Goal: Contribute content: Contribute content

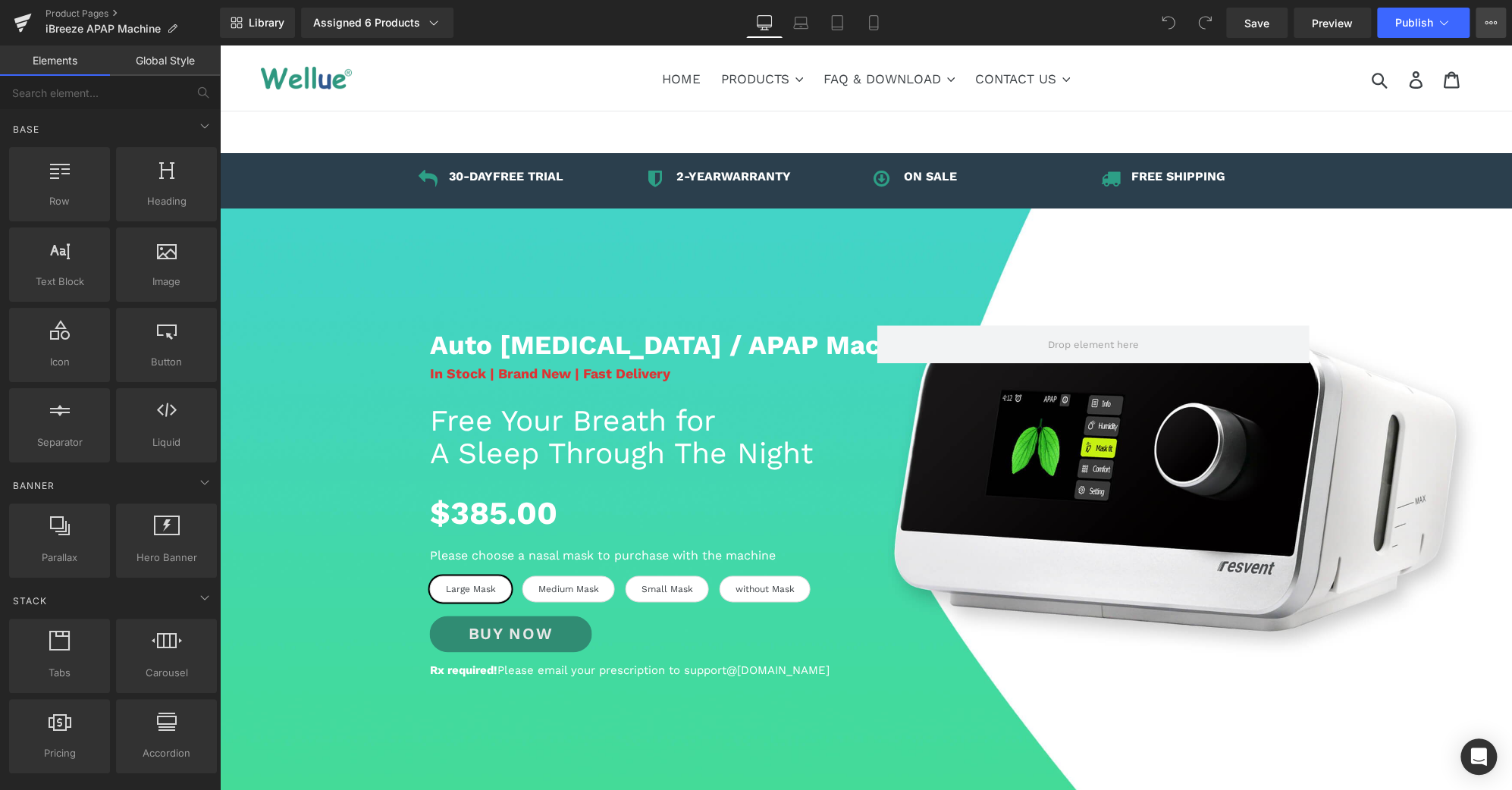
click at [1491, 23] on icon at bounding box center [1491, 22] width 4 height 3
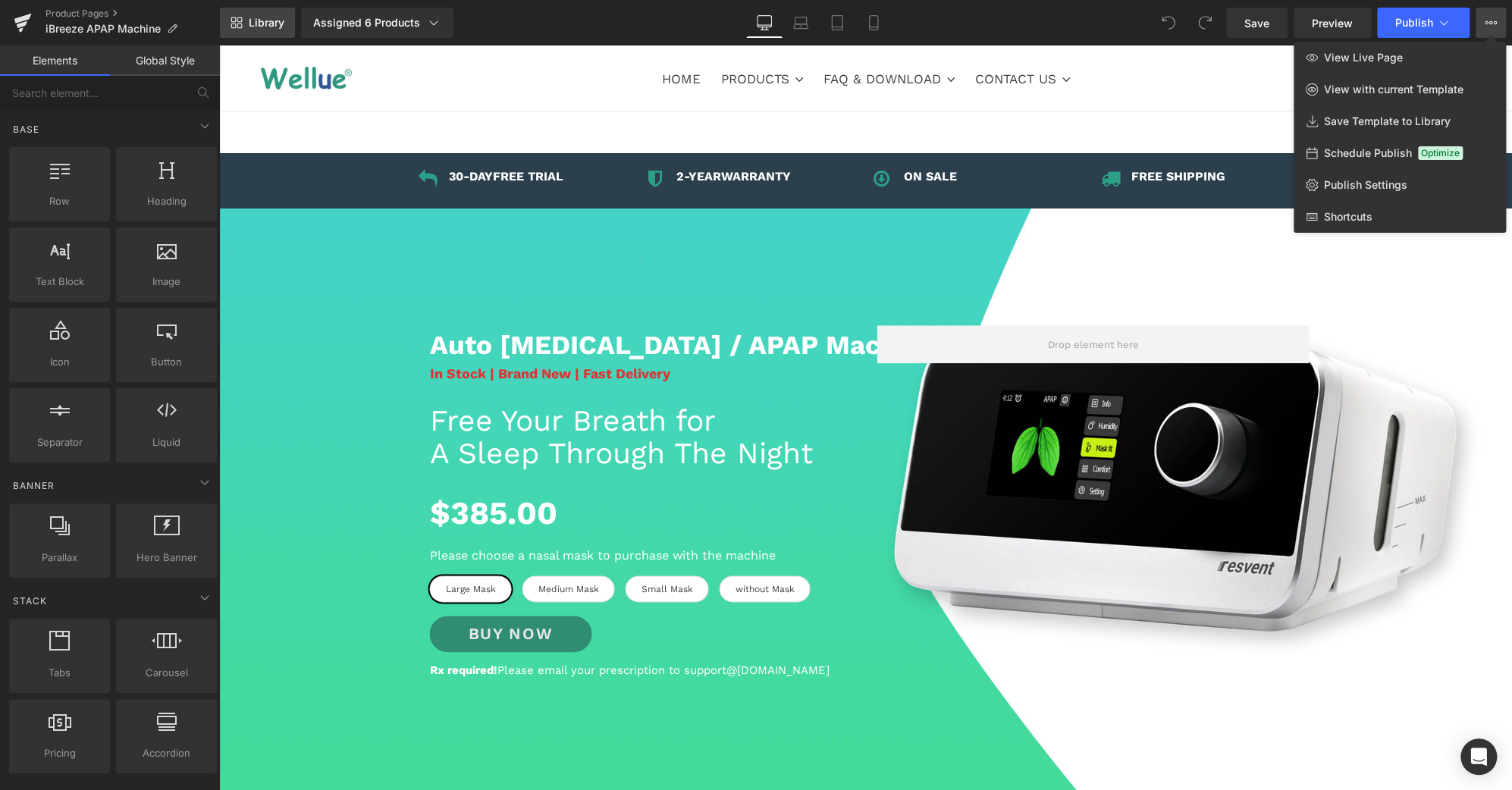
click at [263, 22] on span "Library" at bounding box center [267, 22] width 35 height 14
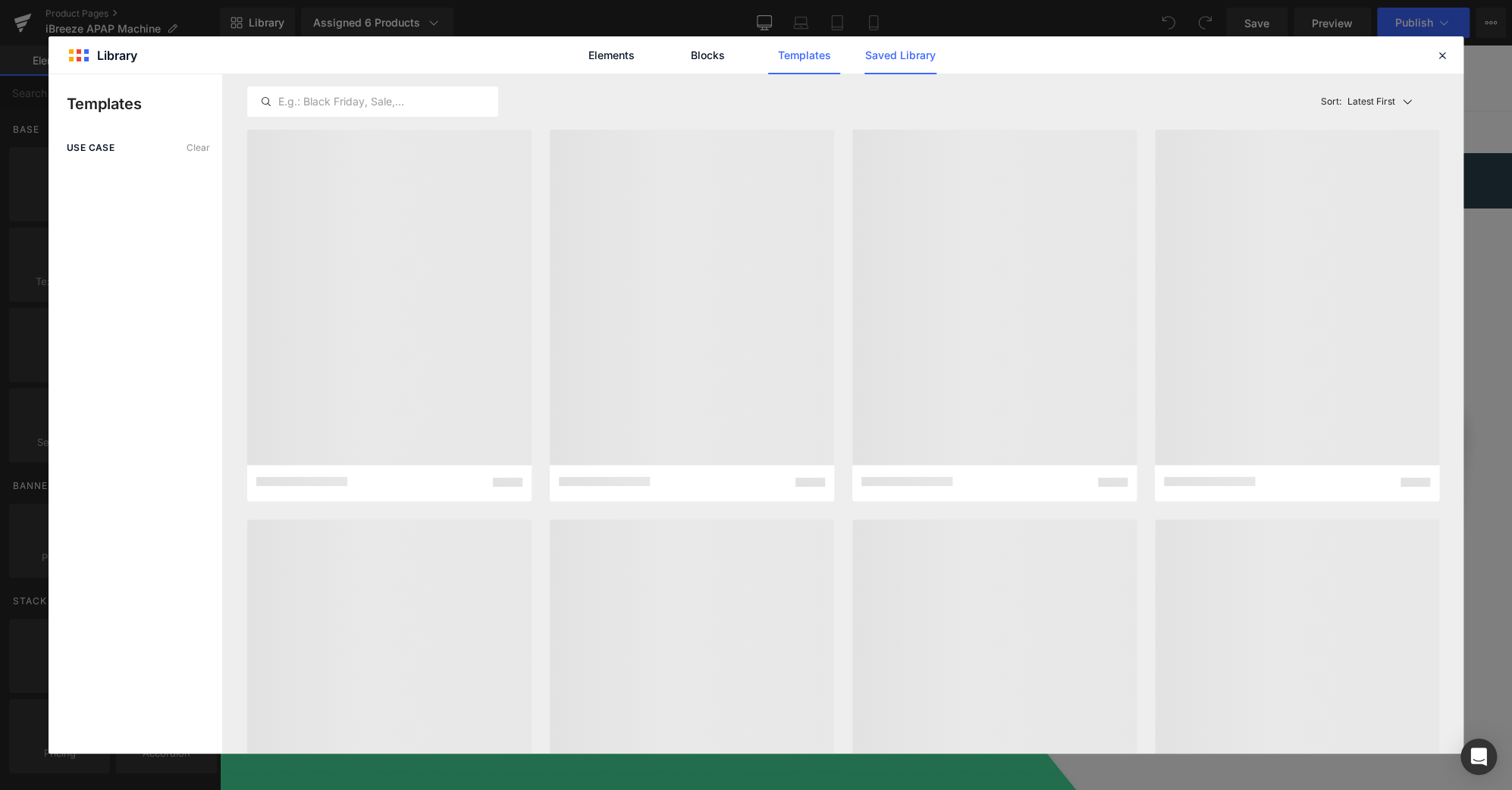
click at [554, 129] on link "Saved Library" at bounding box center [552, 131] width 2 height 5
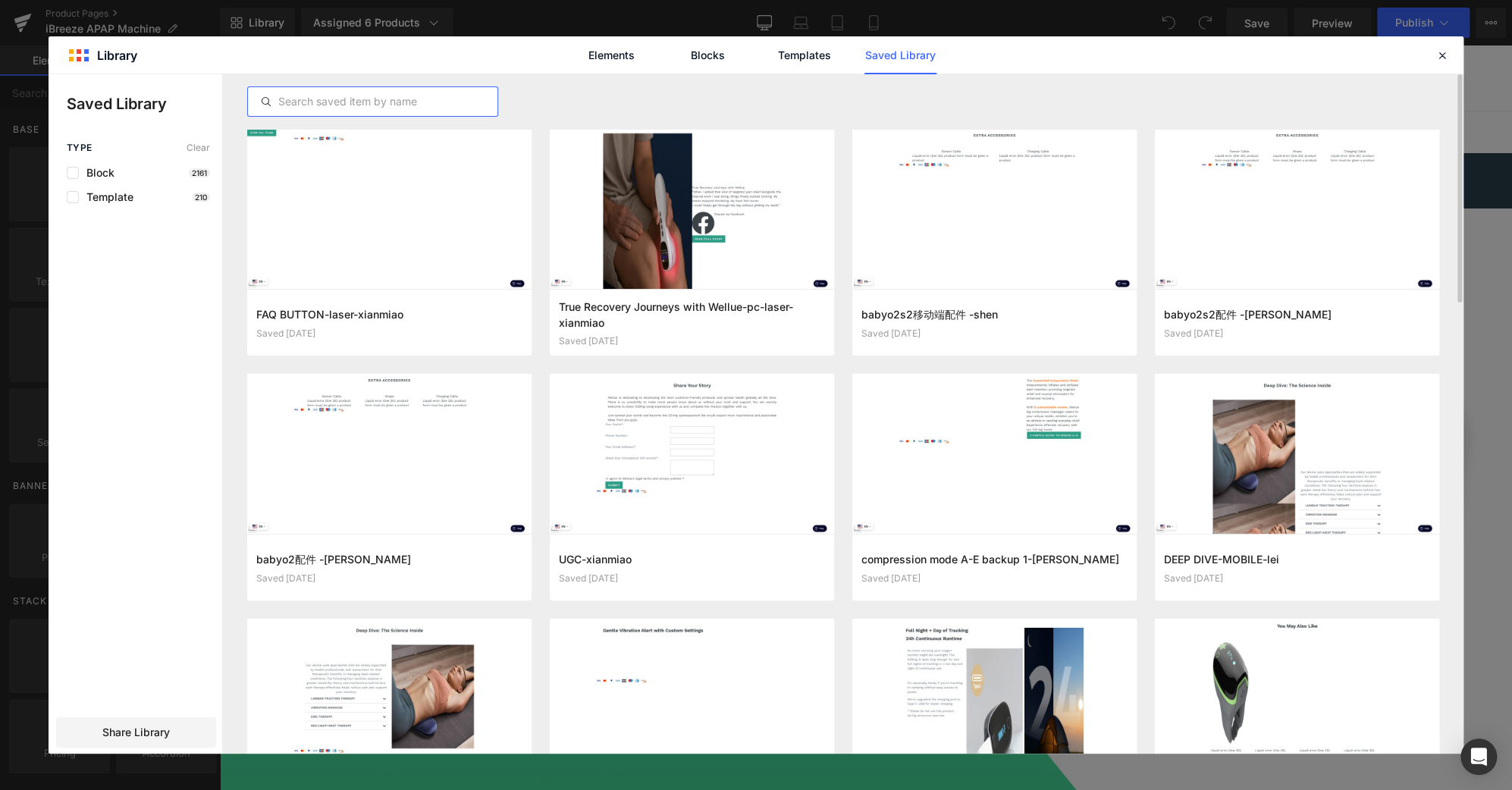
click at [0, 0] on input "text" at bounding box center [0, 0] width 0 height 0
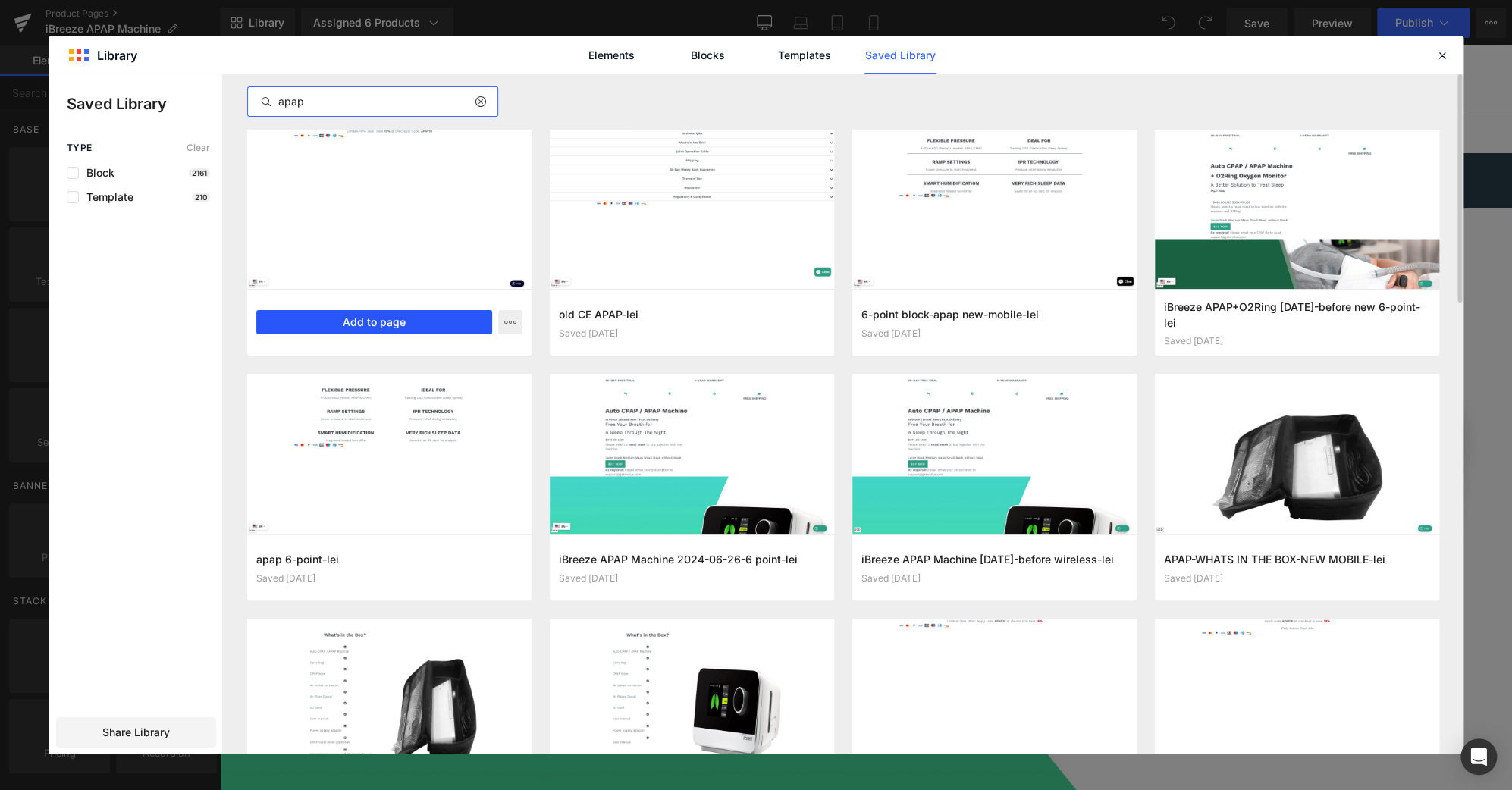
type input "apap"
click at [406, 323] on button "Add to page" at bounding box center [373, 322] width 235 height 24
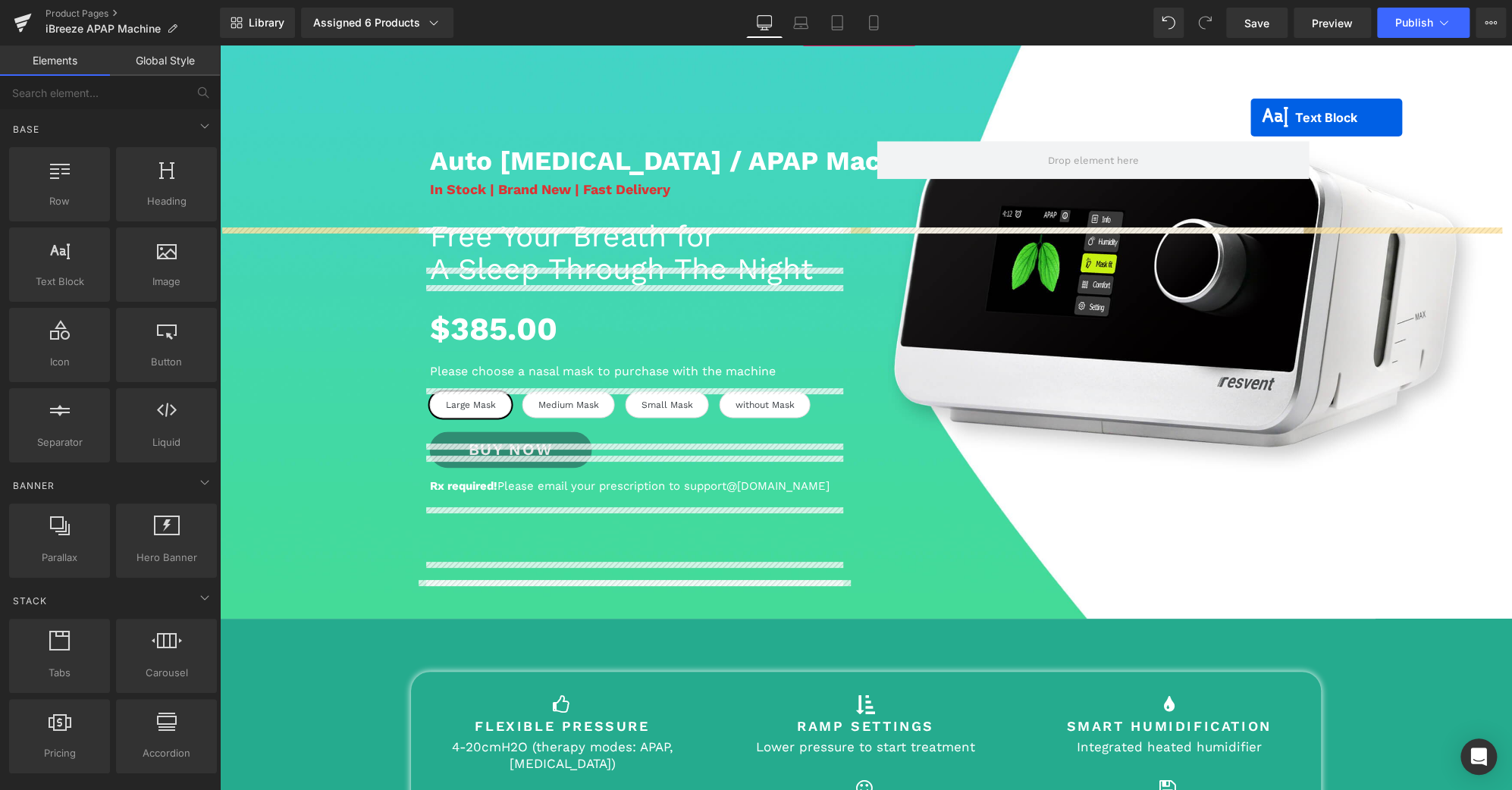
scroll to position [62, 0]
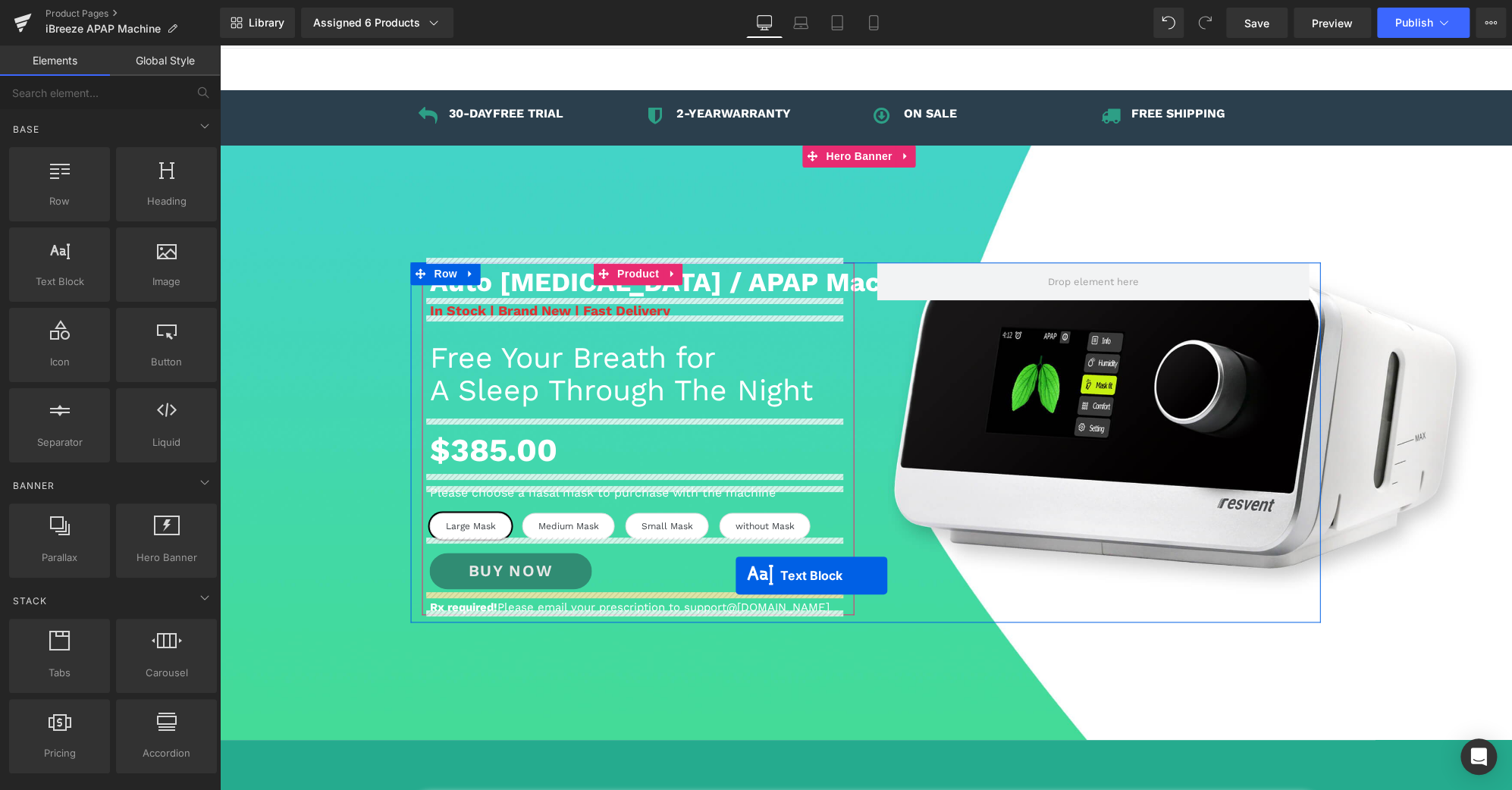
drag, startPoint x: 820, startPoint y: 523, endPoint x: 735, endPoint y: 576, distance: 100.2
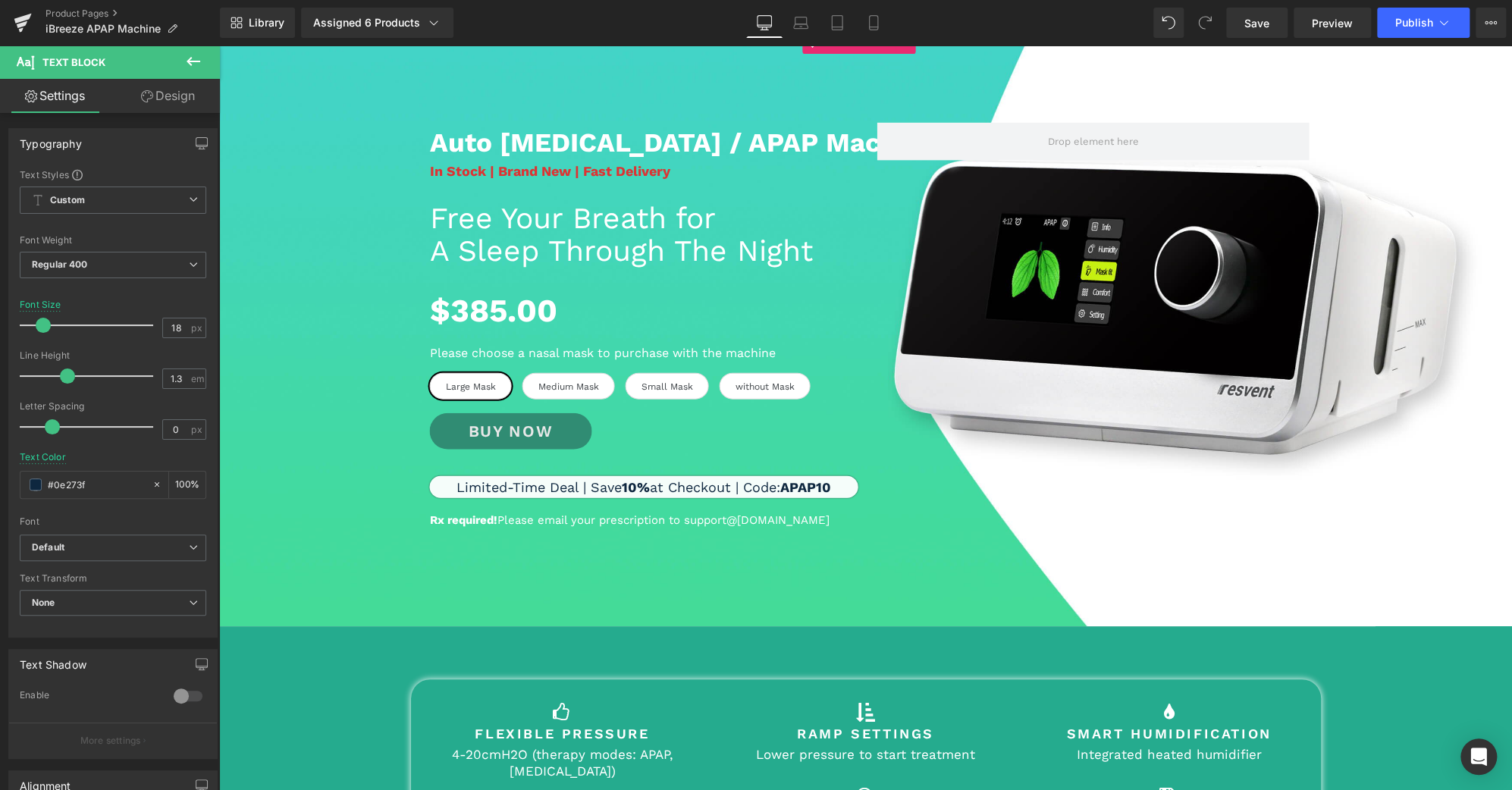
scroll to position [175, 0]
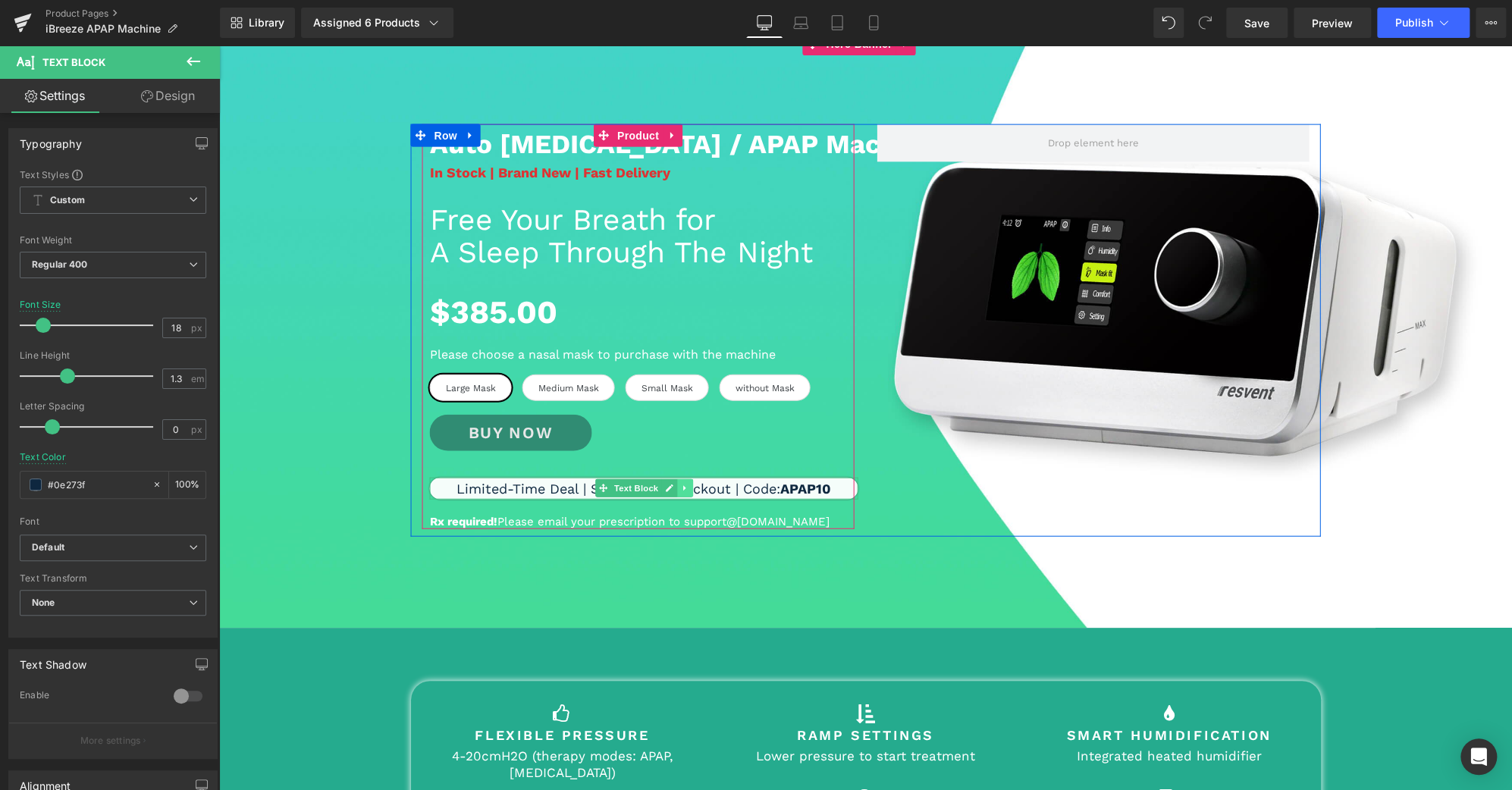
click at [680, 488] on icon at bounding box center [684, 487] width 9 height 9
click at [673, 486] on icon at bounding box center [677, 487] width 9 height 9
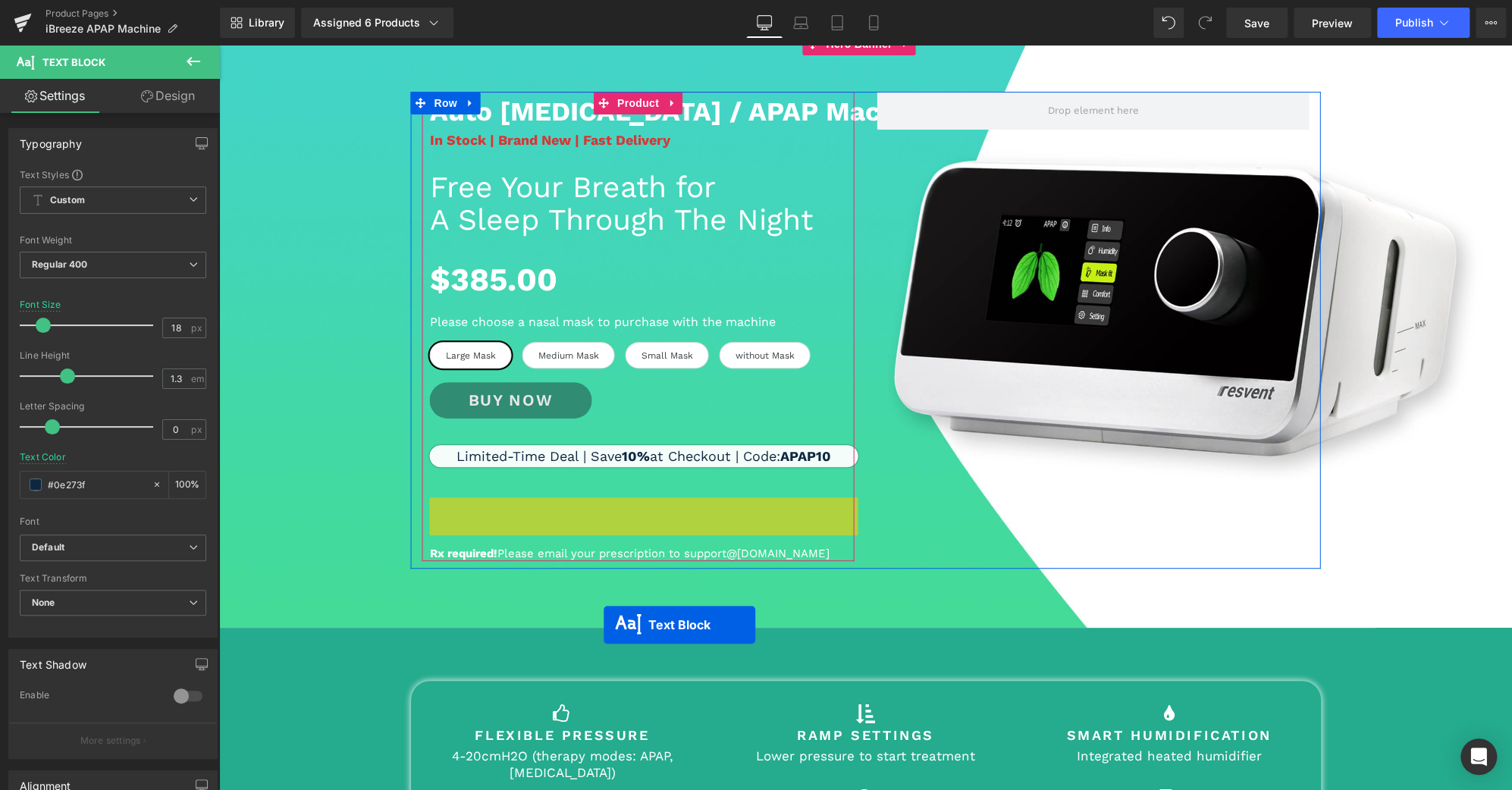
scroll to position [169, 0]
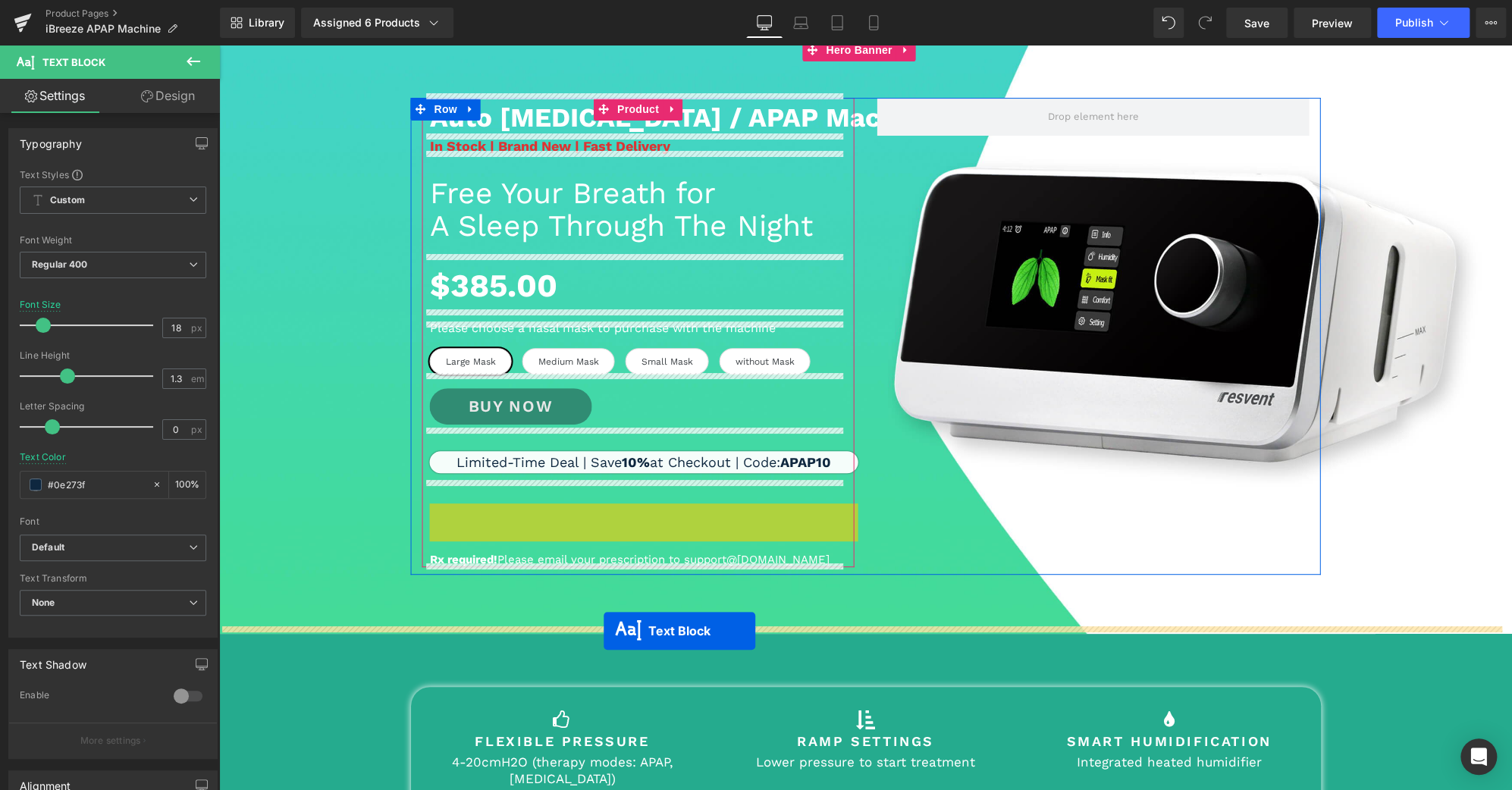
drag, startPoint x: 595, startPoint y: 511, endPoint x: 604, endPoint y: 632, distance: 121.3
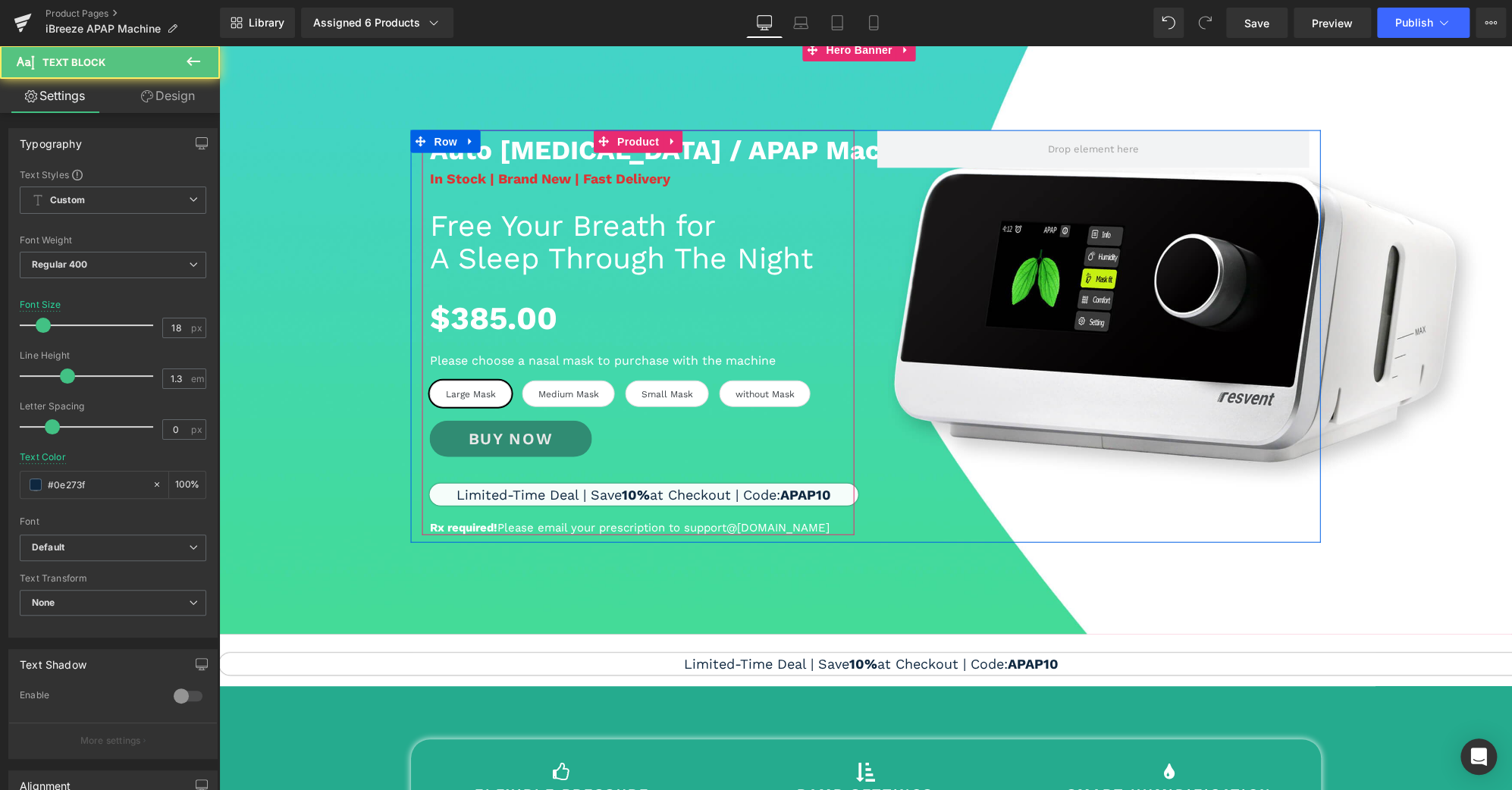
scroll to position [202, 0]
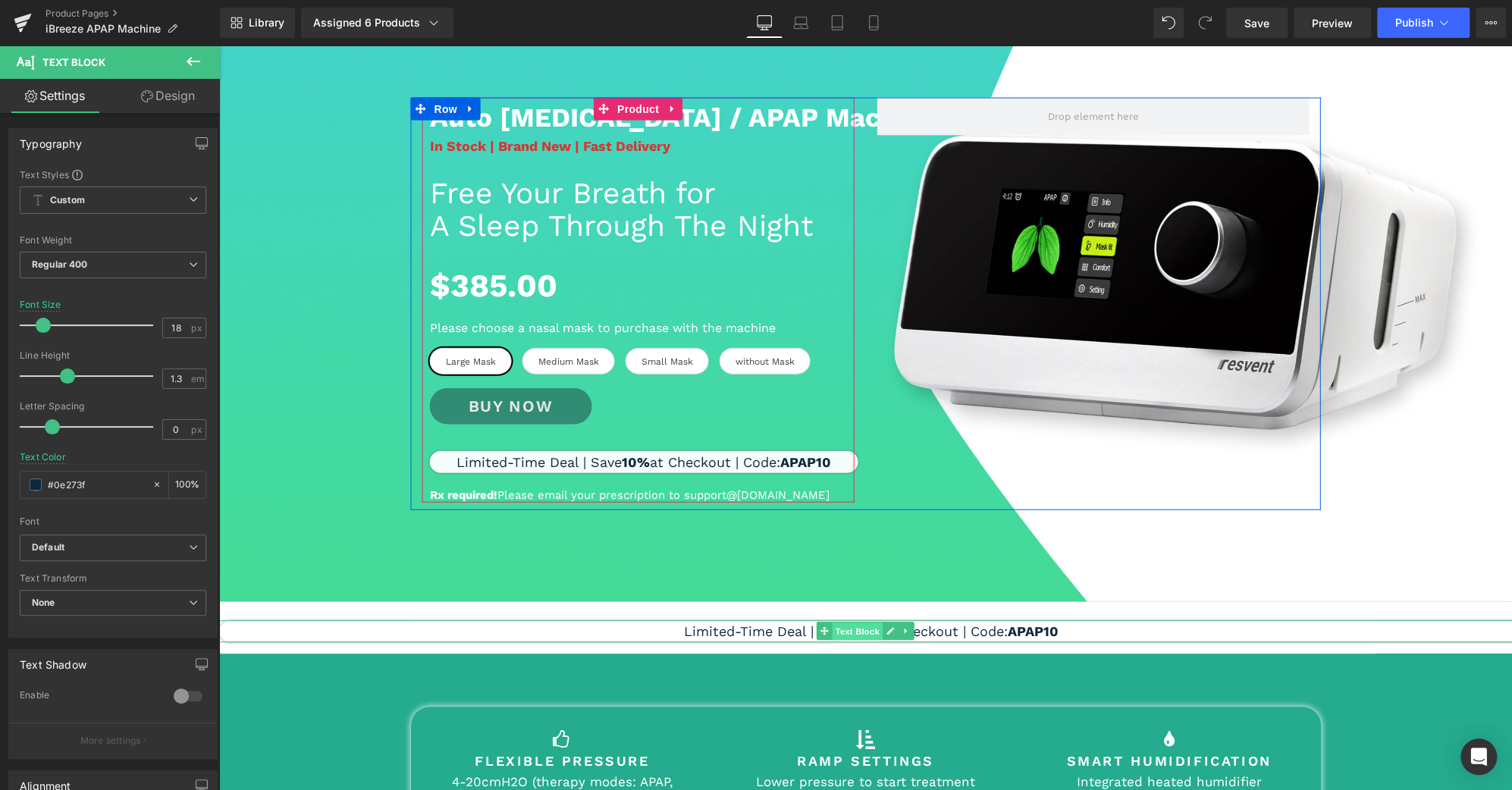
click at [862, 626] on span "Text Block" at bounding box center [857, 631] width 50 height 19
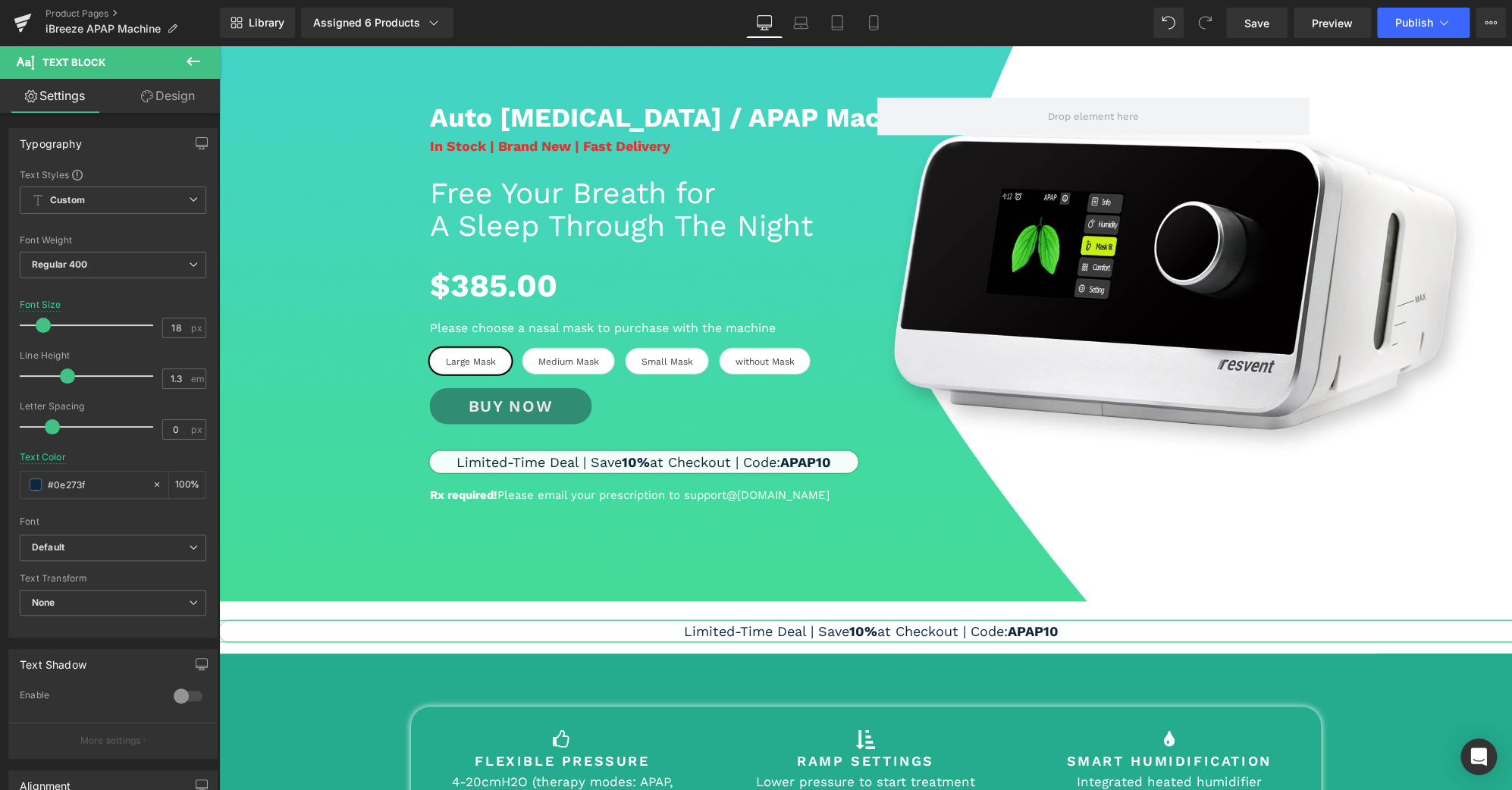
click at [167, 91] on link "Design" at bounding box center [168, 96] width 110 height 34
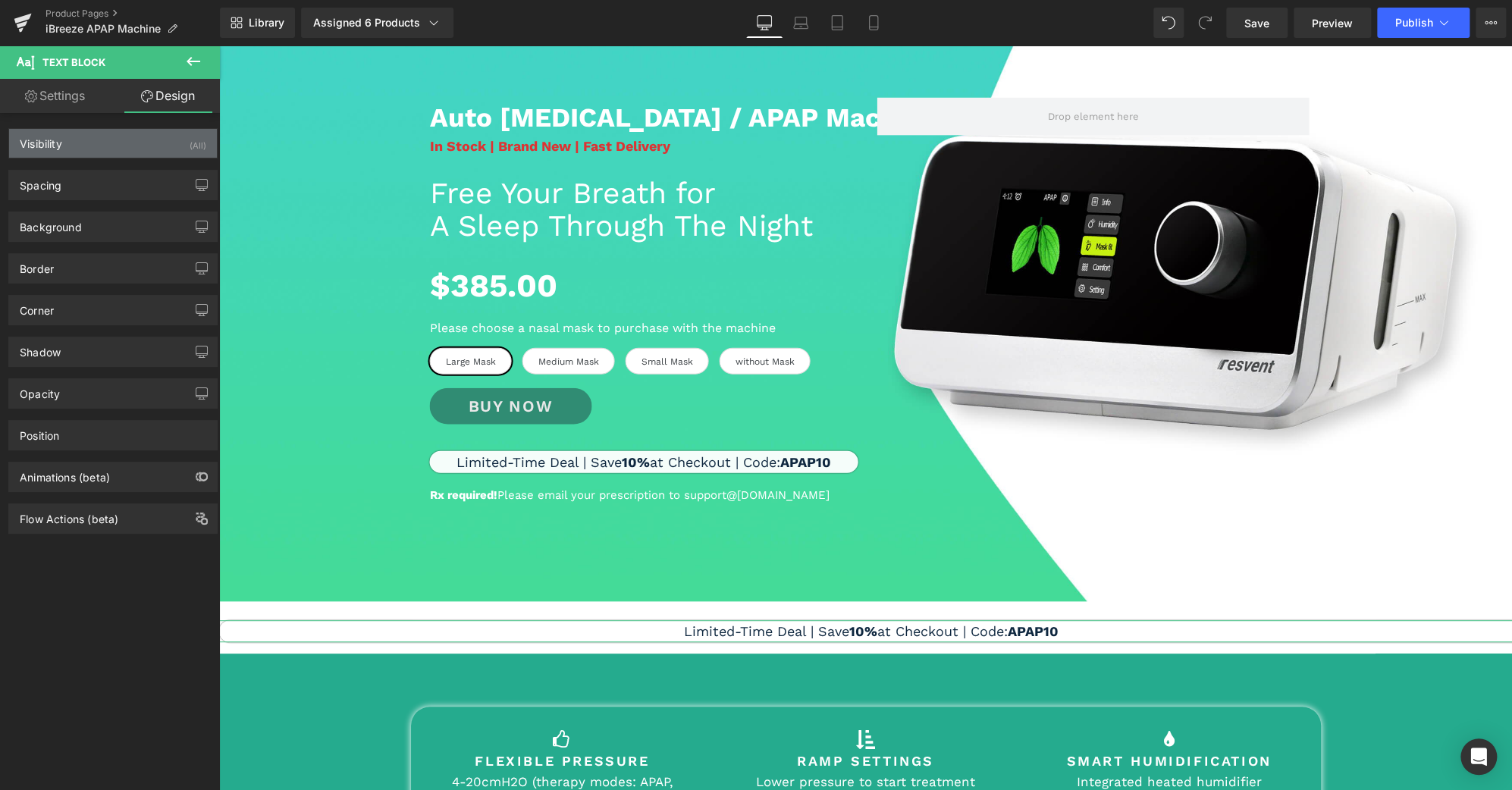
click at [141, 146] on div "Visibility (All)" at bounding box center [112, 144] width 208 height 29
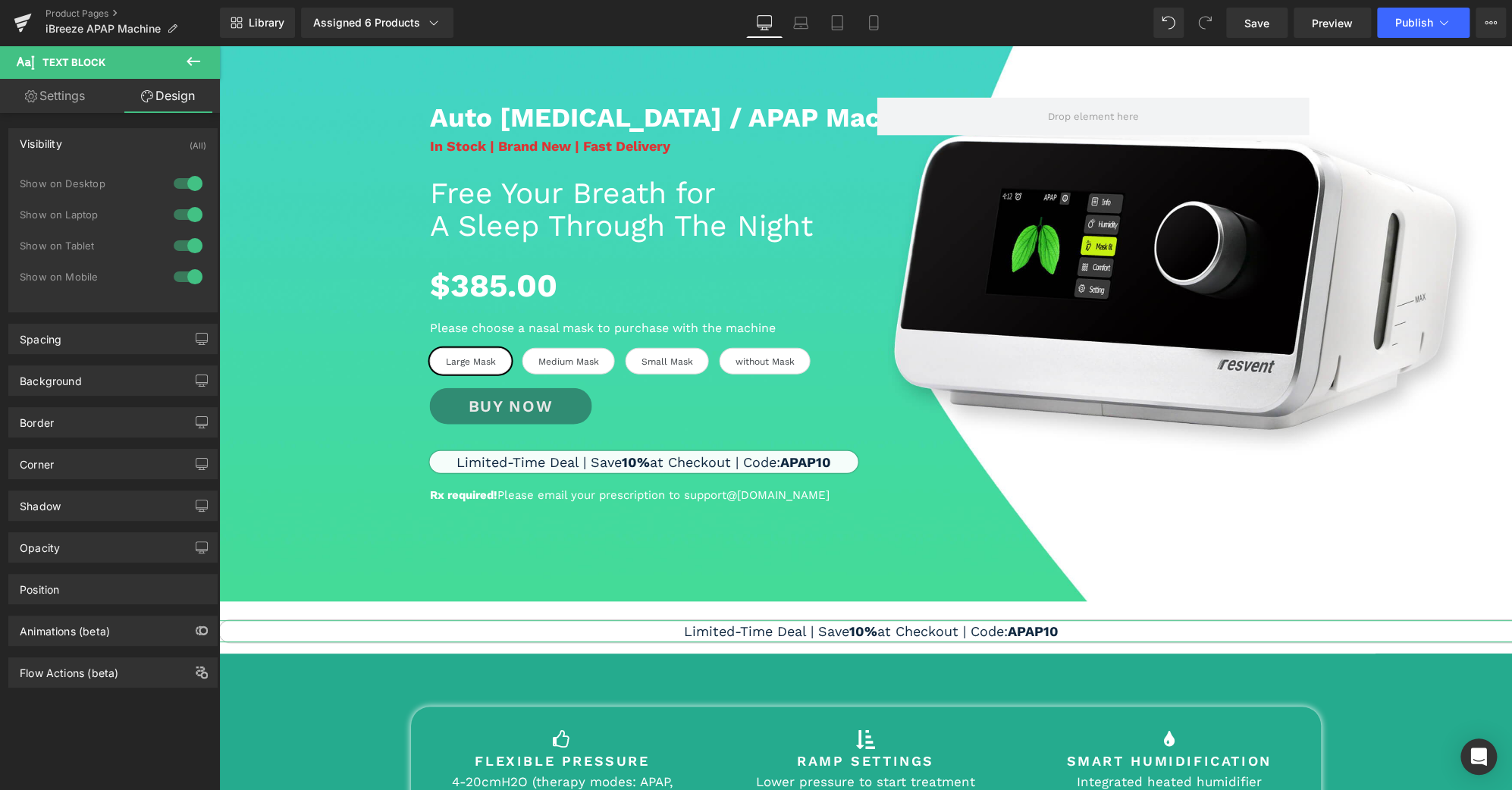
click at [189, 206] on div at bounding box center [188, 214] width 36 height 24
click at [191, 177] on div at bounding box center [188, 183] width 36 height 24
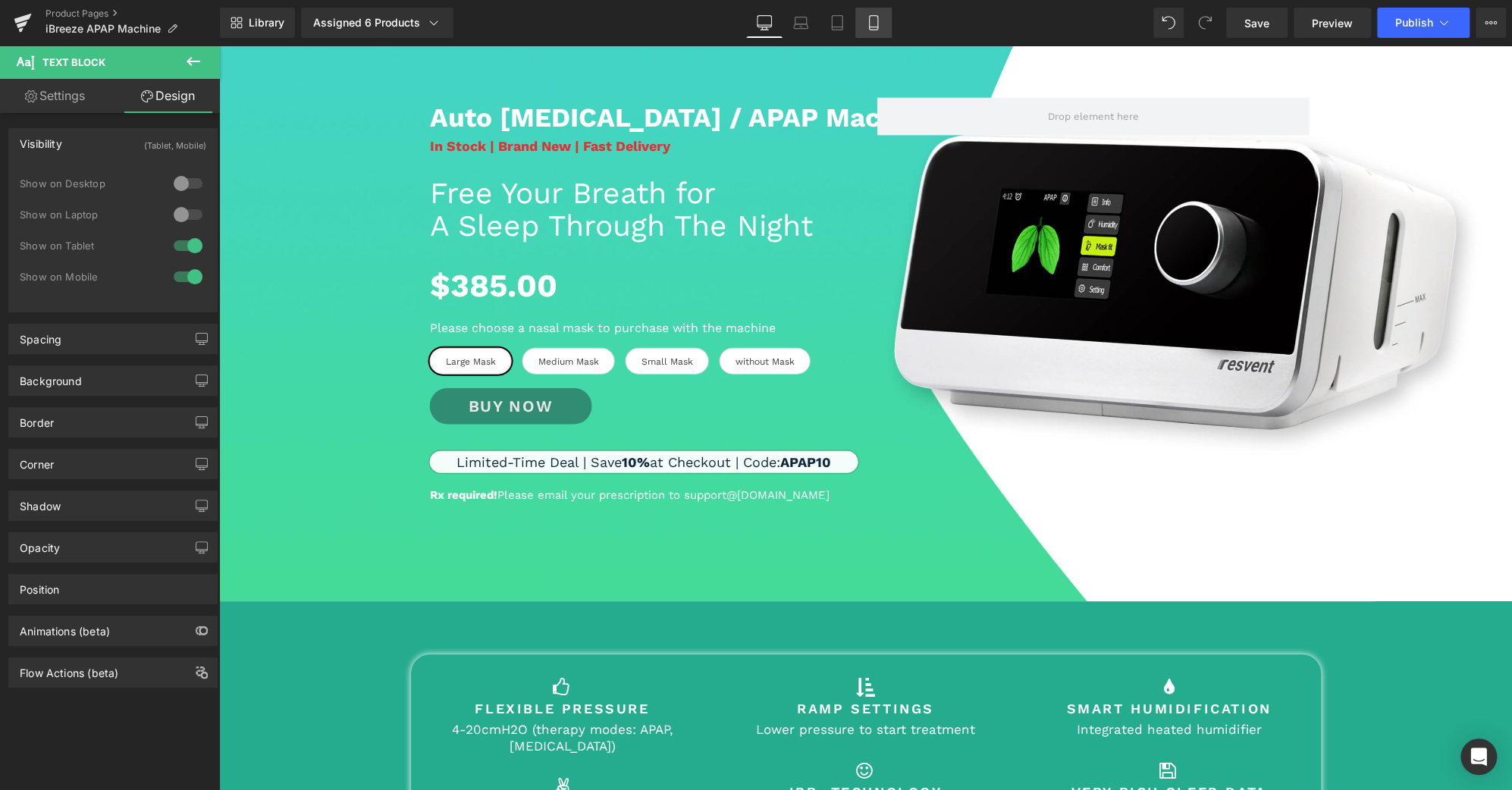
click at [876, 20] on icon at bounding box center [874, 23] width 16 height 16
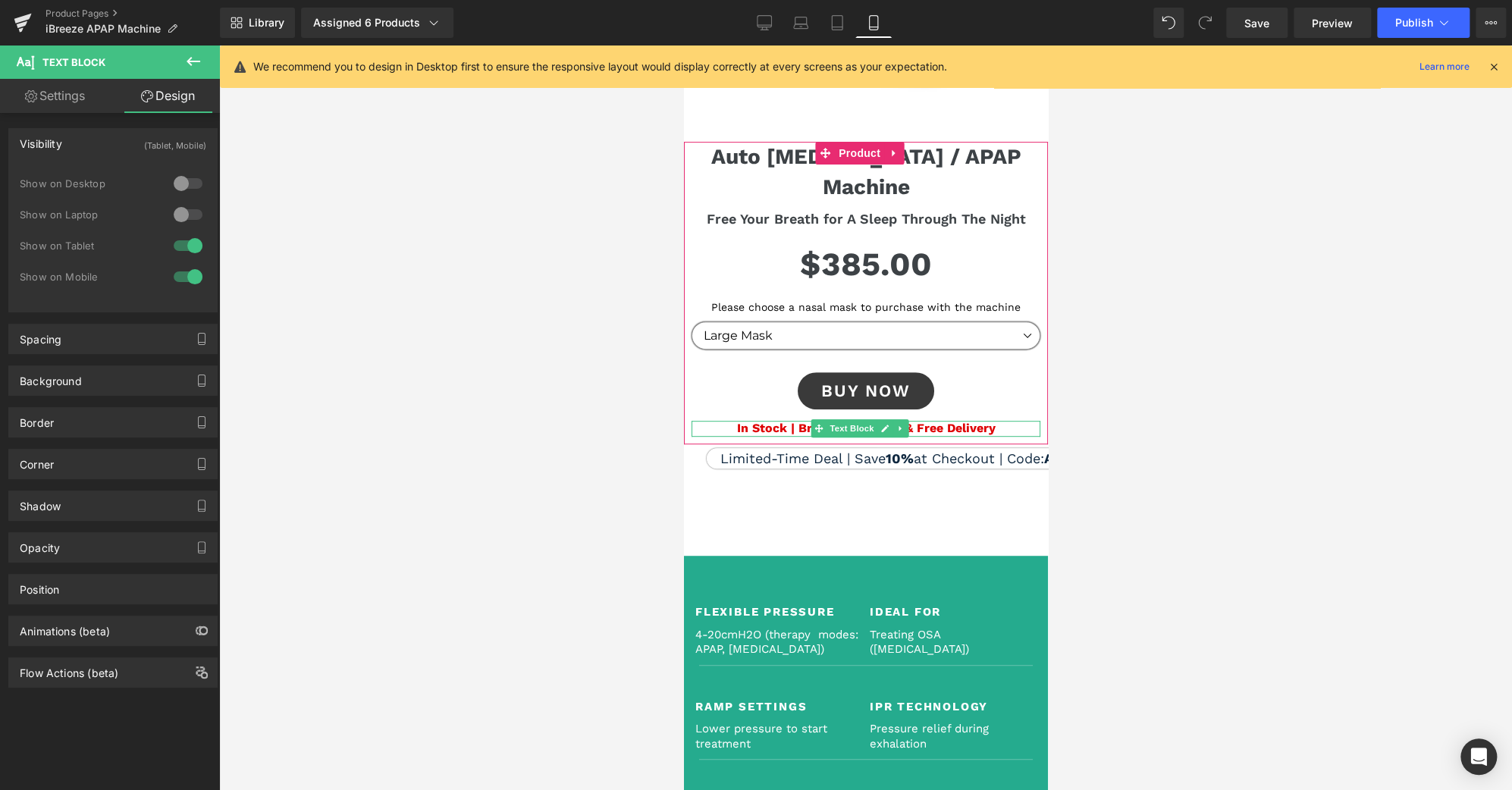
scroll to position [327, 0]
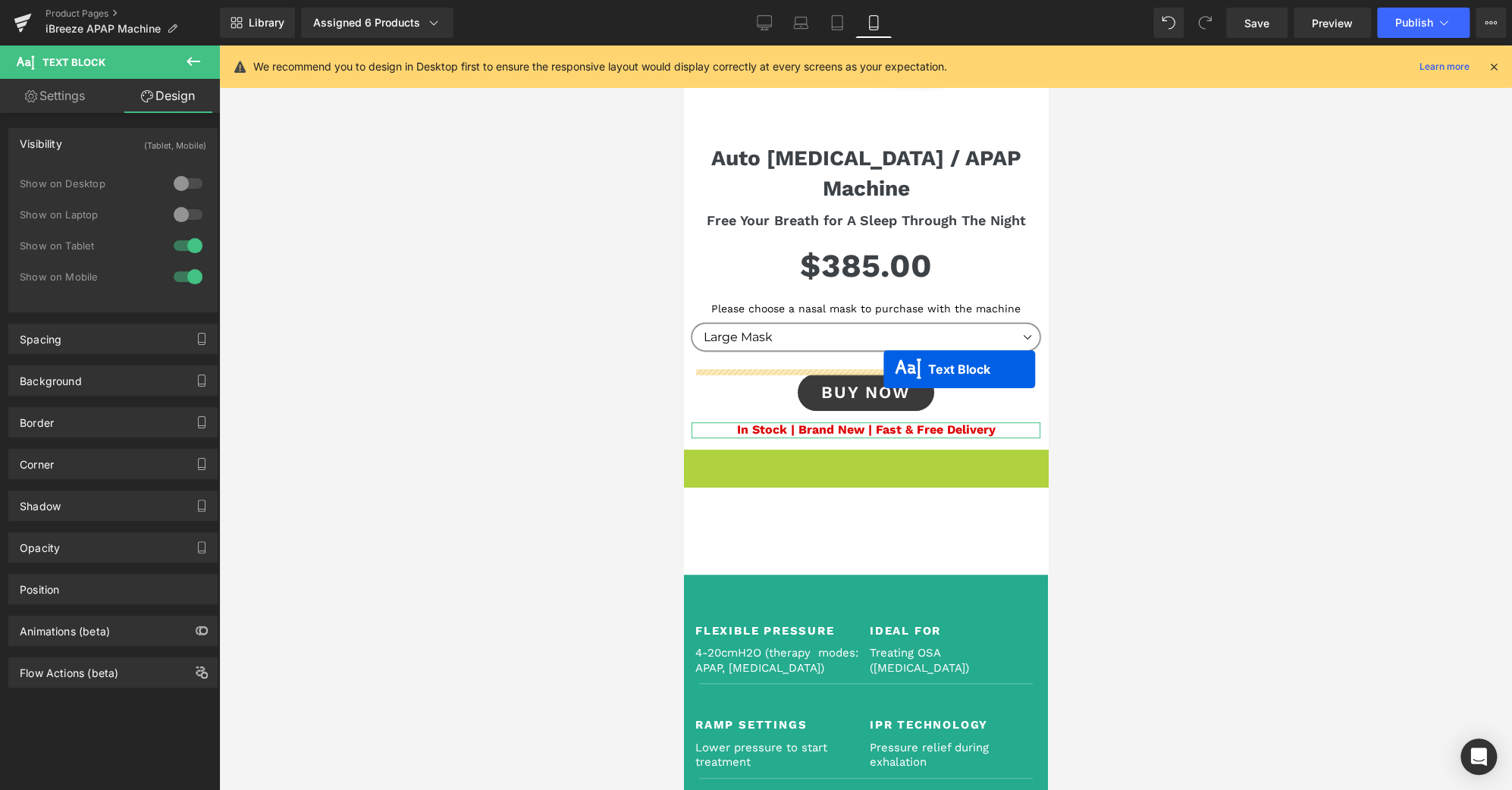
drag, startPoint x: 851, startPoint y: 427, endPoint x: 883, endPoint y: 369, distance: 66.2
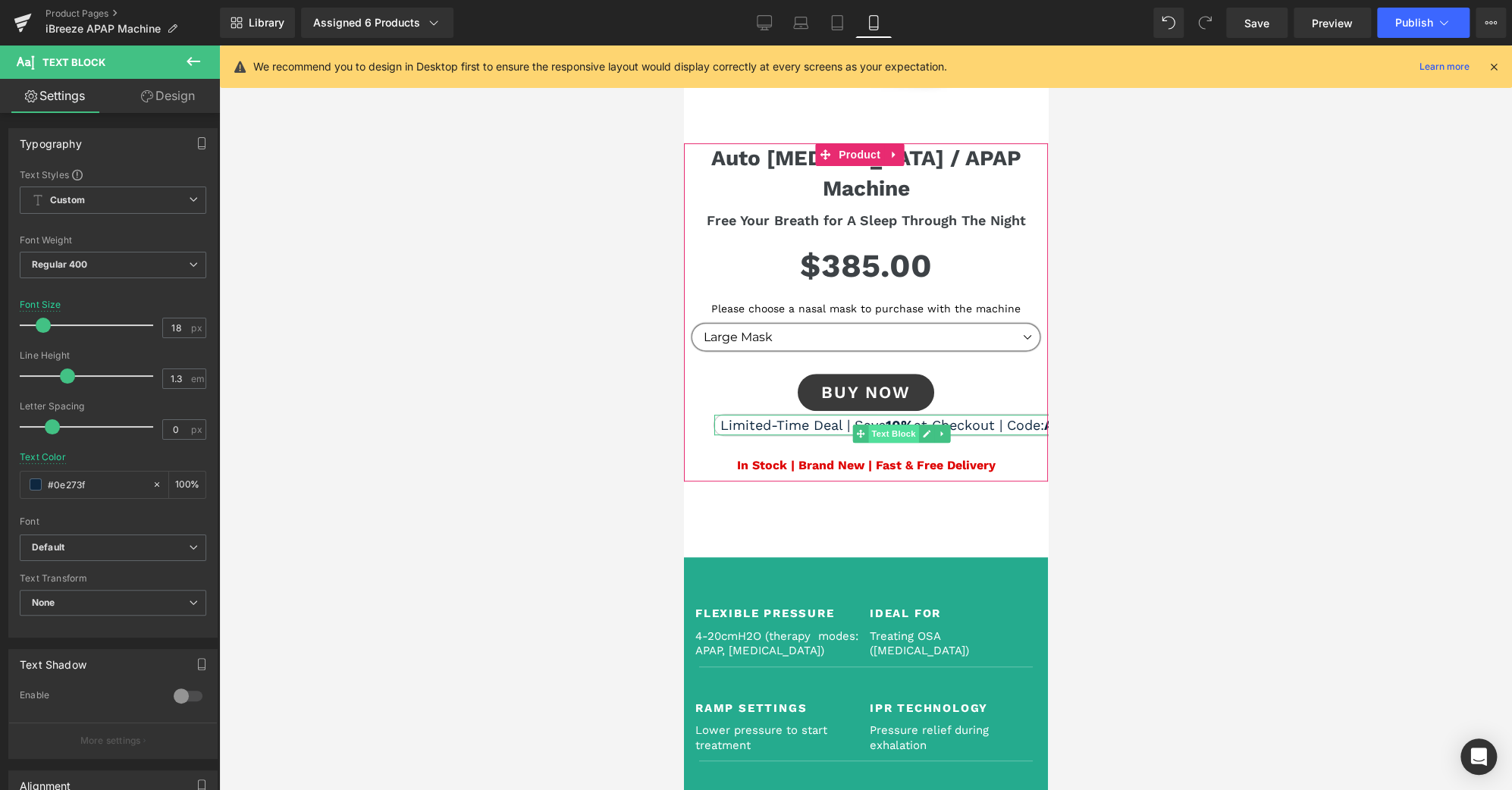
click at [898, 425] on span "Text Block" at bounding box center [892, 434] width 50 height 19
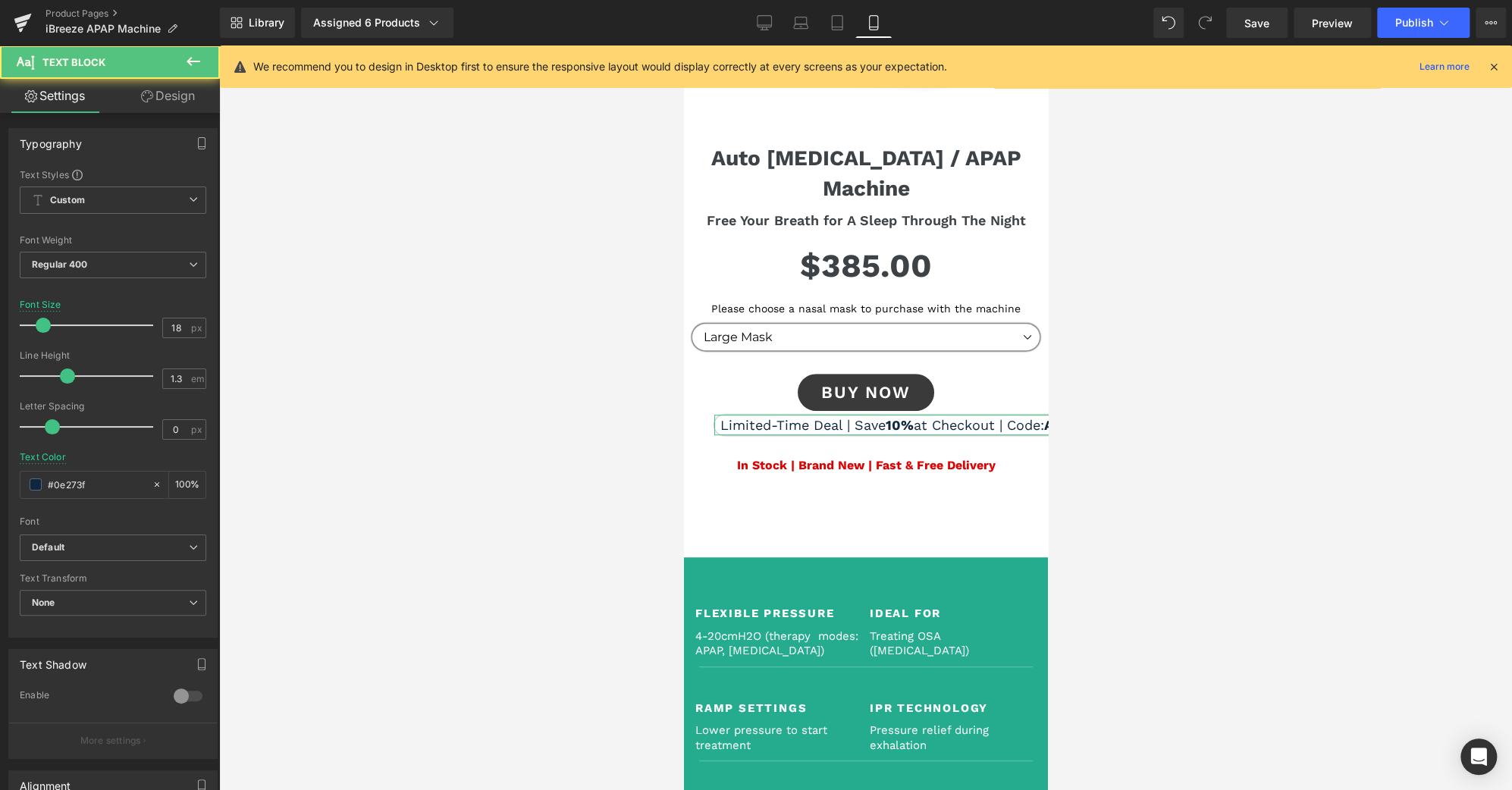
click at [175, 96] on link "Design" at bounding box center [168, 96] width 110 height 34
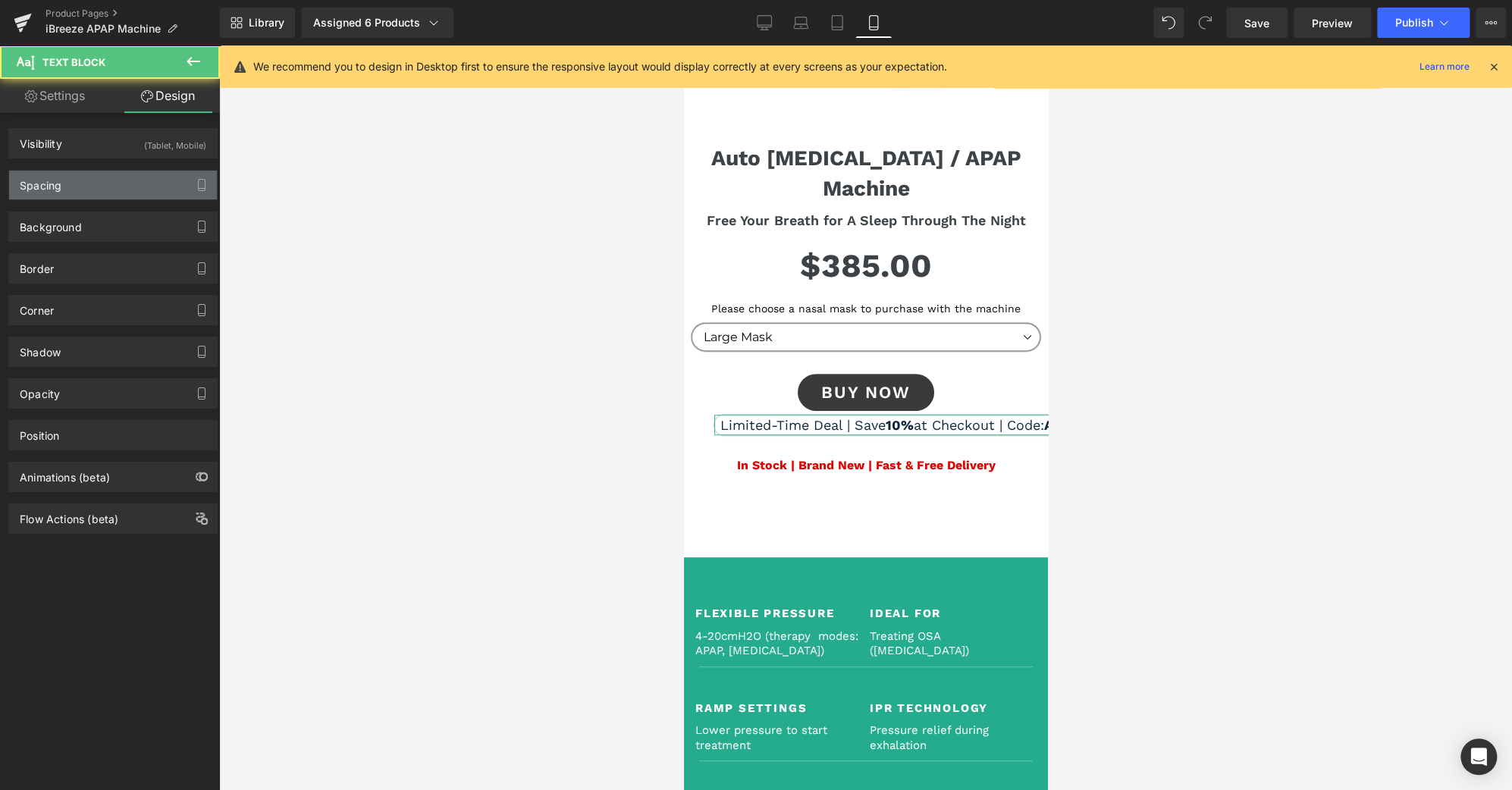
click at [69, 185] on div "Spacing" at bounding box center [112, 186] width 208 height 29
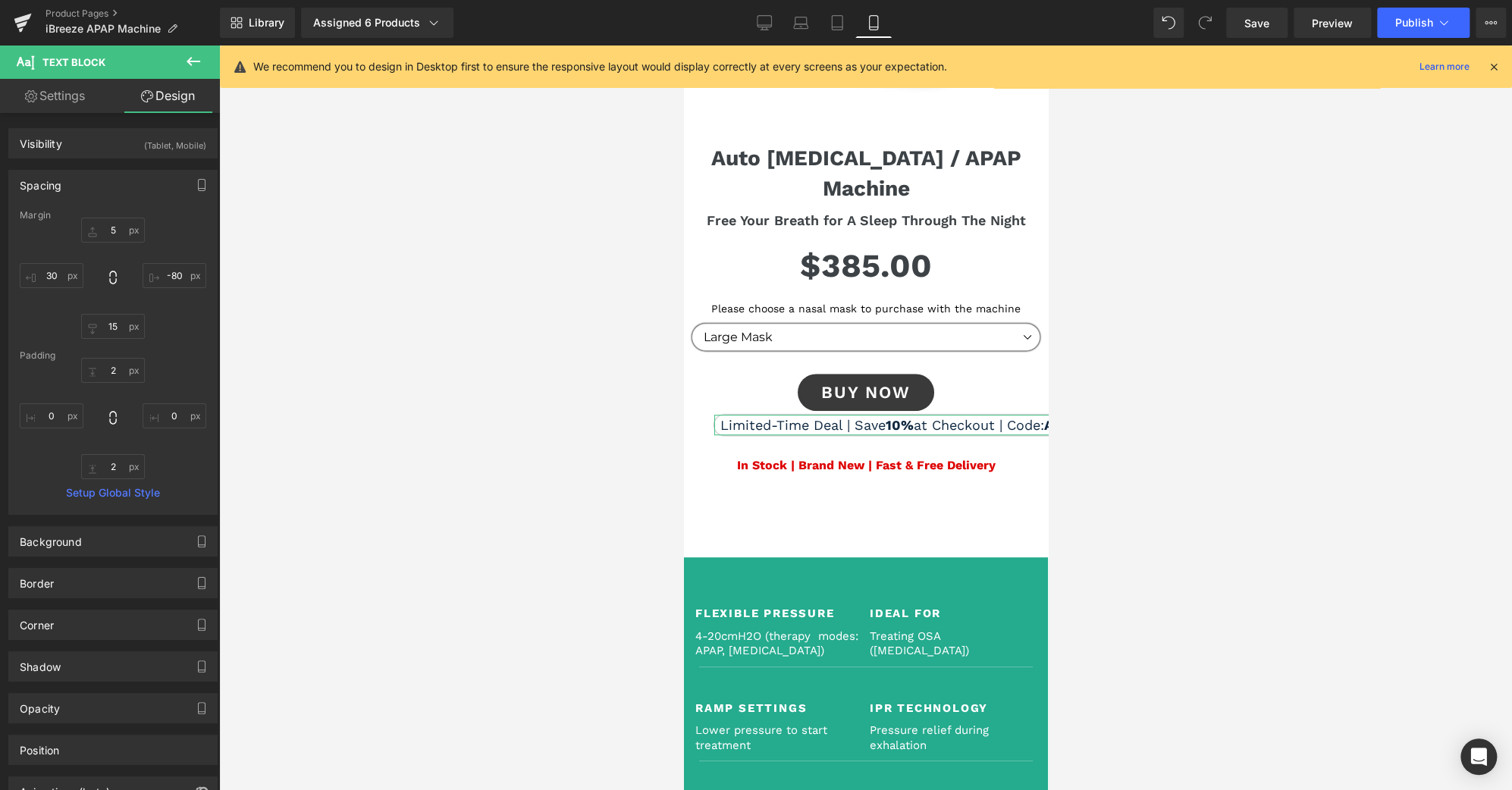
type input "5"
type input "-80"
type input "15"
type input "30"
type input "2"
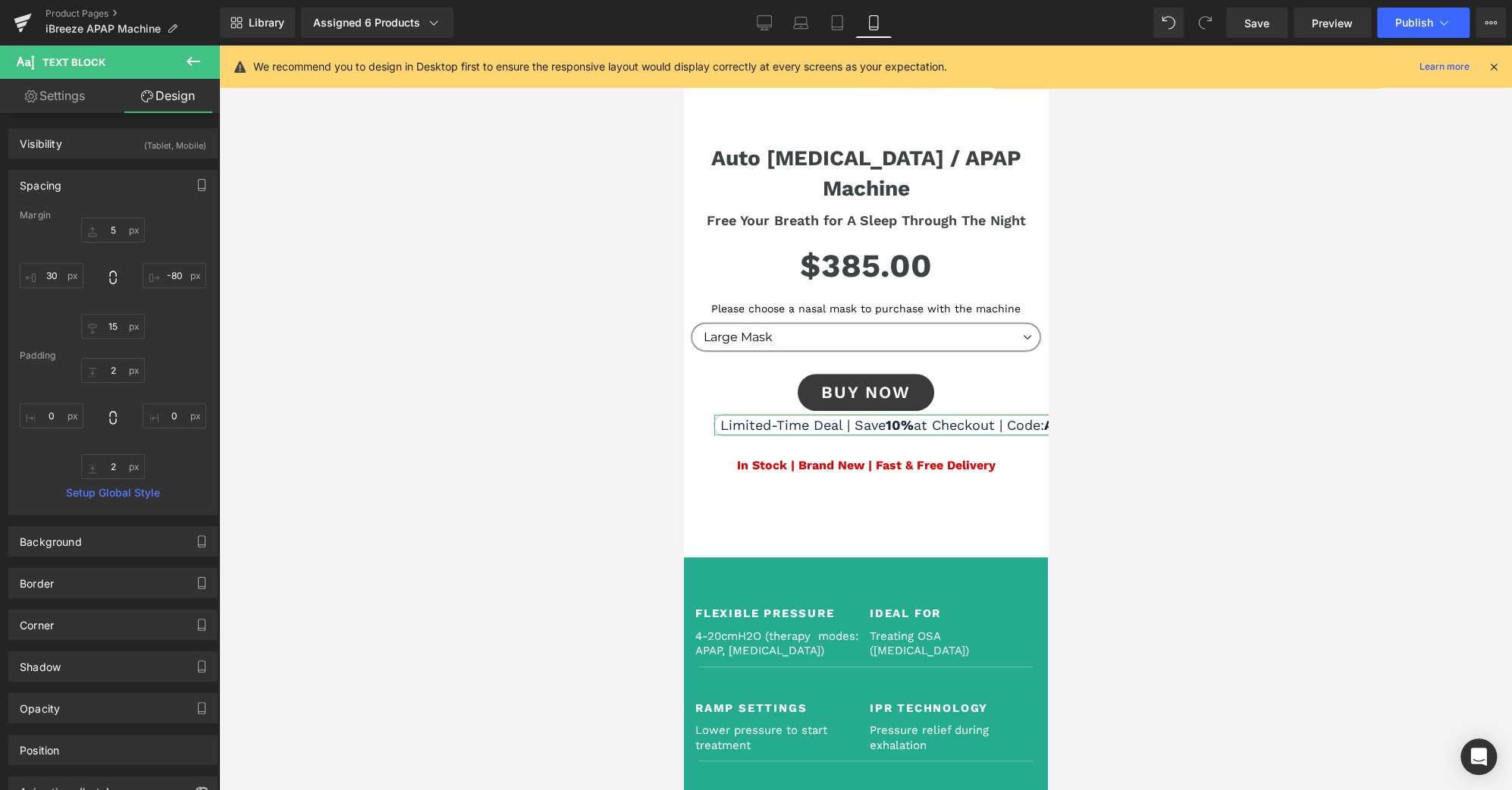
type input "0"
type input "2"
type input "0"
click at [53, 273] on input "30" at bounding box center [51, 275] width 63 height 25
type input "5"
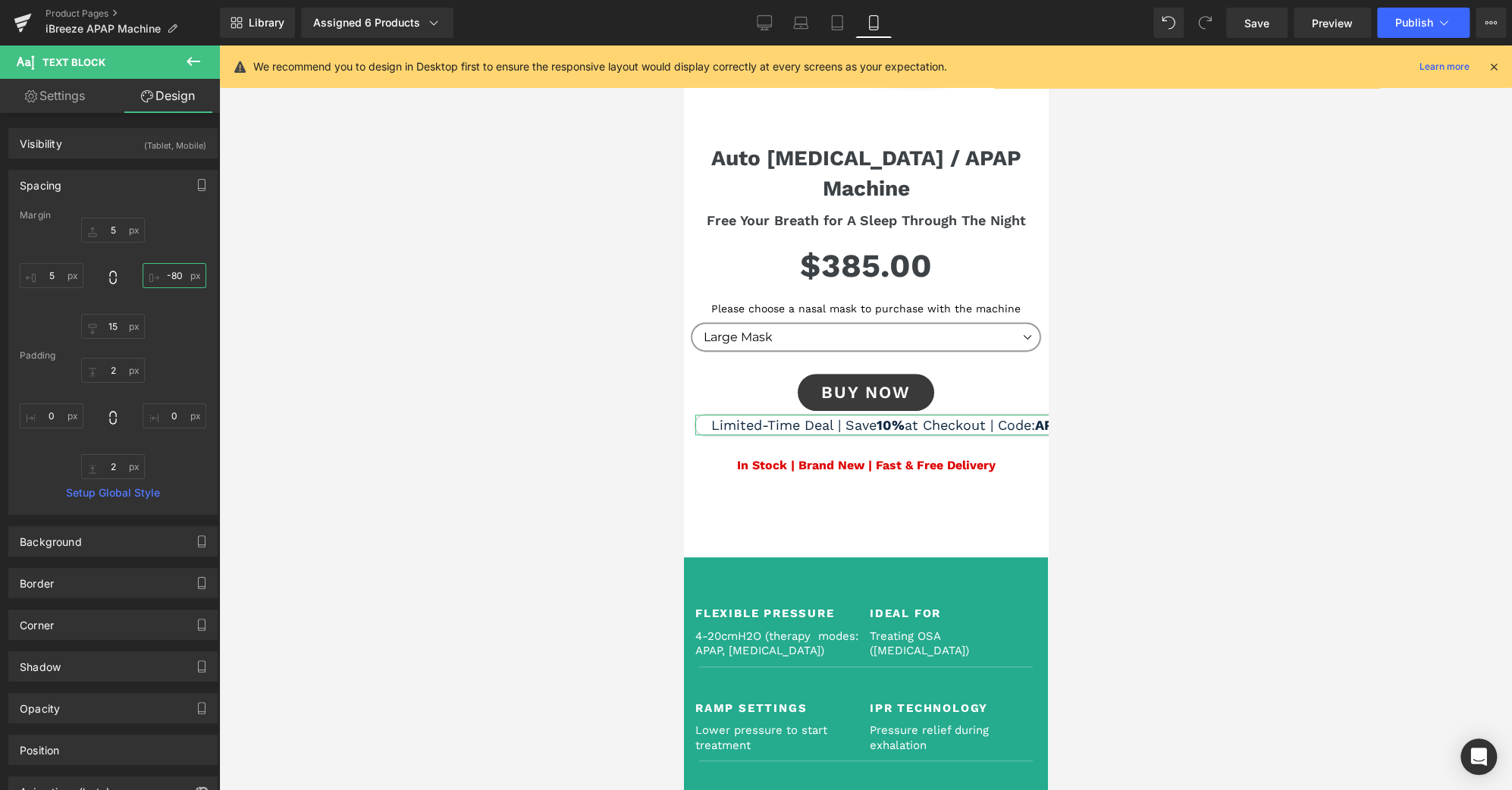
click at [167, 274] on input "-80" at bounding box center [174, 275] width 63 height 25
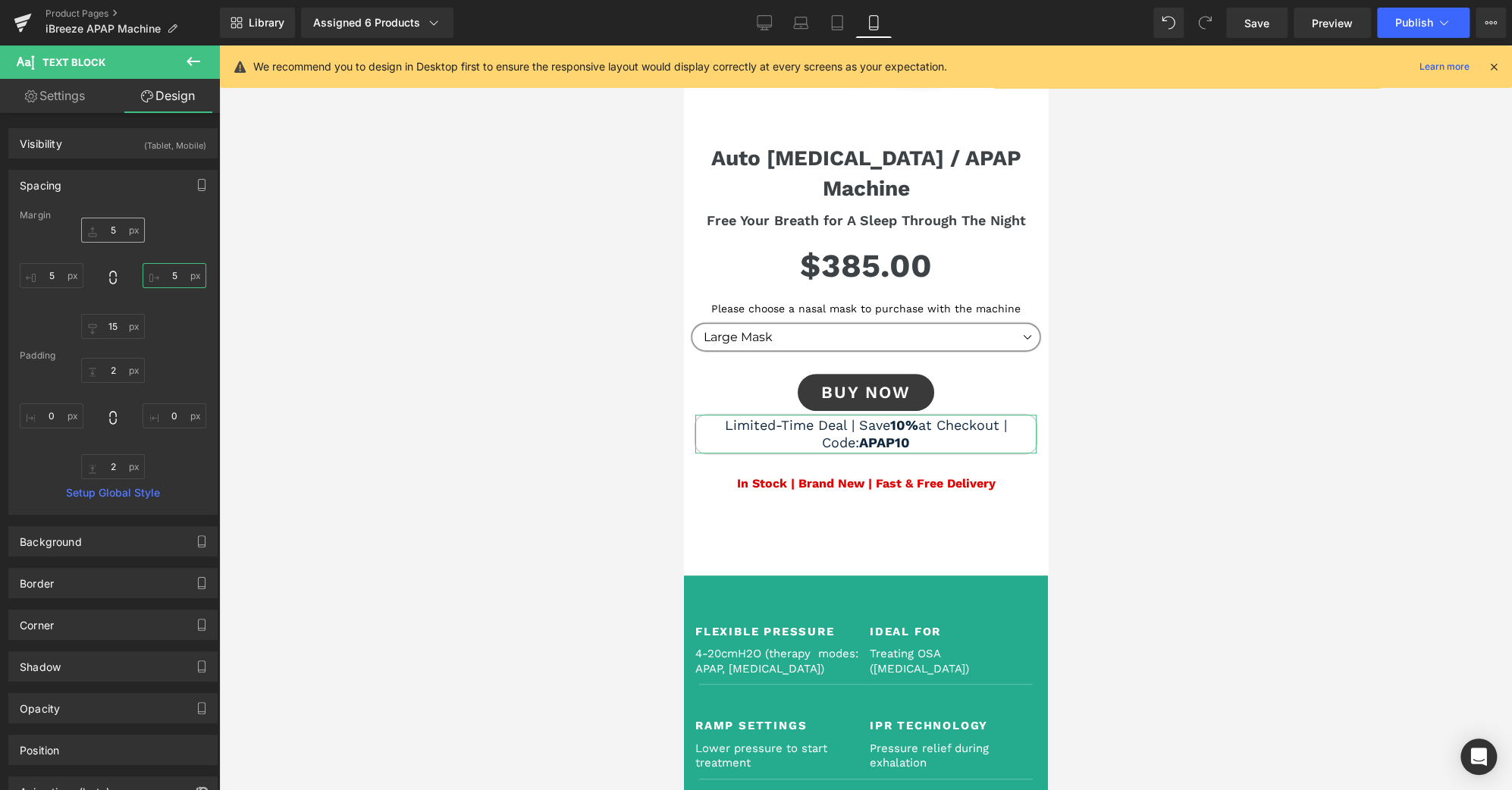
type input "5"
click at [110, 235] on input "5" at bounding box center [112, 230] width 63 height 25
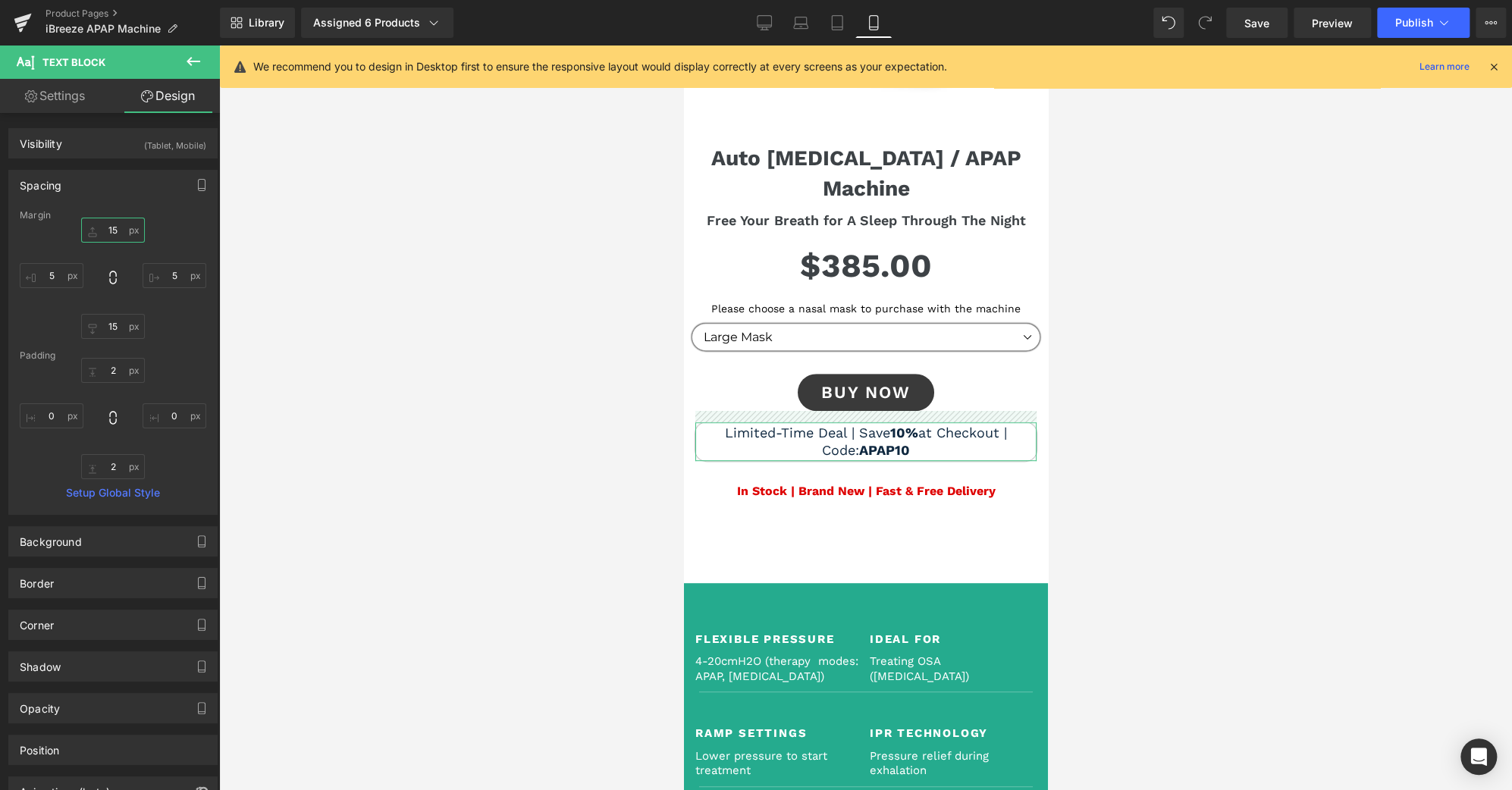
click at [112, 226] on input "15" at bounding box center [112, 230] width 63 height 25
click at [105, 230] on input "15" at bounding box center [112, 230] width 63 height 25
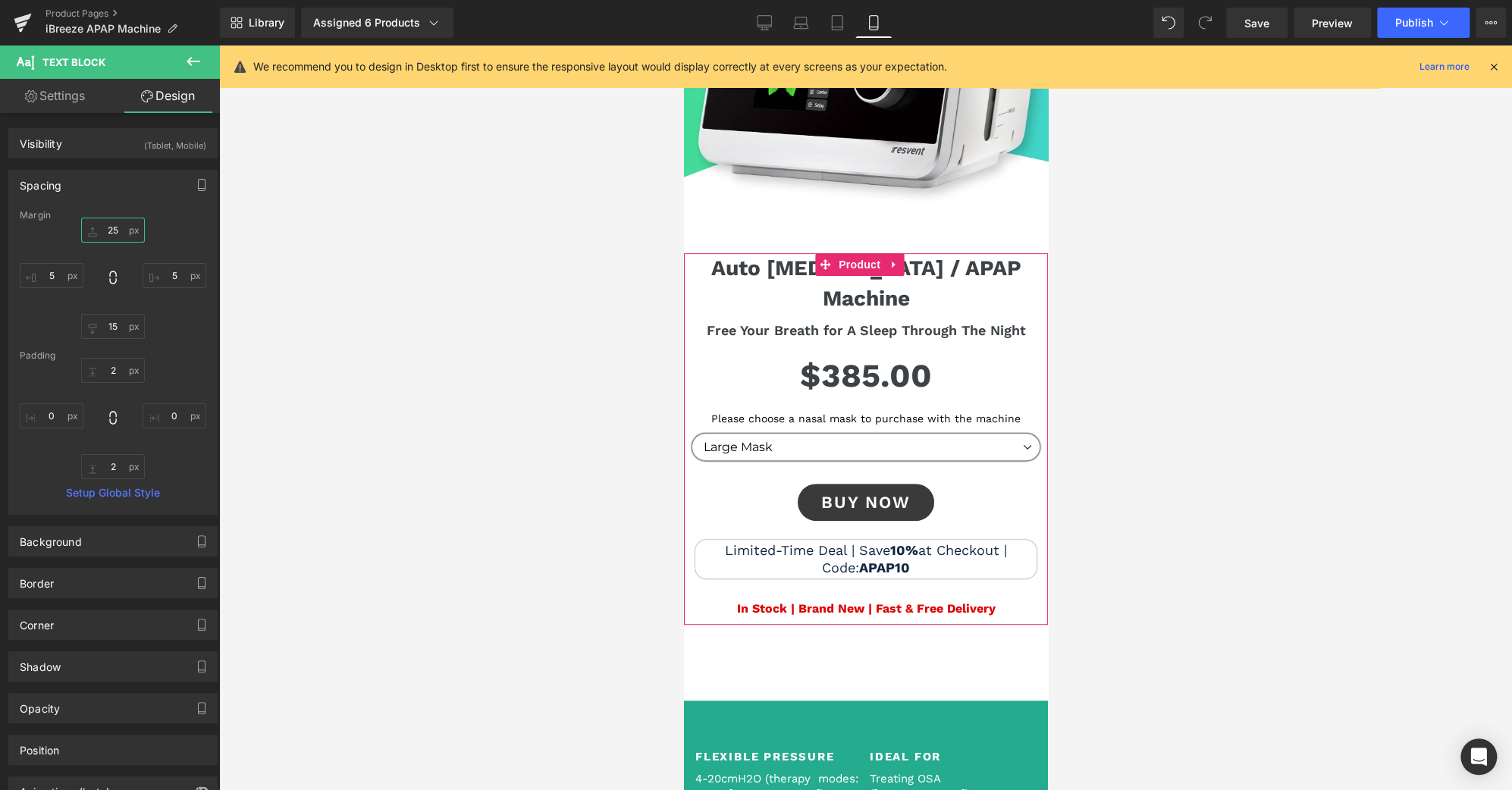
scroll to position [215, 0]
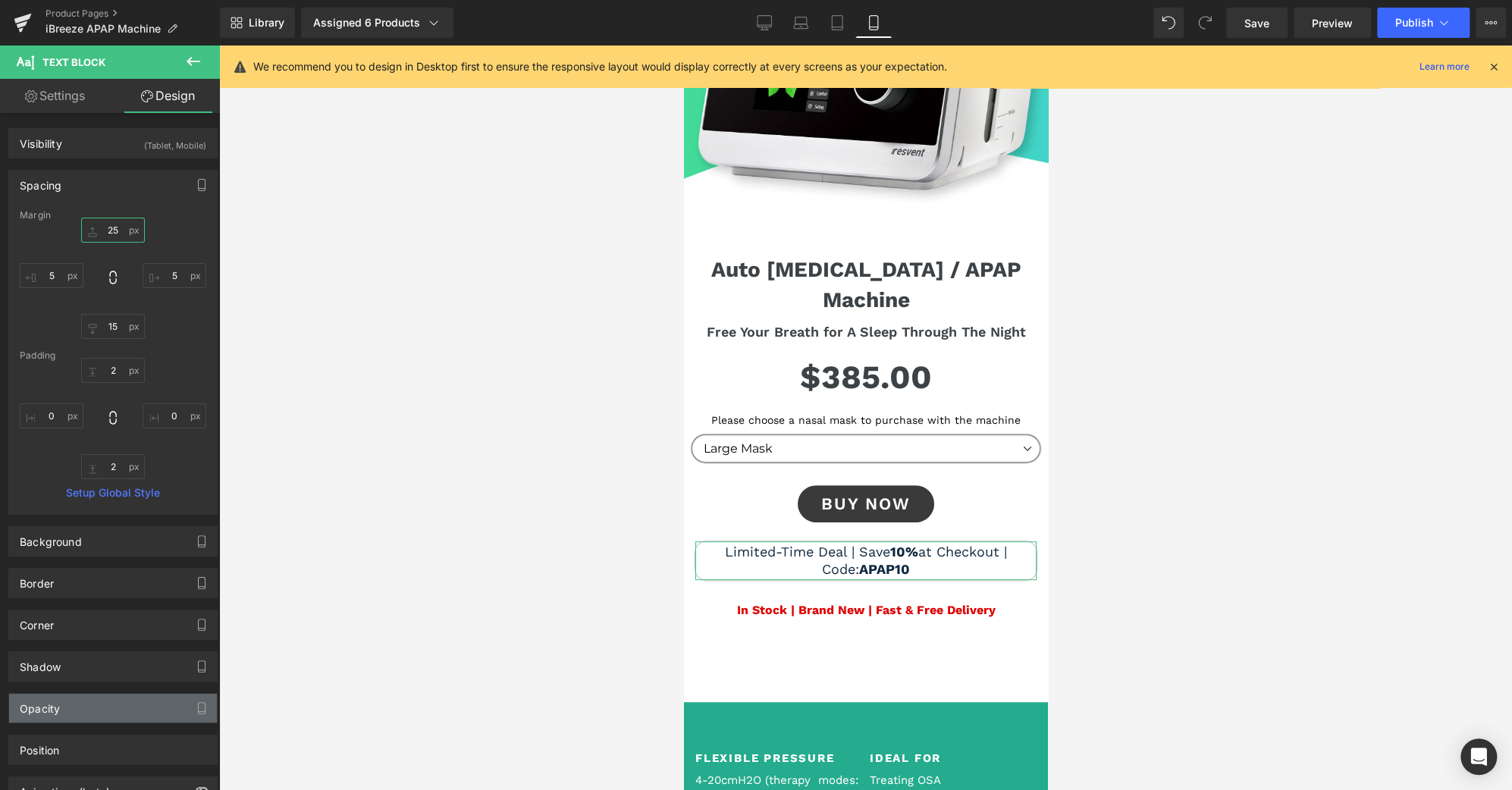
type input "25"
click at [100, 714] on div "Opacity" at bounding box center [112, 708] width 208 height 29
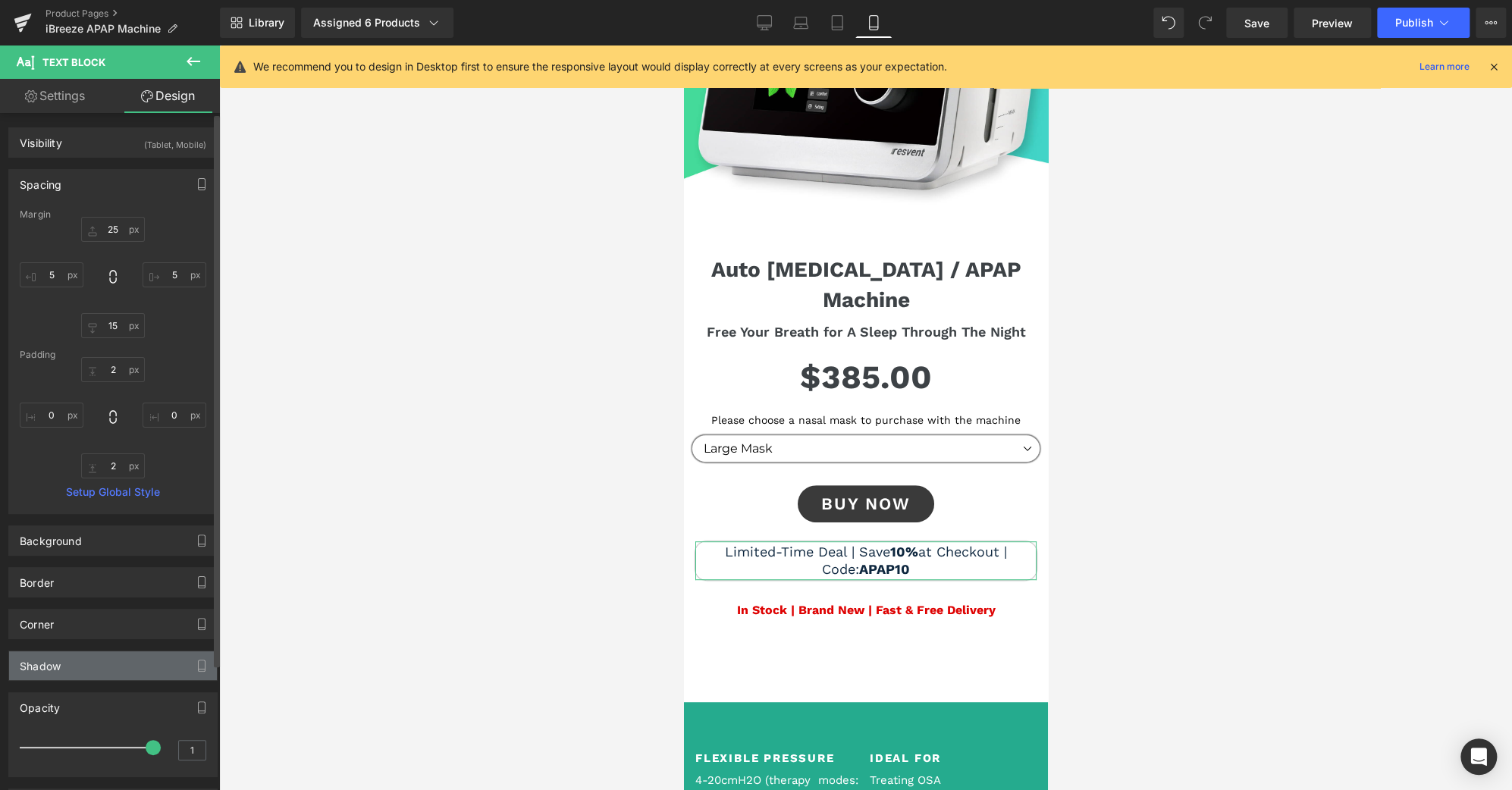
scroll to position [0, 0]
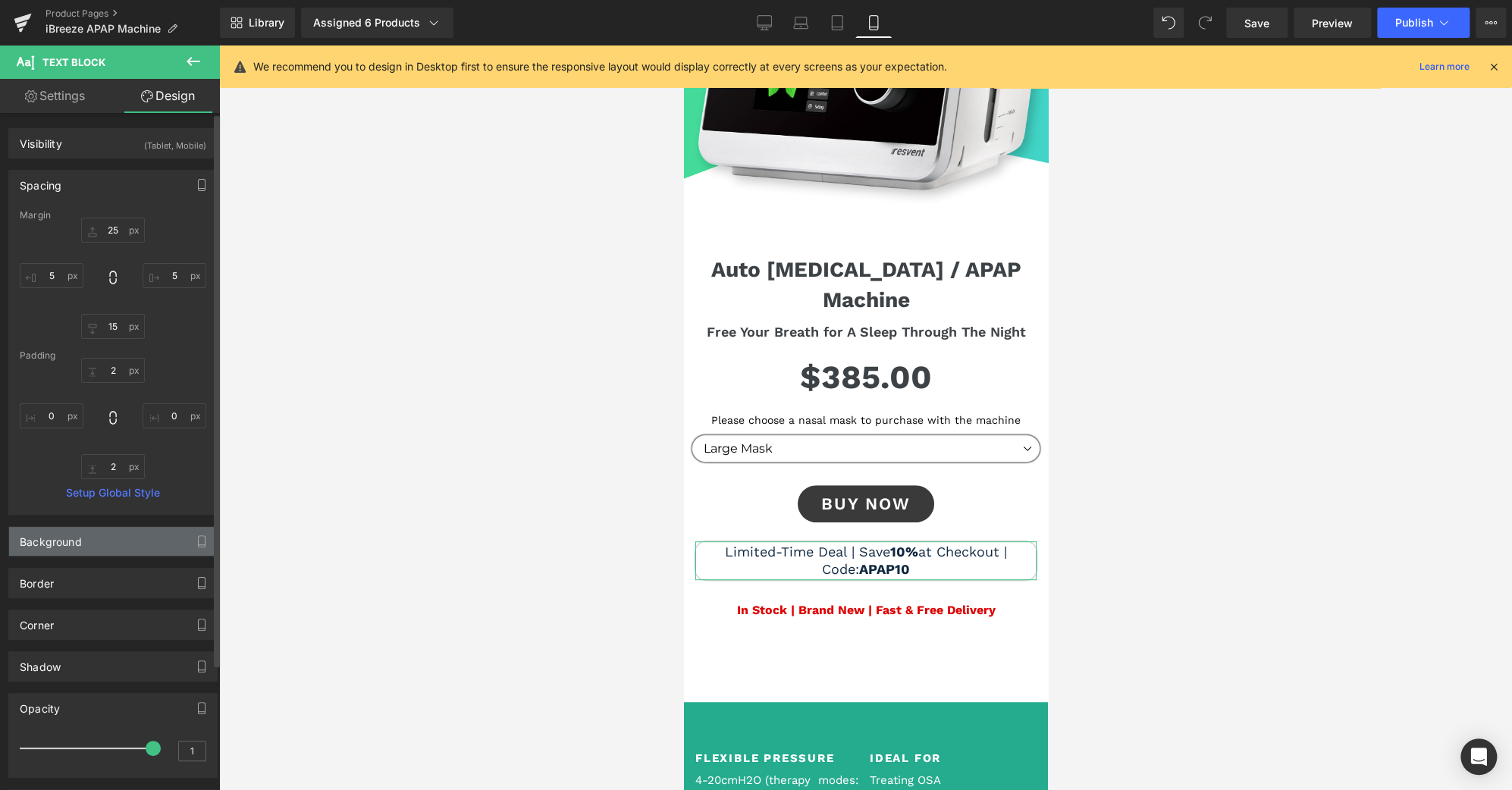
click at [137, 541] on div "Background" at bounding box center [112, 542] width 208 height 29
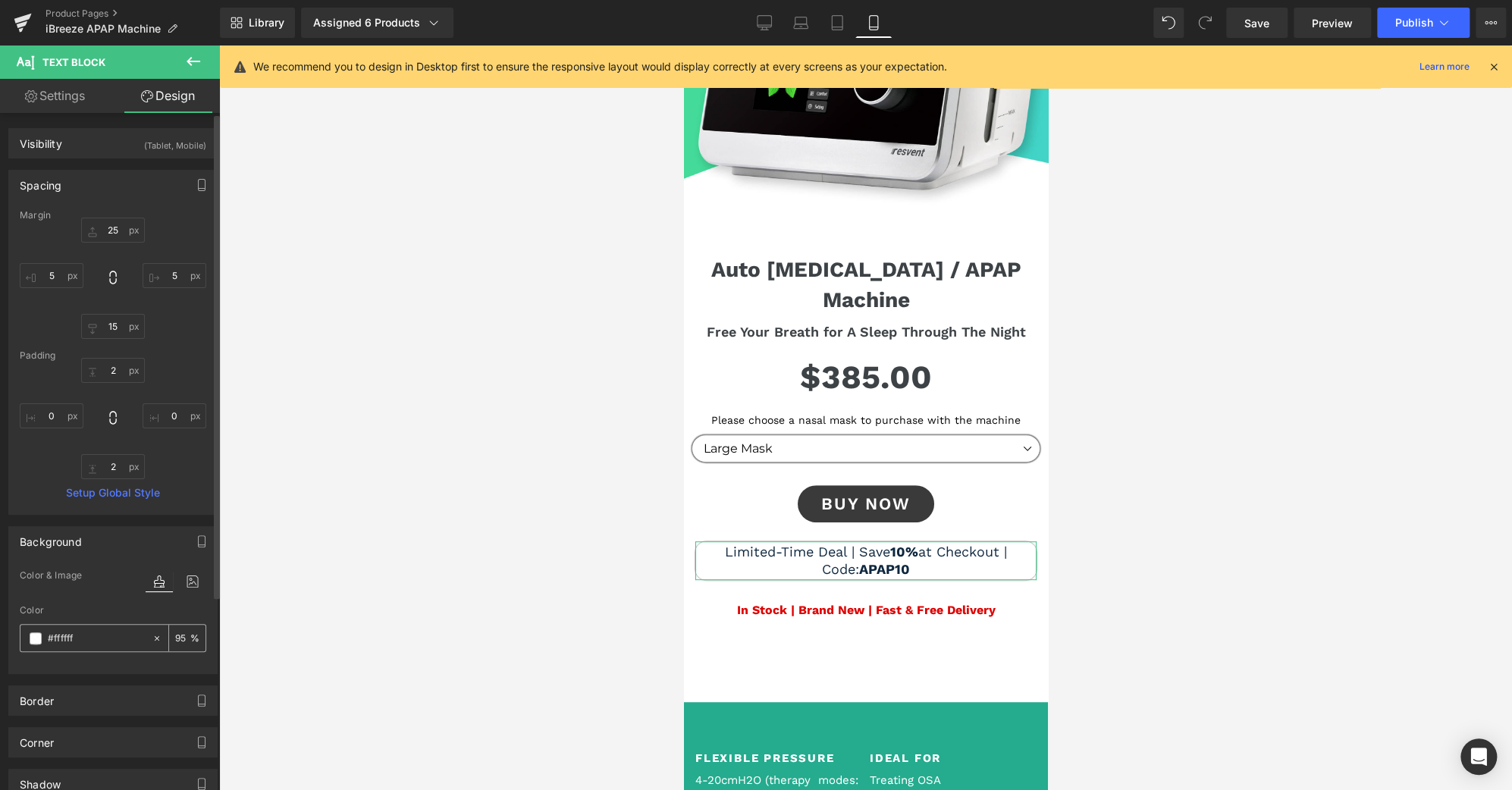
click at [33, 636] on span at bounding box center [35, 638] width 12 height 12
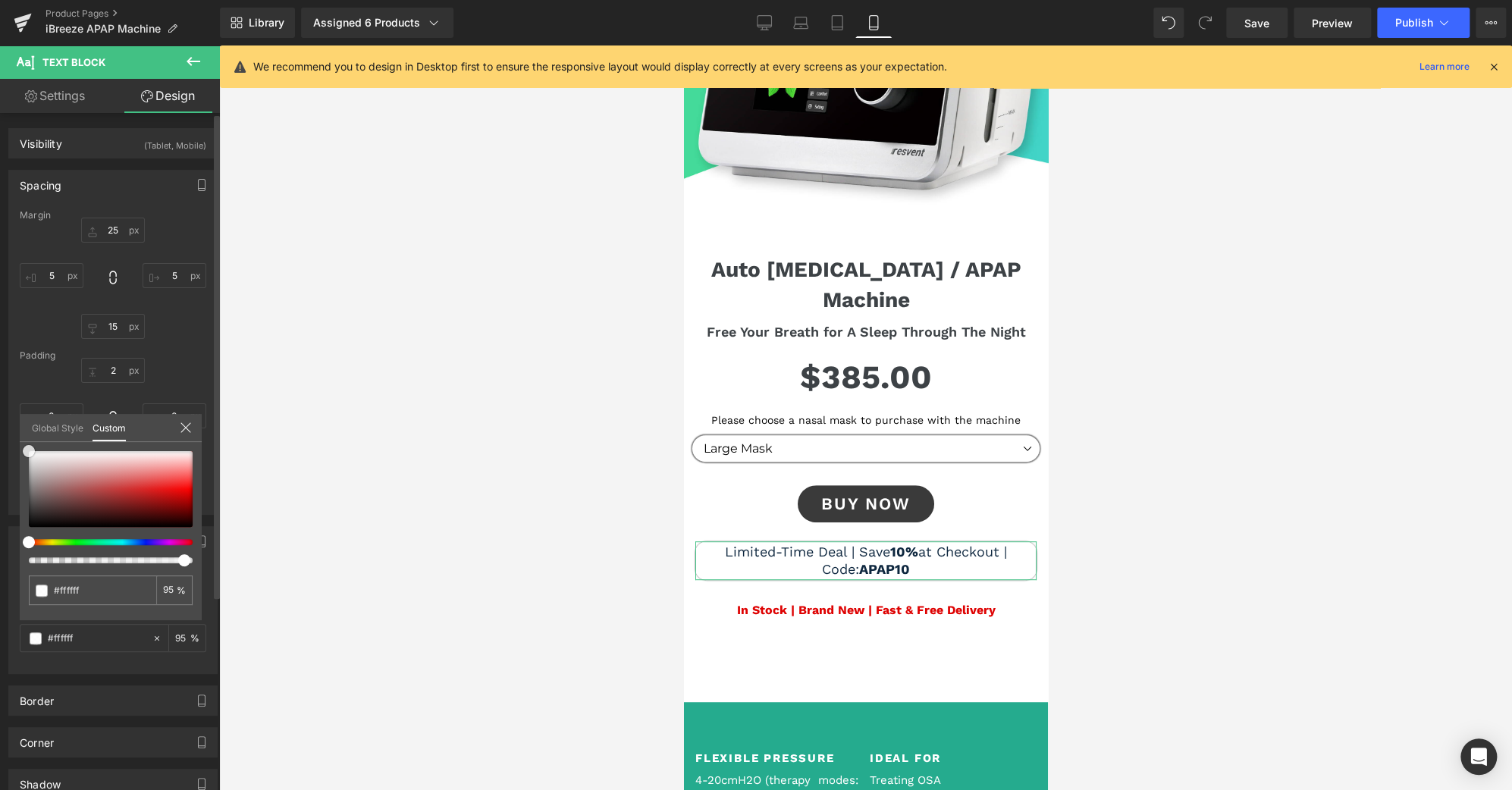
type input "#f7f7f7"
type input "#e8e8e8"
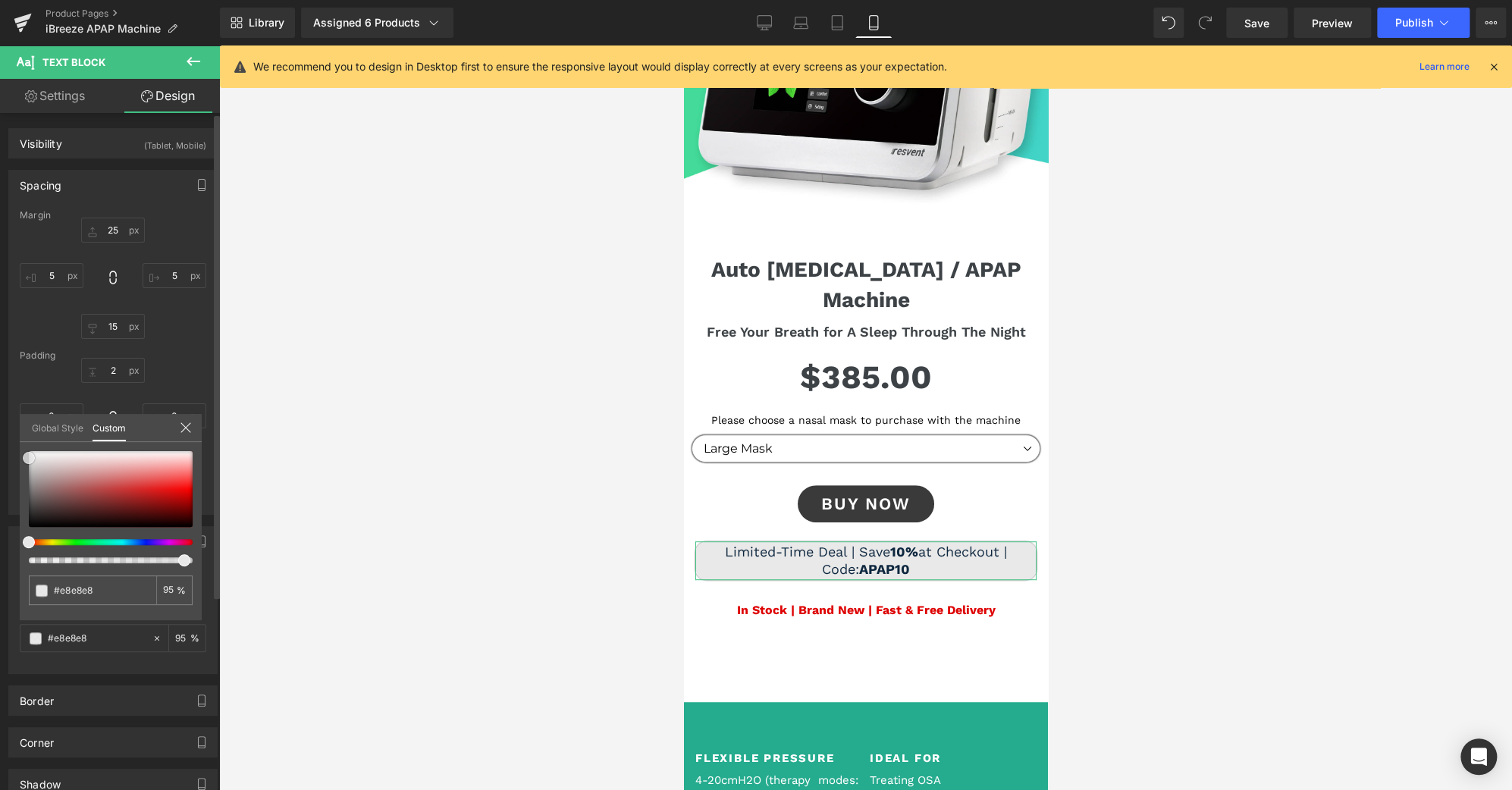
type input "#e5e5e5"
type input "#d8d8d8"
type input "#dddddd"
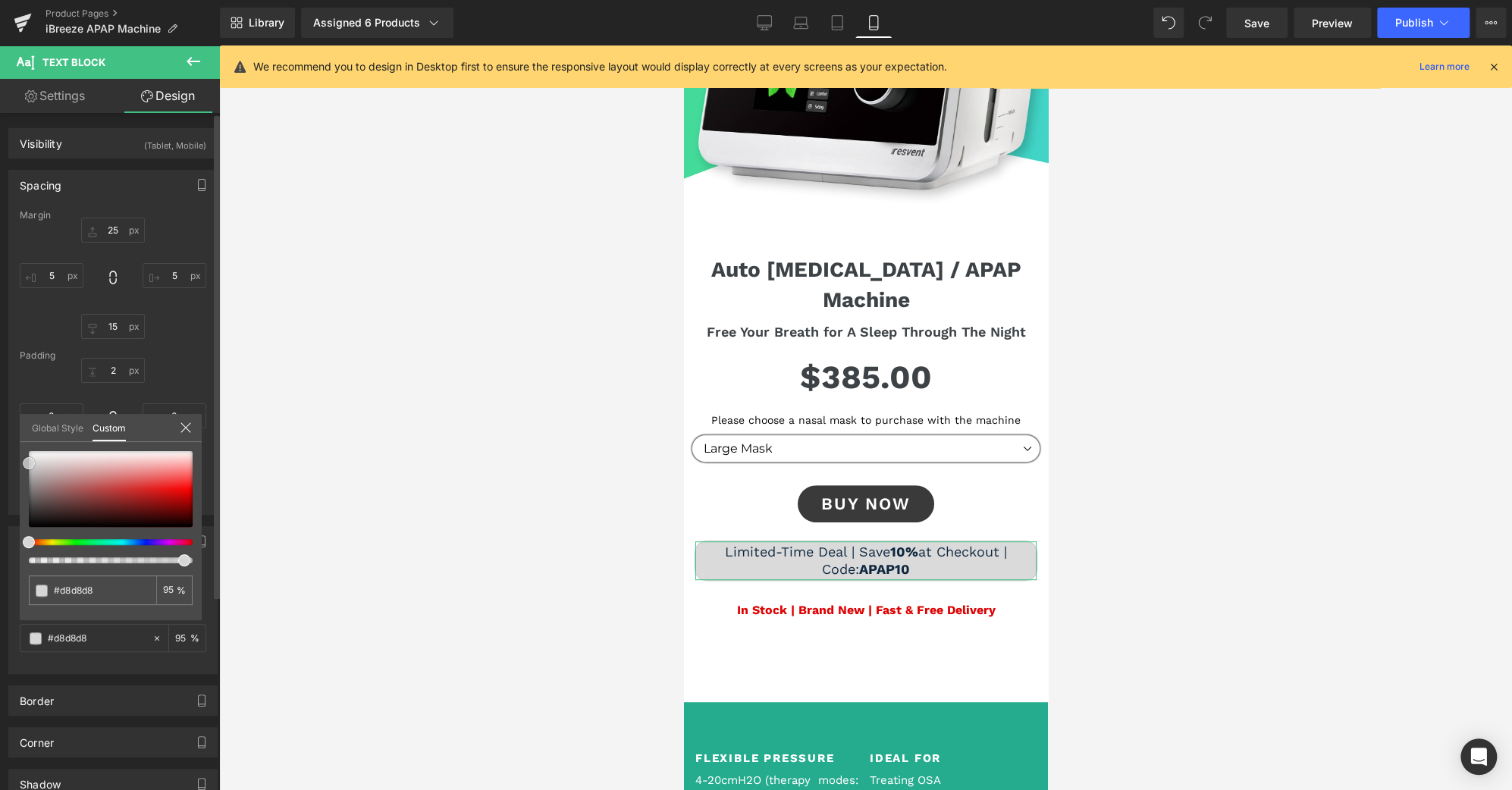
type input "#dddddd"
type input "#e8e8e8"
type input "#eaeaea"
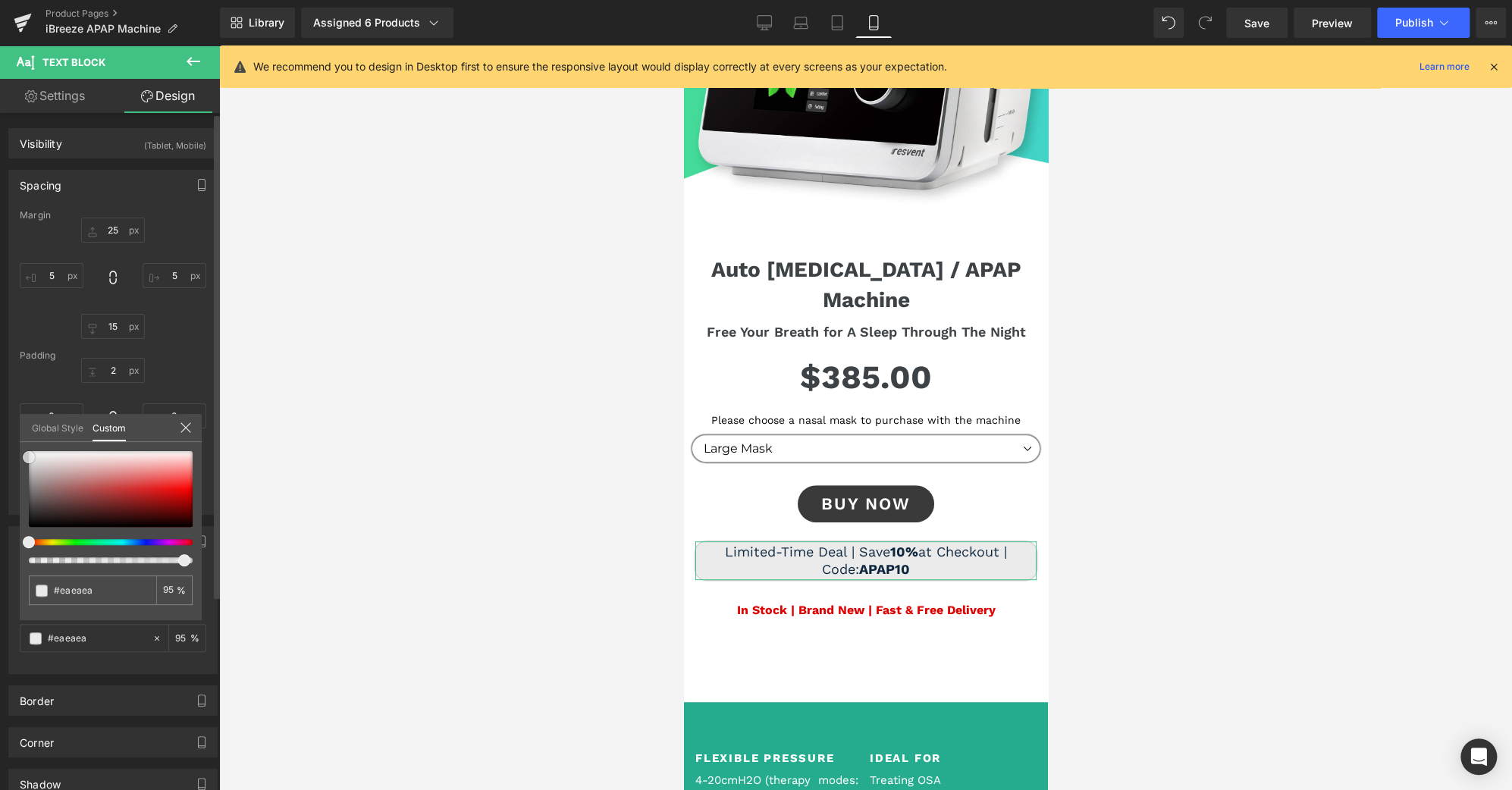
type input "#ffffff"
type input "#fcfcfc"
type input "#f9f9f9"
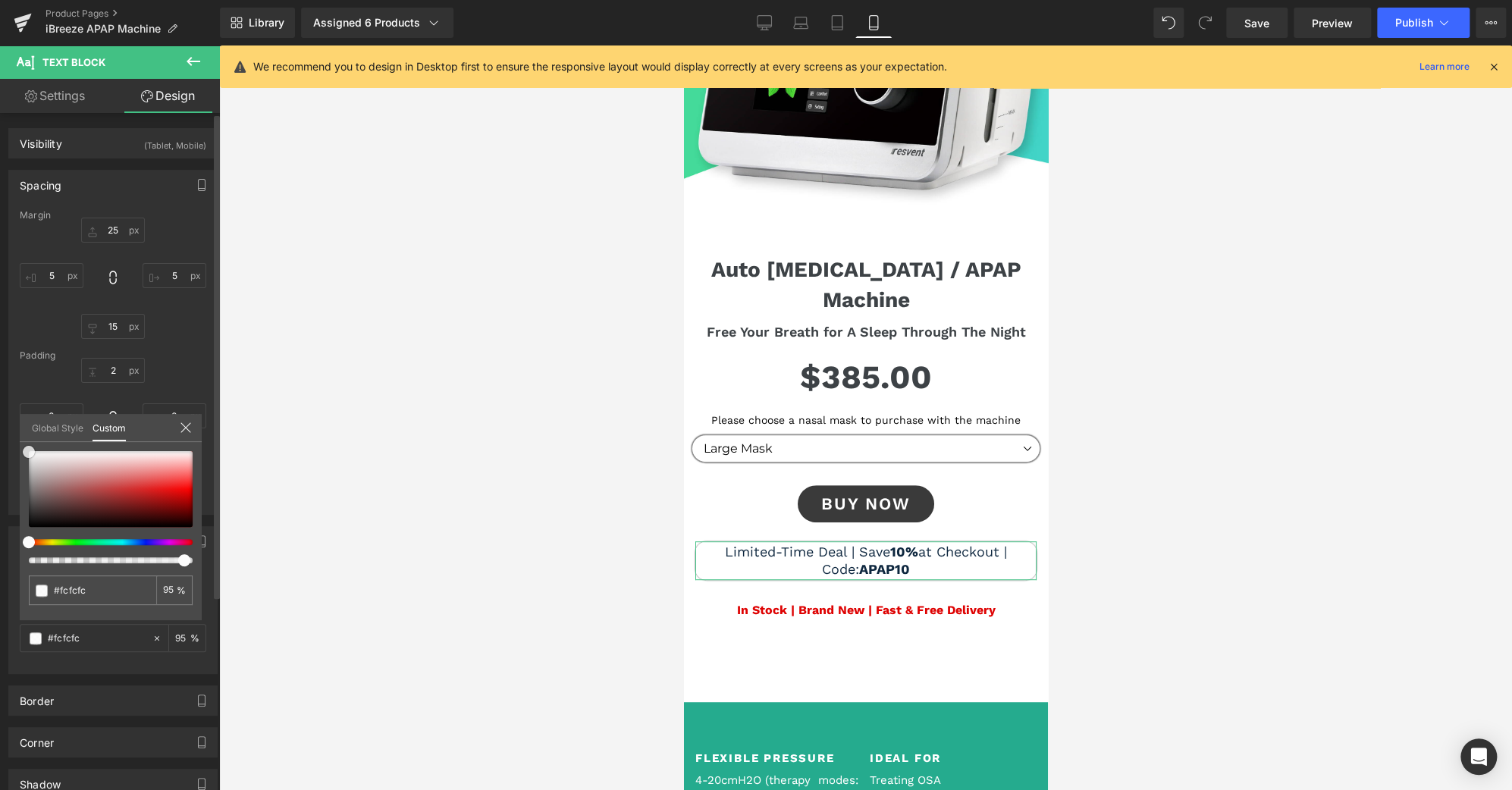
type input "#f9f9f9"
type input "#f7f7f7"
click at [24, 452] on span at bounding box center [28, 453] width 12 height 12
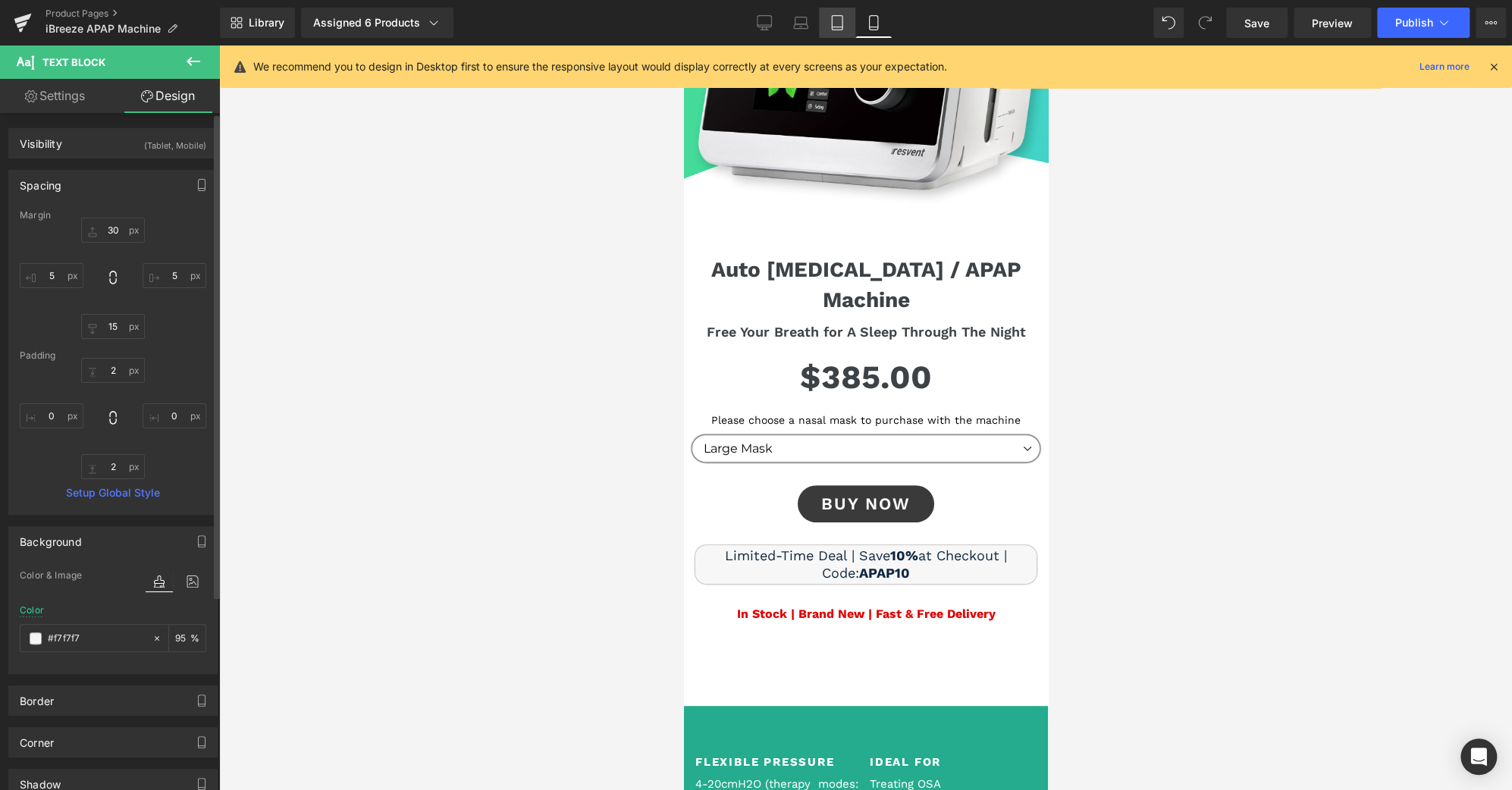
click at [827, 31] on link "Tablet" at bounding box center [836, 22] width 36 height 30
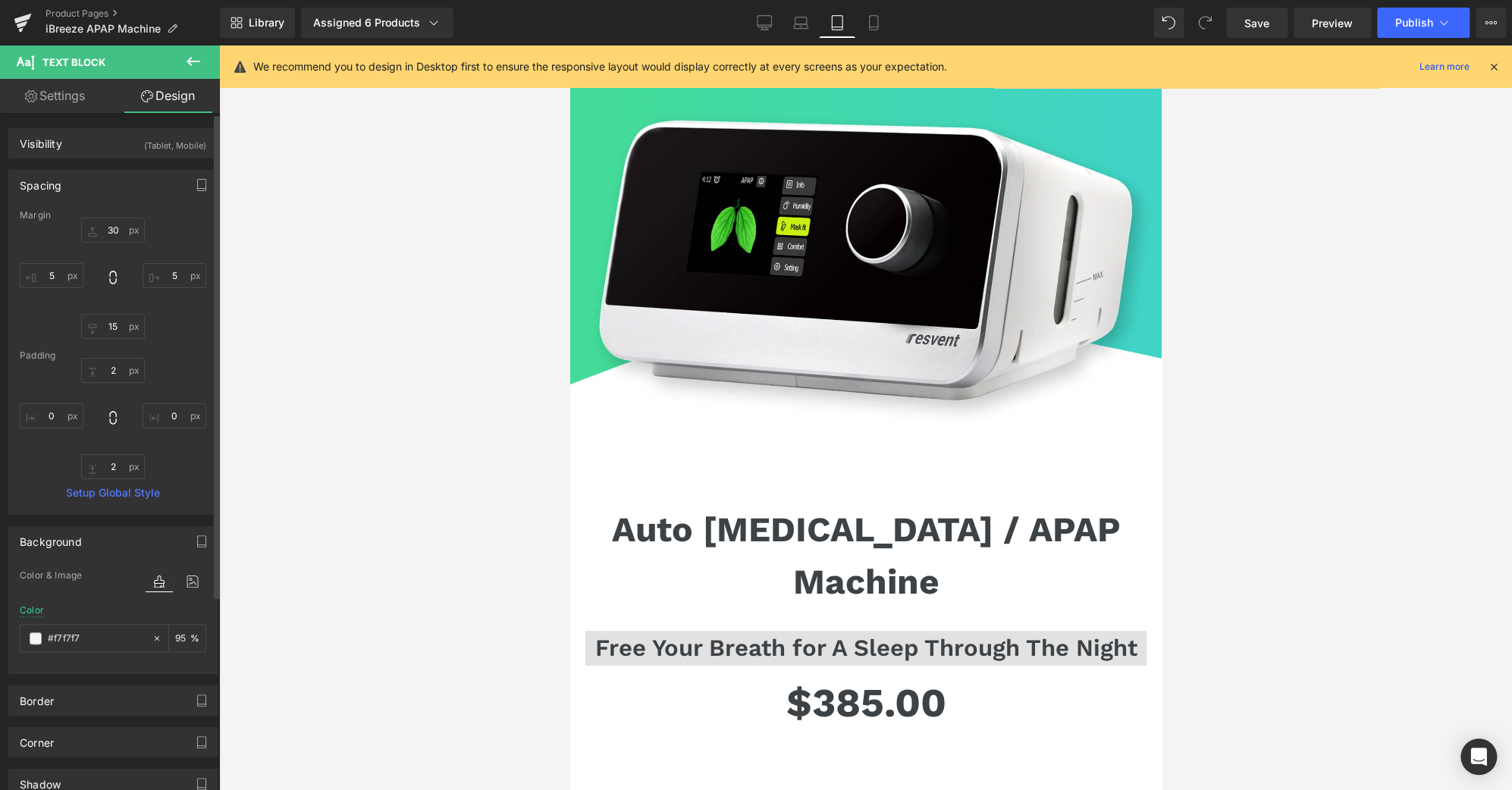
type input "0"
type input "-80"
type input "15"
type input "30"
type input "0"
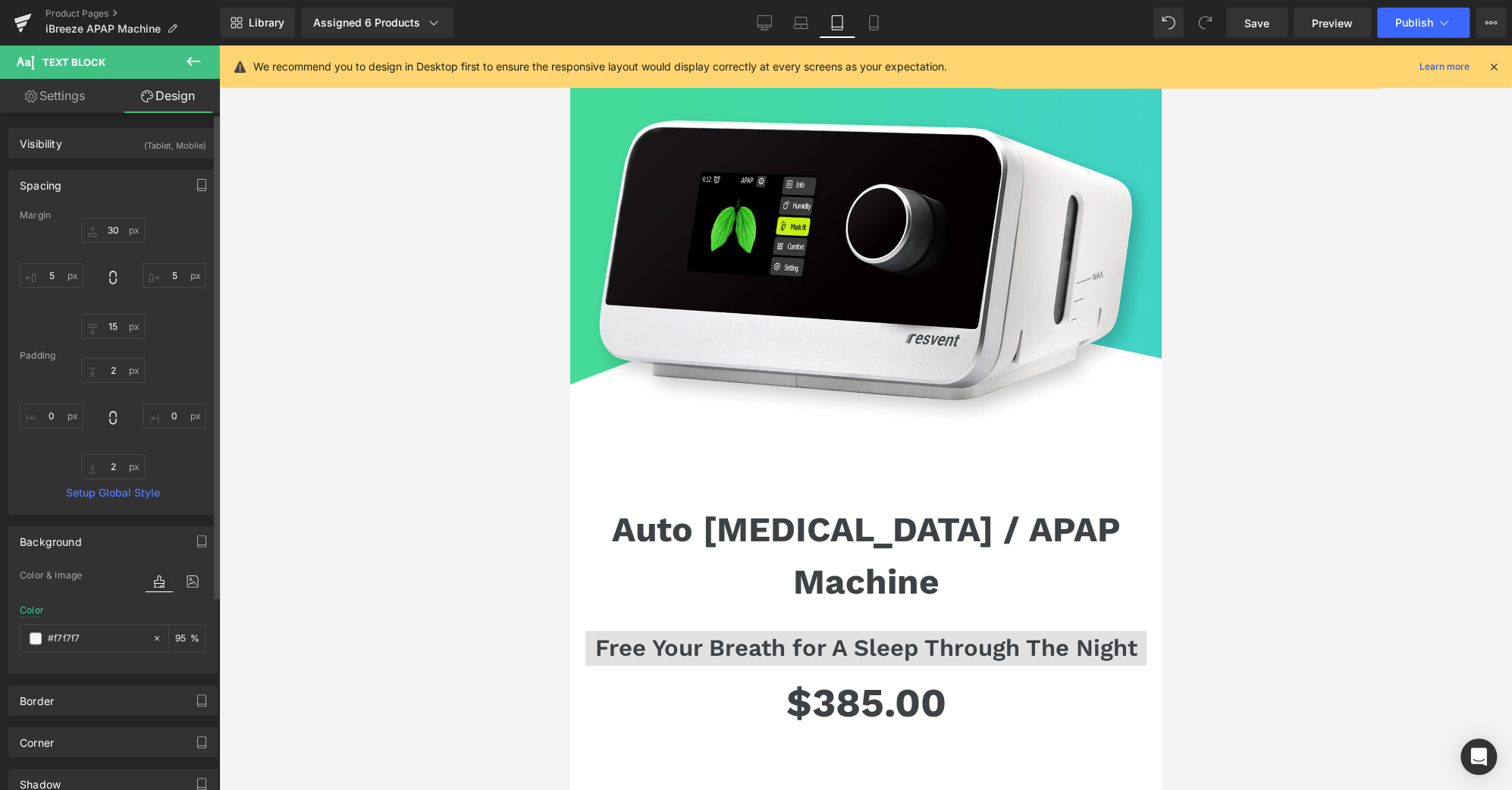
type input "0"
type input "#ffffff"
type input "95"
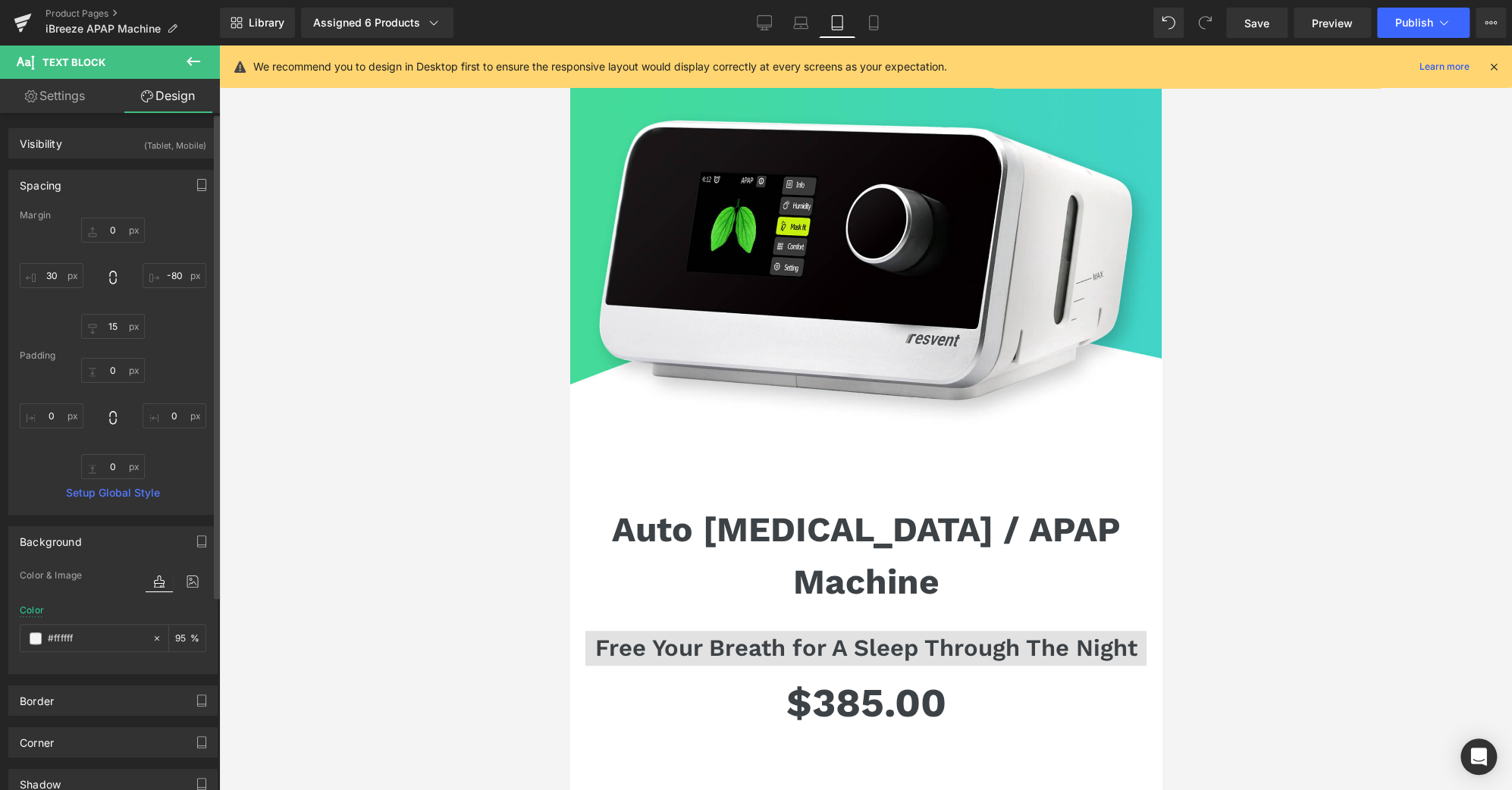
scroll to position [561, 0]
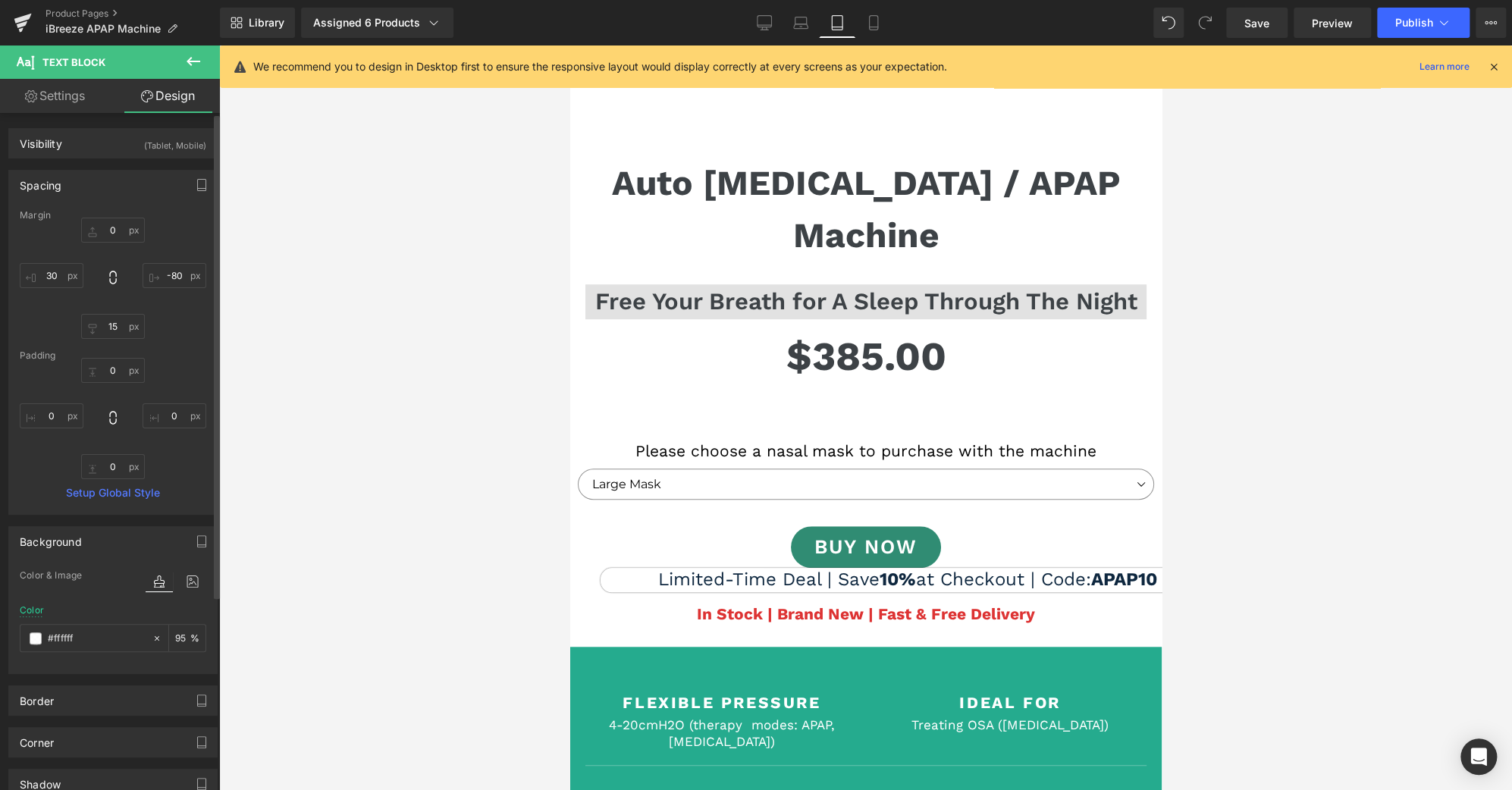
click at [900, 571] on span "Text Block" at bounding box center [892, 580] width 50 height 19
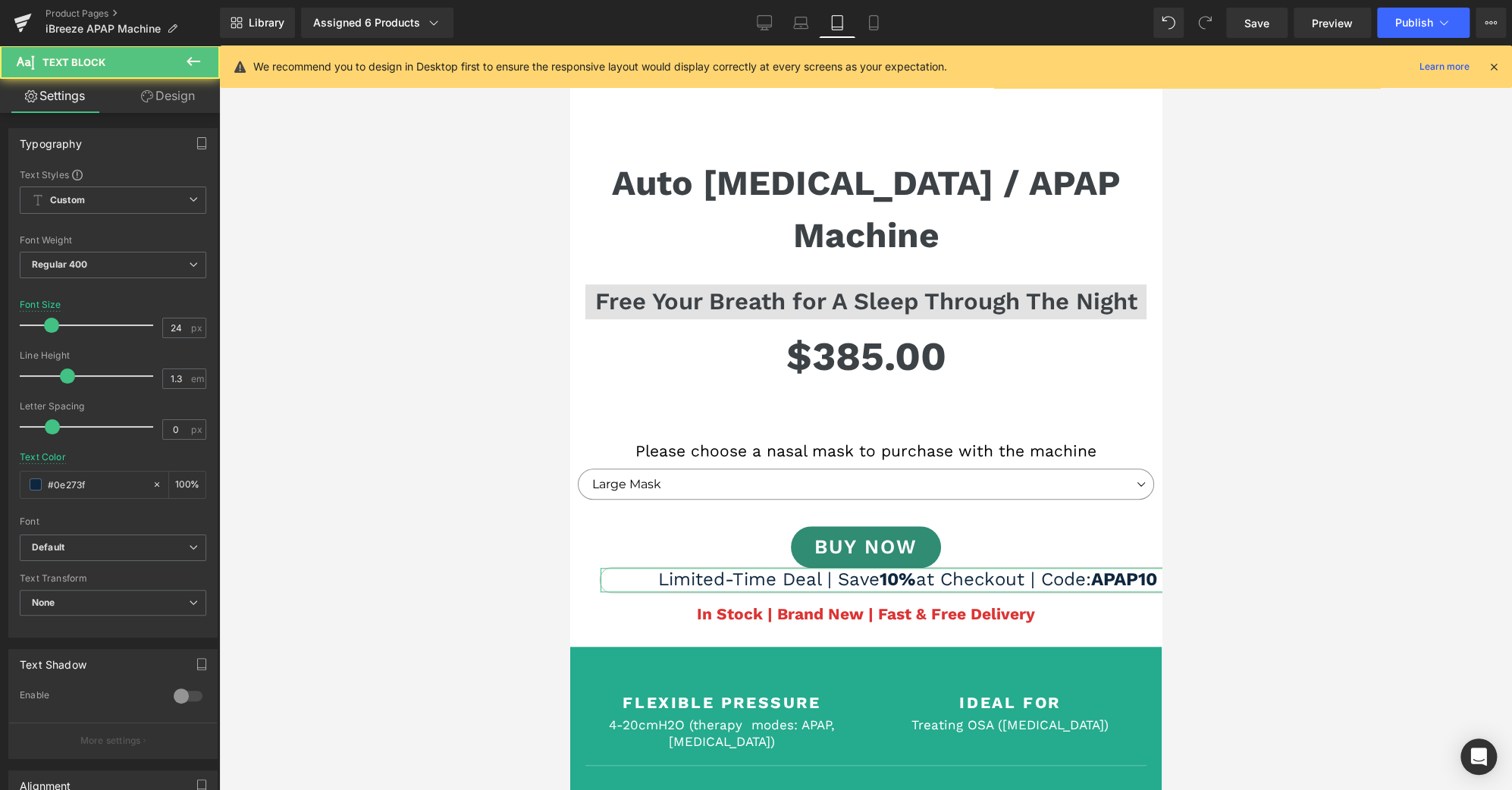
click at [193, 92] on link "Design" at bounding box center [168, 96] width 110 height 34
click at [0, 0] on div "Spacing" at bounding box center [0, 0] width 0 height 0
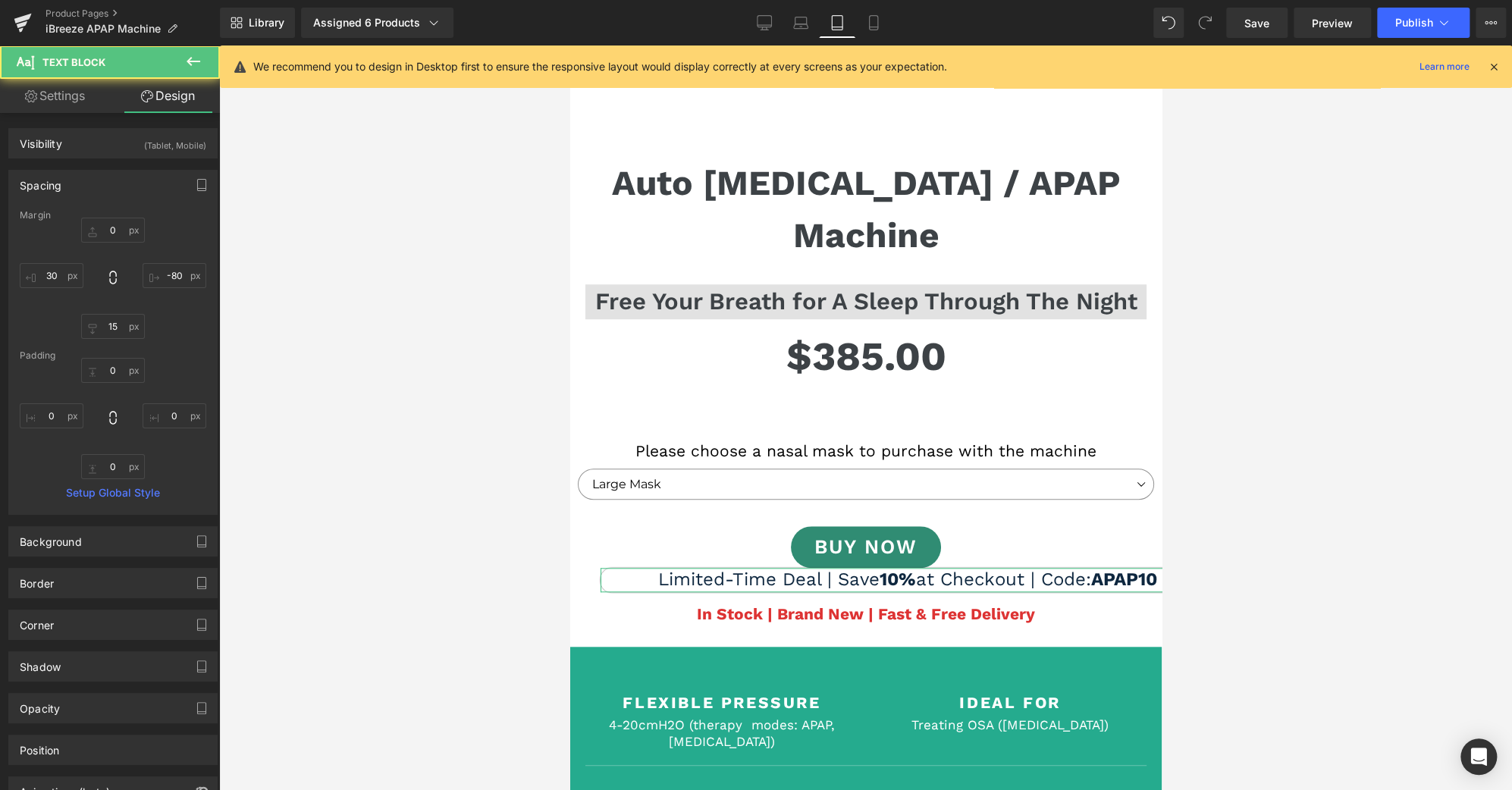
type input "0"
type input "-80"
type input "15"
type input "30"
type input "0"
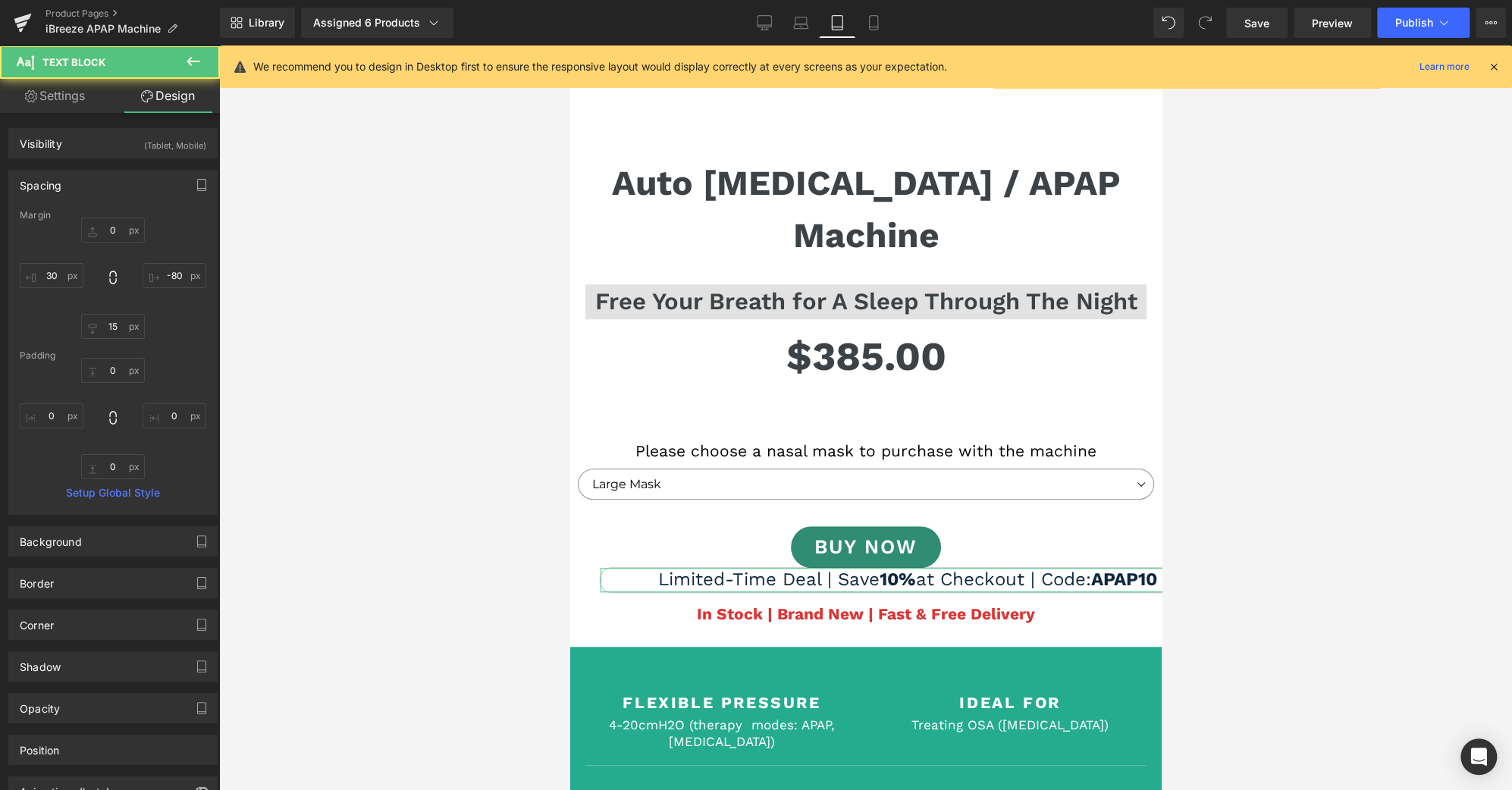
type input "0"
click at [55, 276] on input "30" at bounding box center [51, 275] width 63 height 25
click at [50, 276] on input "10" at bounding box center [51, 275] width 63 height 25
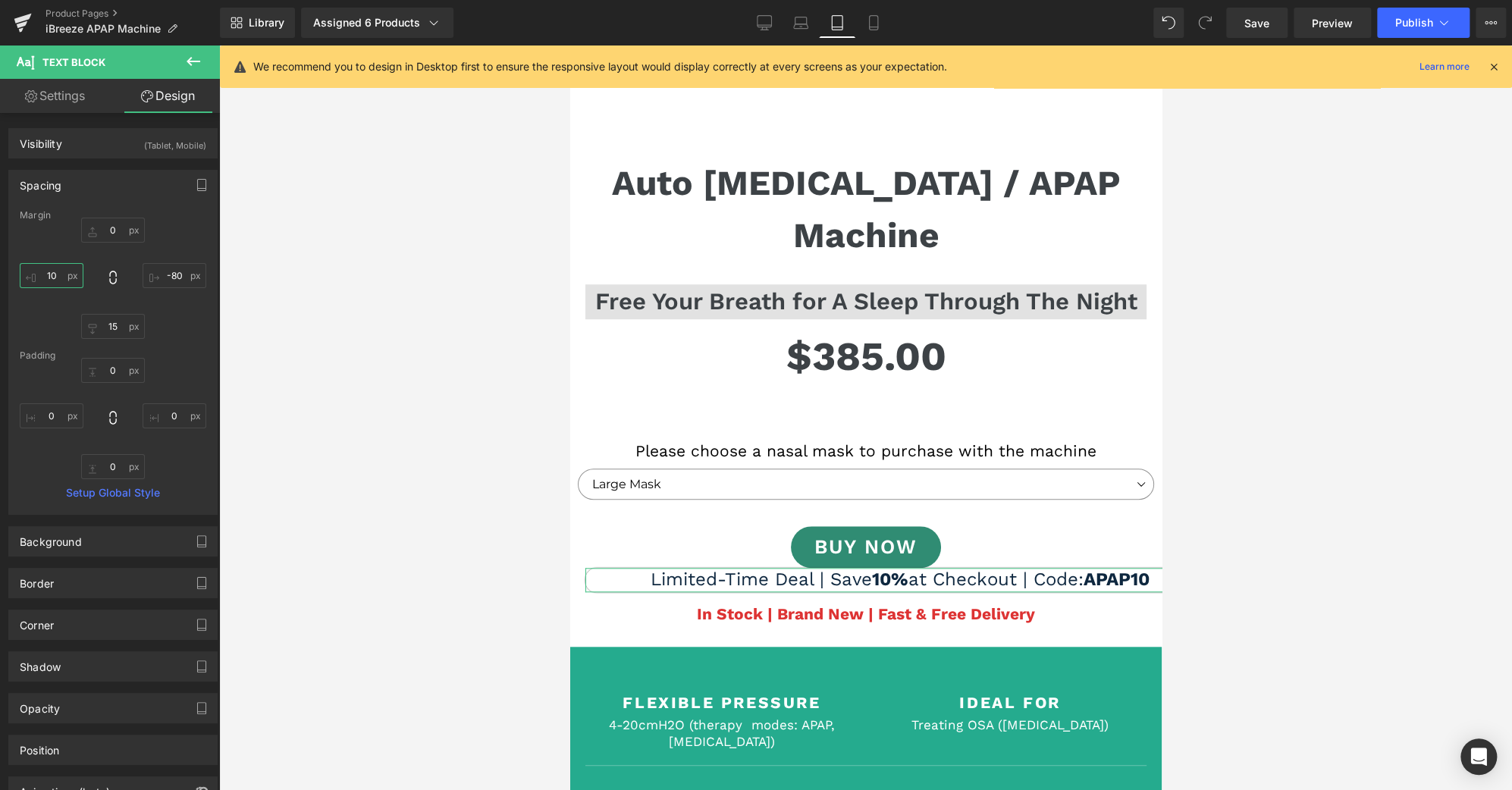
click at [60, 276] on input "10" at bounding box center [51, 275] width 63 height 25
type input "5"
click at [163, 270] on input "-80" at bounding box center [174, 275] width 63 height 25
type input "5"
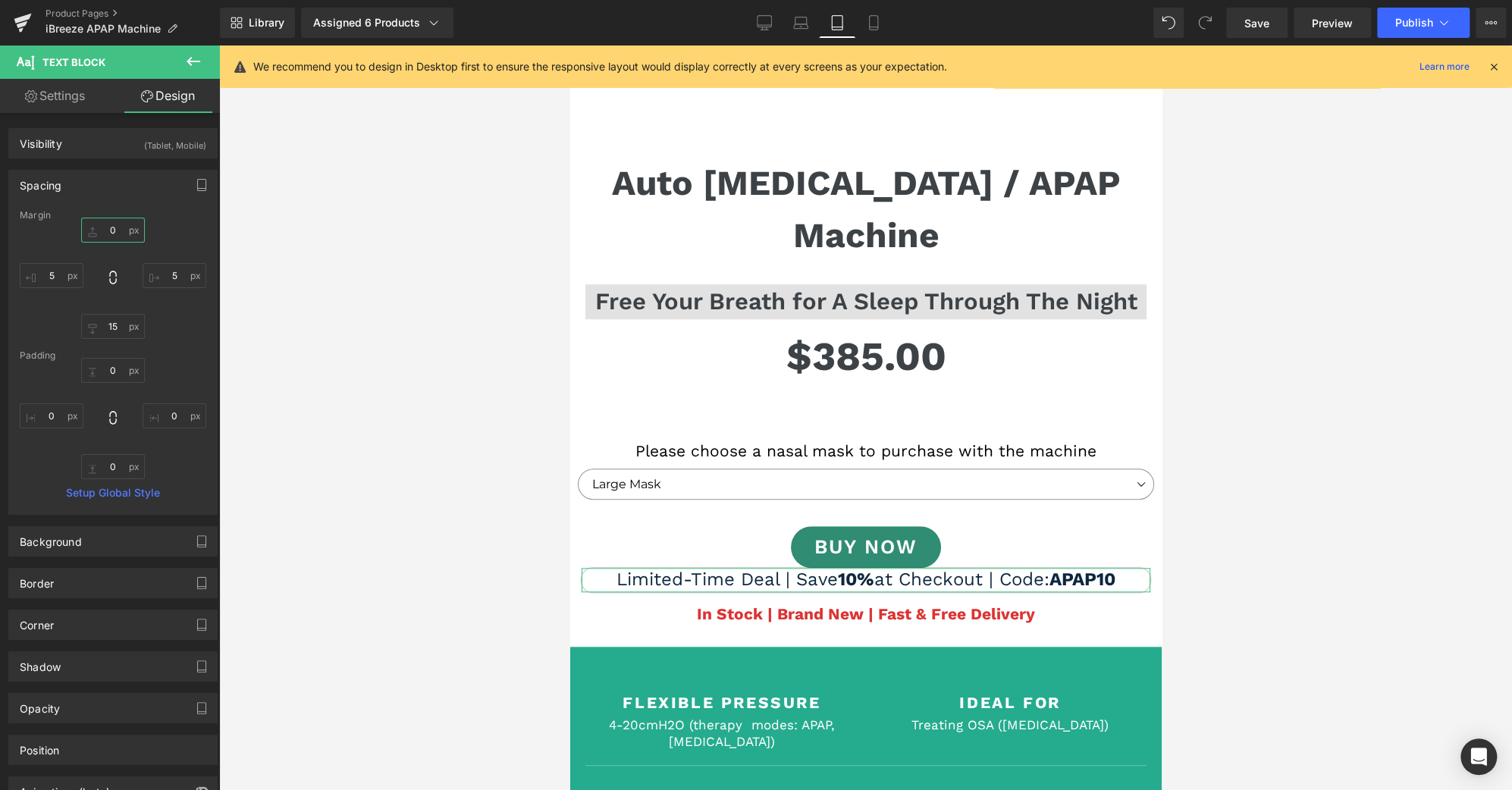
click at [108, 228] on input "0" at bounding box center [112, 230] width 63 height 25
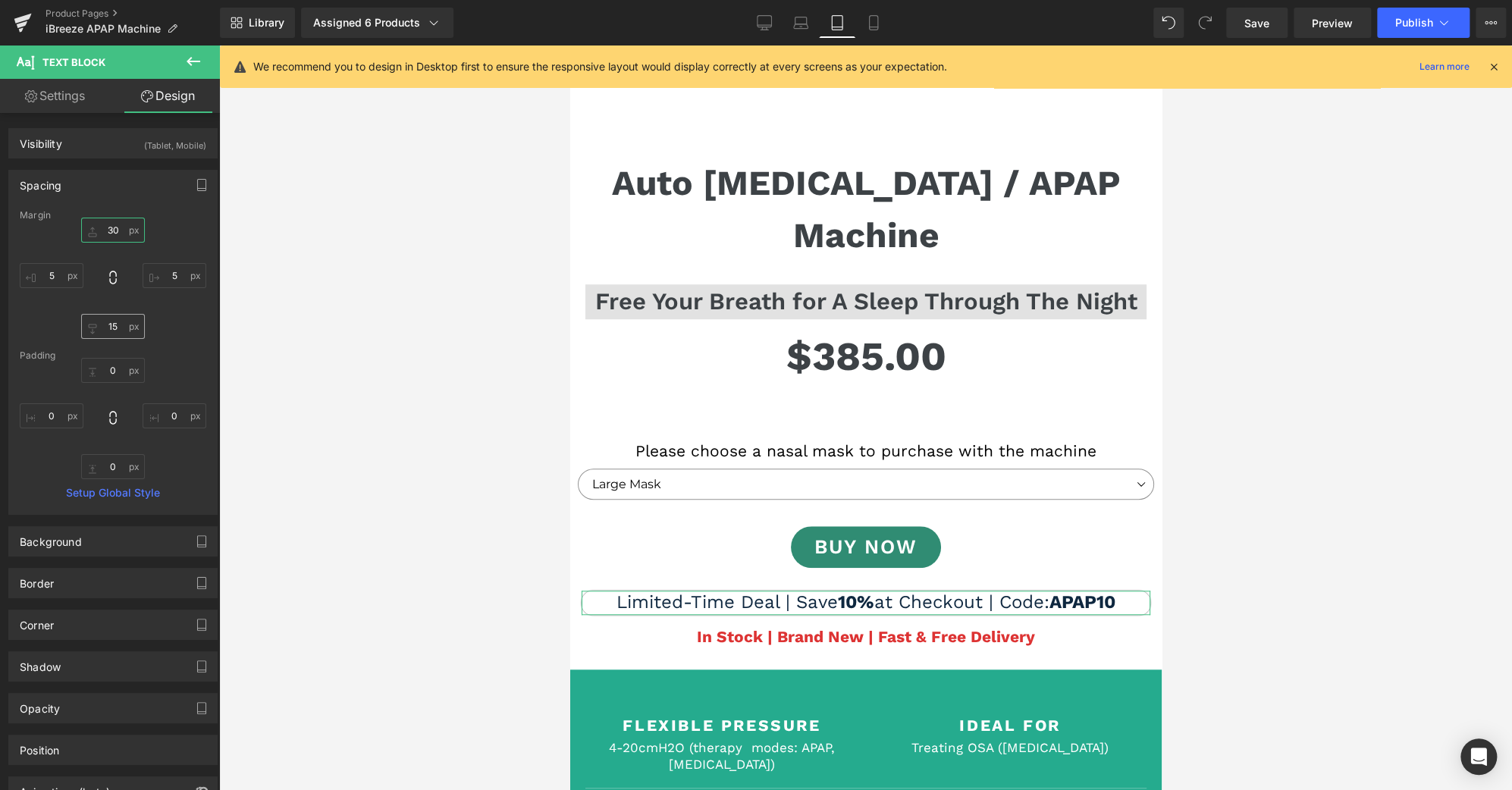
type input "30"
click at [107, 325] on input "15" at bounding box center [112, 326] width 63 height 25
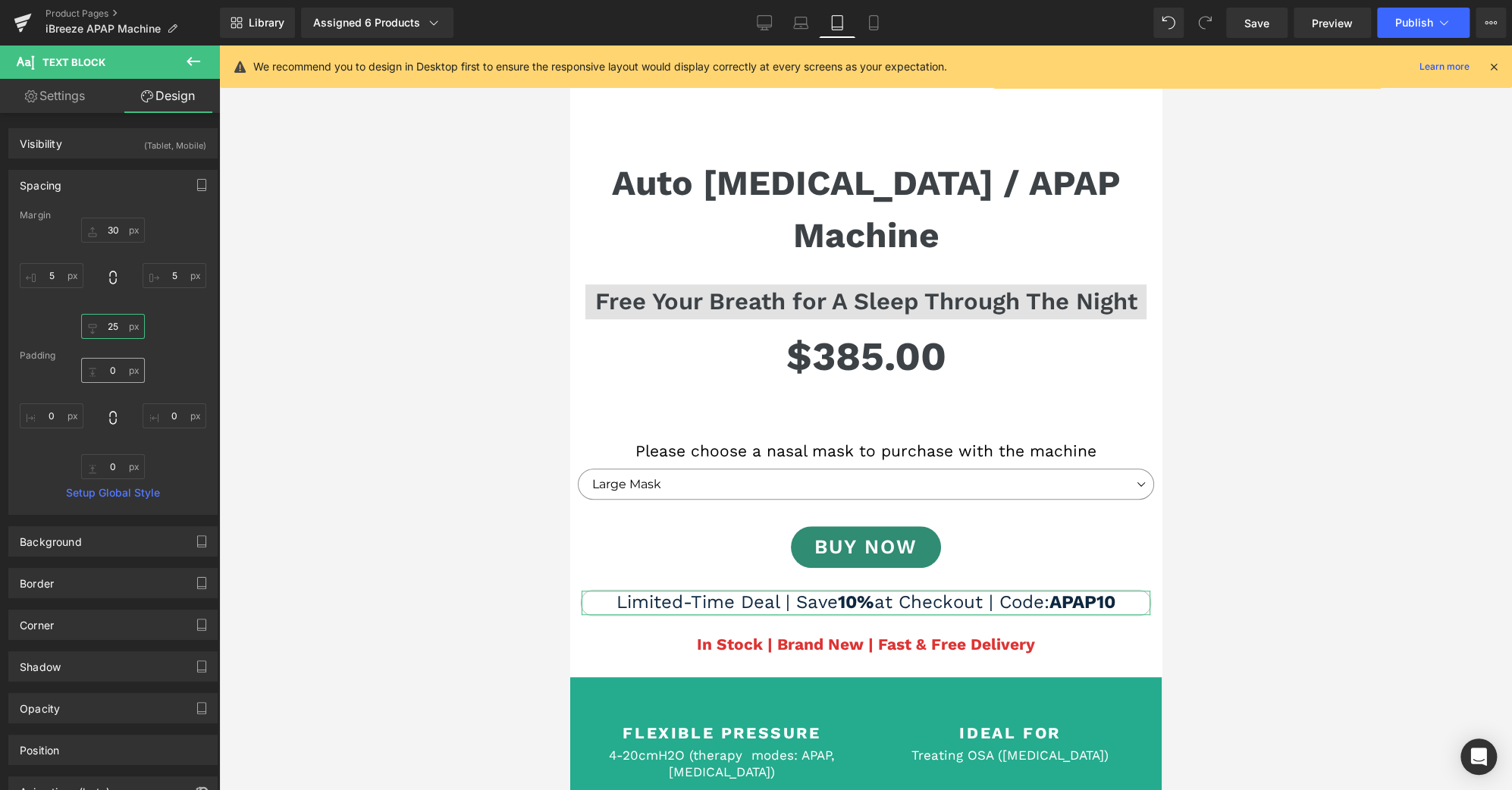
type input "25"
click at [115, 368] on input "0" at bounding box center [112, 370] width 63 height 25
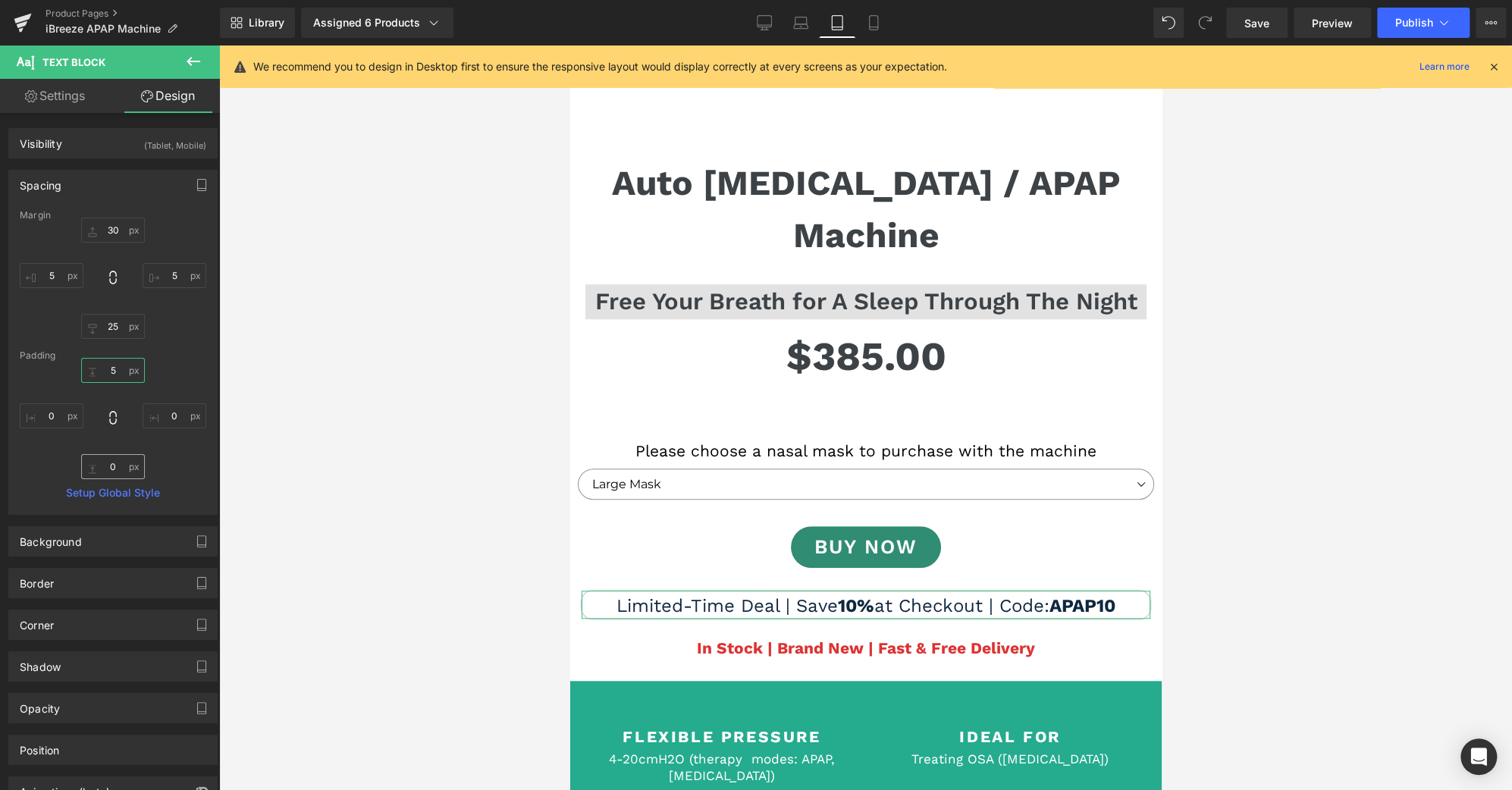
type input "5"
click at [105, 473] on input "0" at bounding box center [112, 467] width 63 height 25
type input "5"
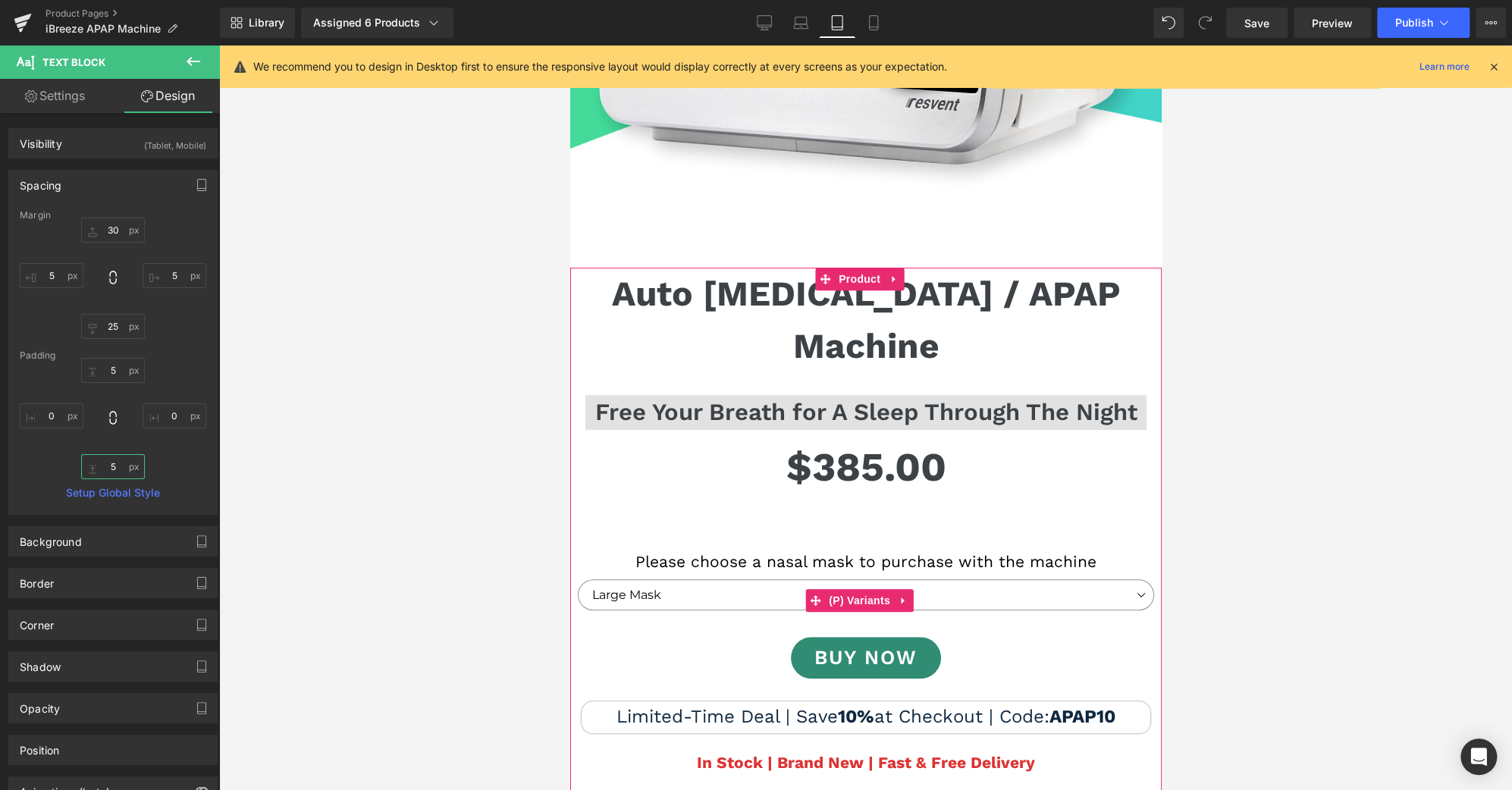
scroll to position [450, 0]
drag, startPoint x: 856, startPoint y: 349, endPoint x: 824, endPoint y: 301, distance: 57.7
click at [856, 405] on span "Heading" at bounding box center [851, 414] width 41 height 19
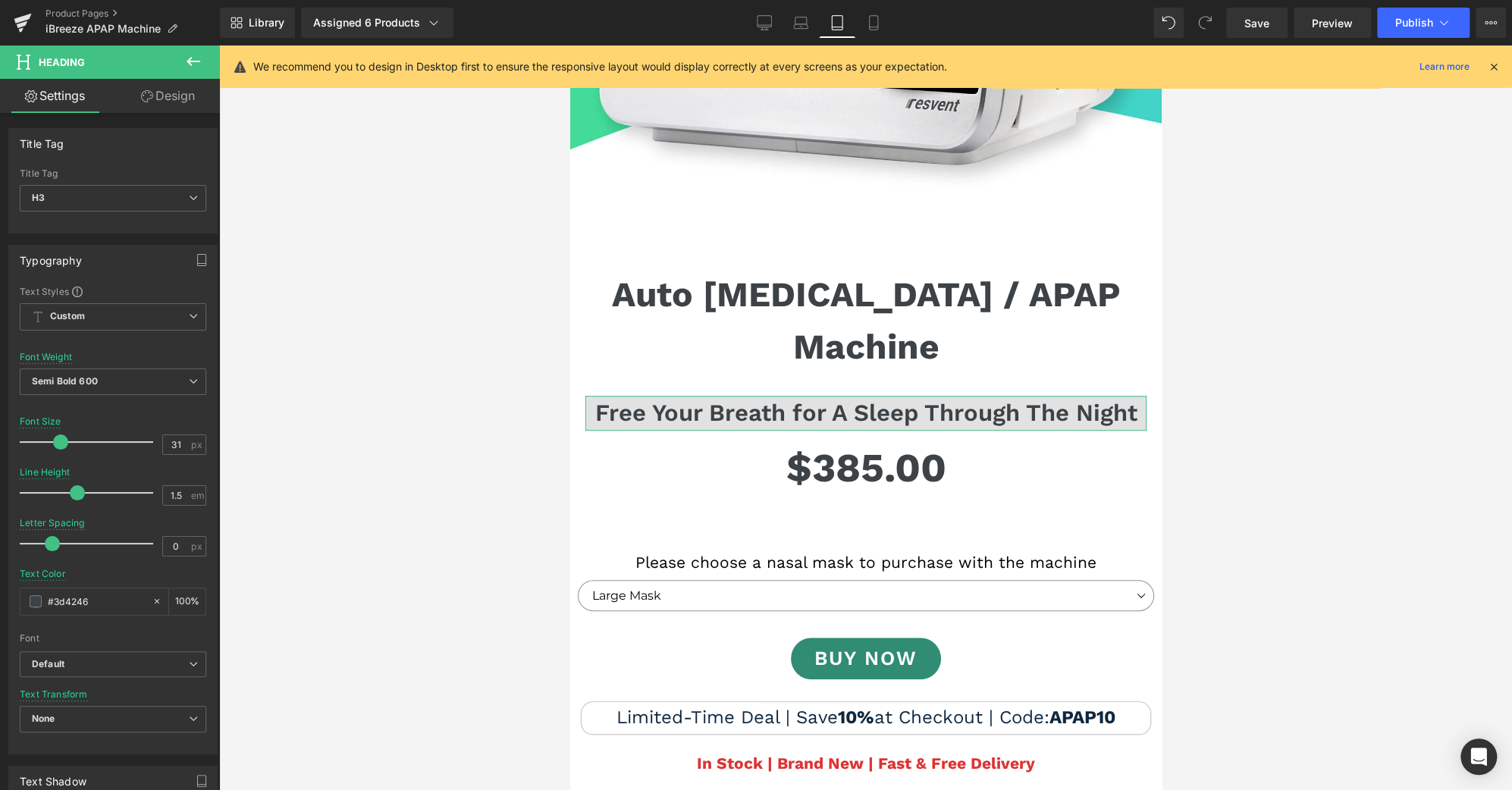
click at [196, 106] on link "Design" at bounding box center [168, 96] width 110 height 34
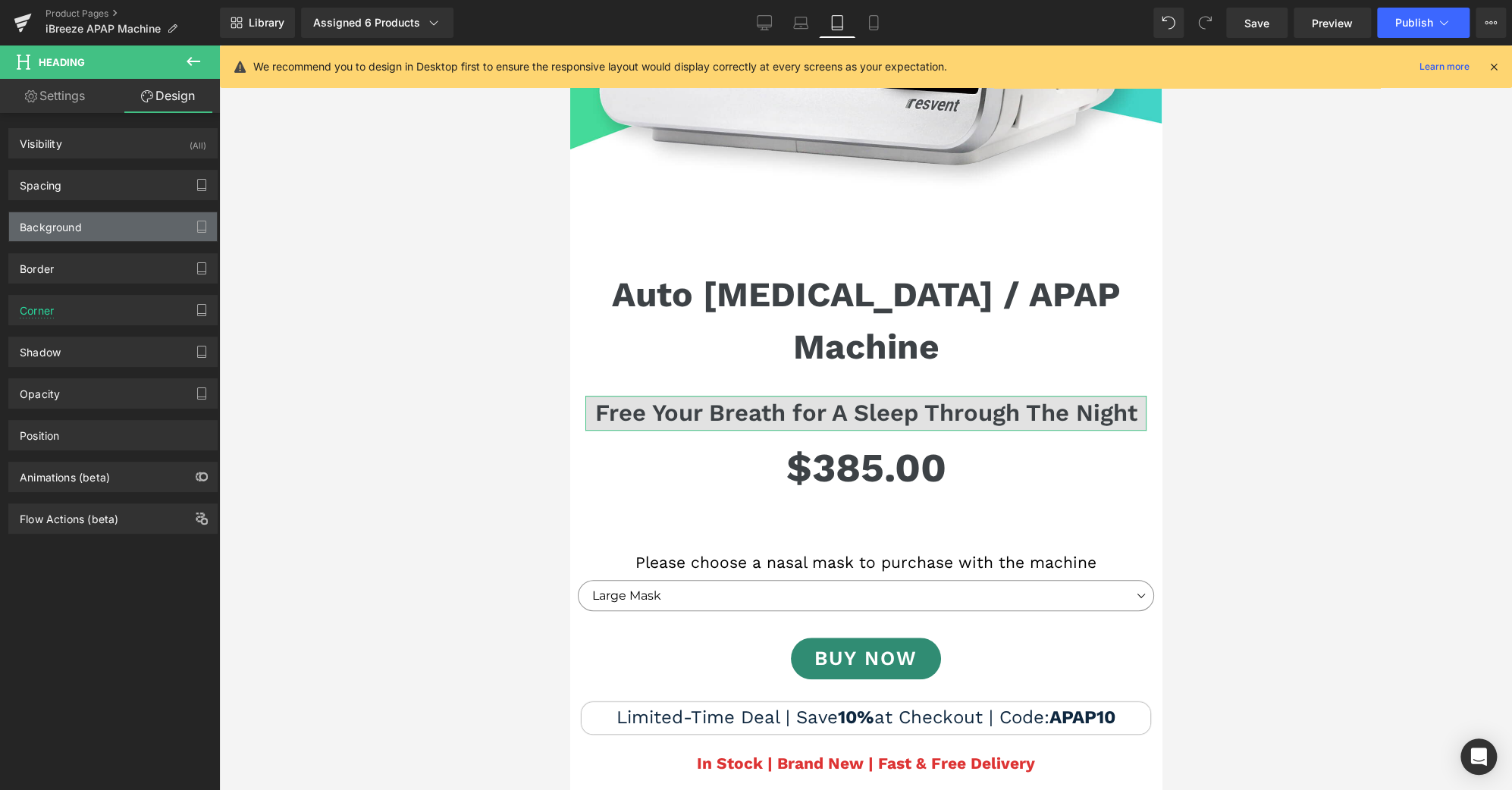
type input "#e2e2e2"
type input "100"
click at [134, 229] on div "Background" at bounding box center [112, 227] width 208 height 29
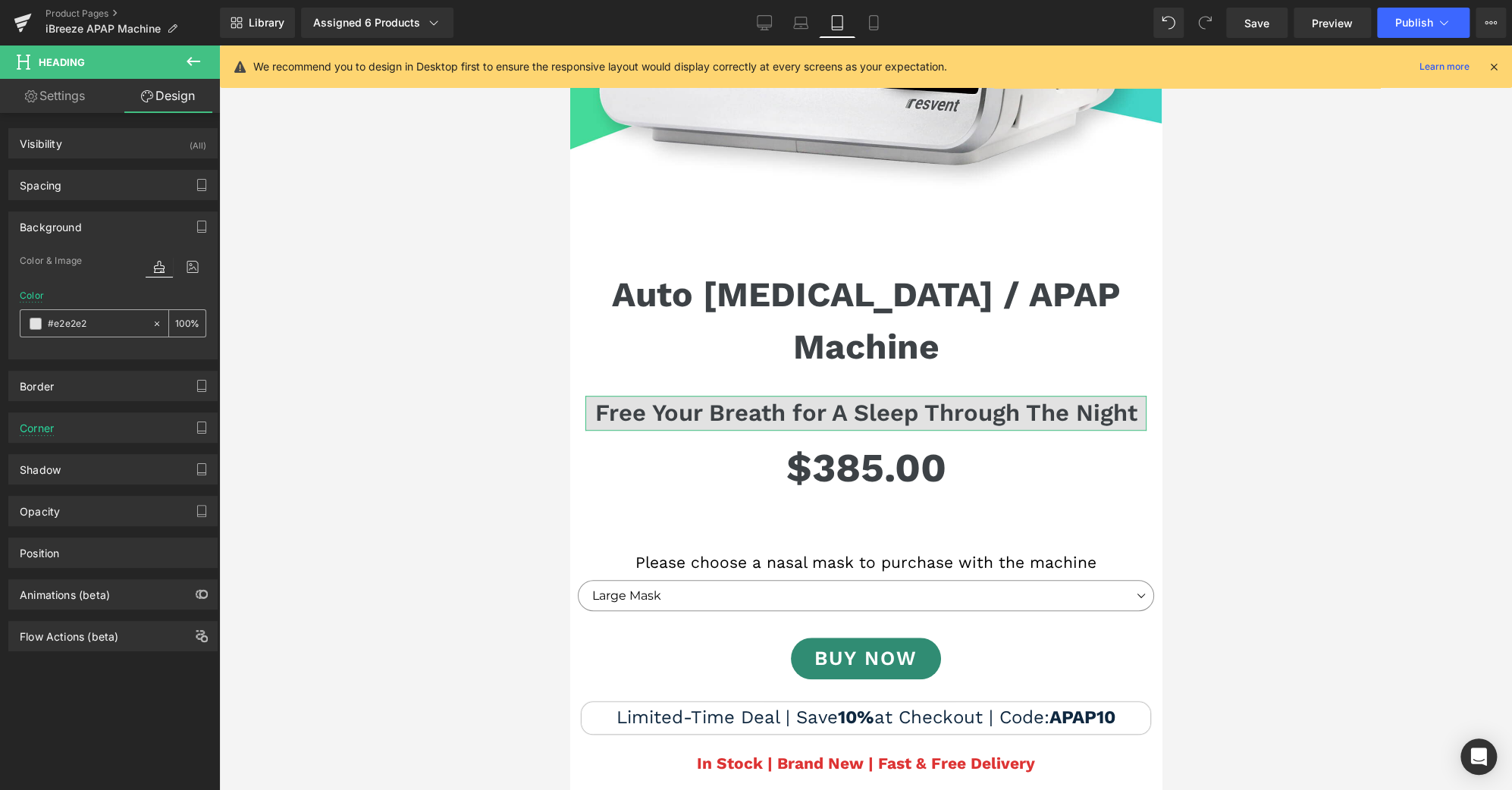
click at [151, 320] on icon at bounding box center [156, 323] width 11 height 11
type input "none"
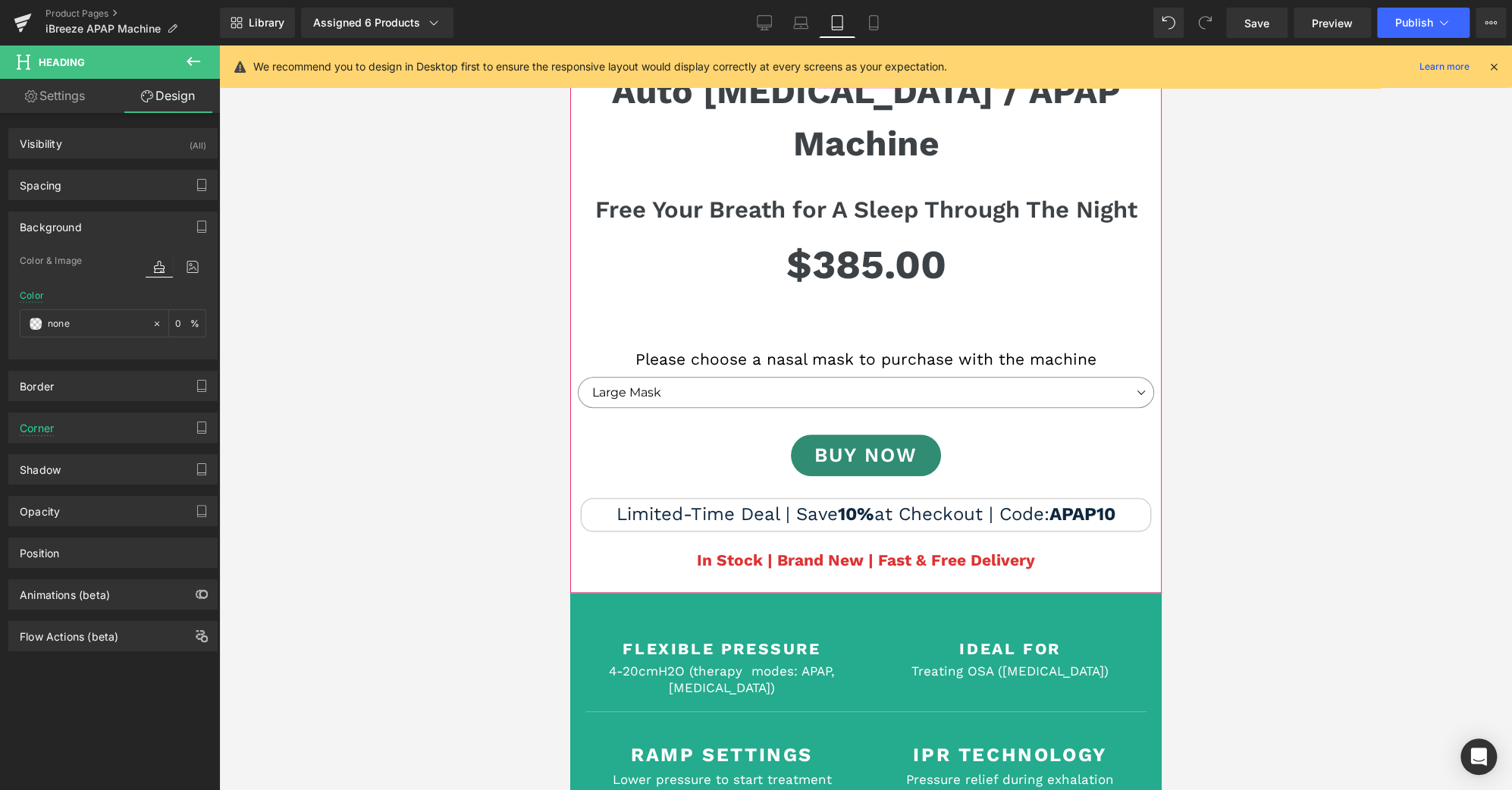
scroll to position [674, 0]
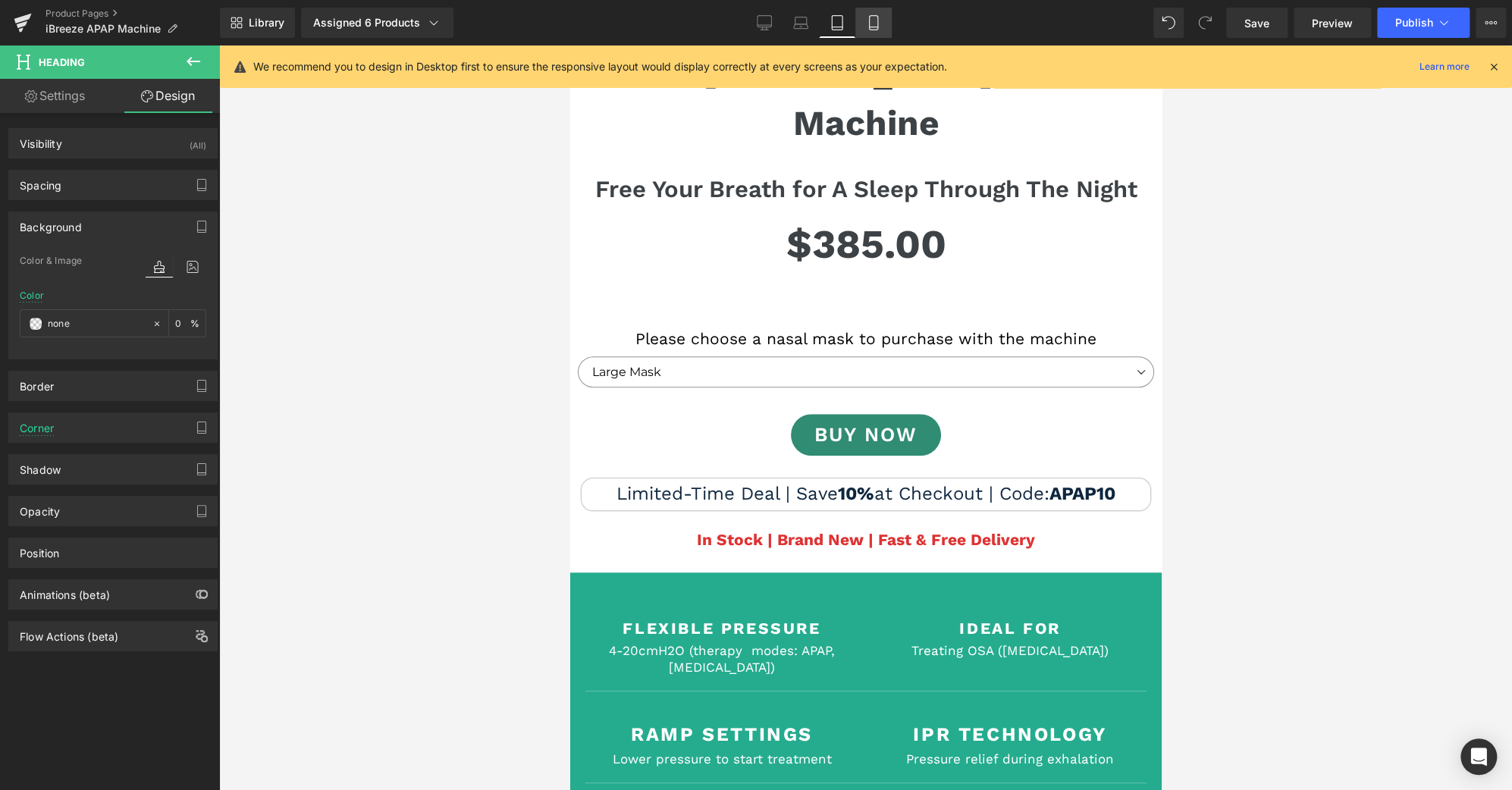
drag, startPoint x: 872, startPoint y: 19, endPoint x: 337, endPoint y: 300, distance: 604.3
click at [872, 19] on icon at bounding box center [874, 23] width 16 height 16
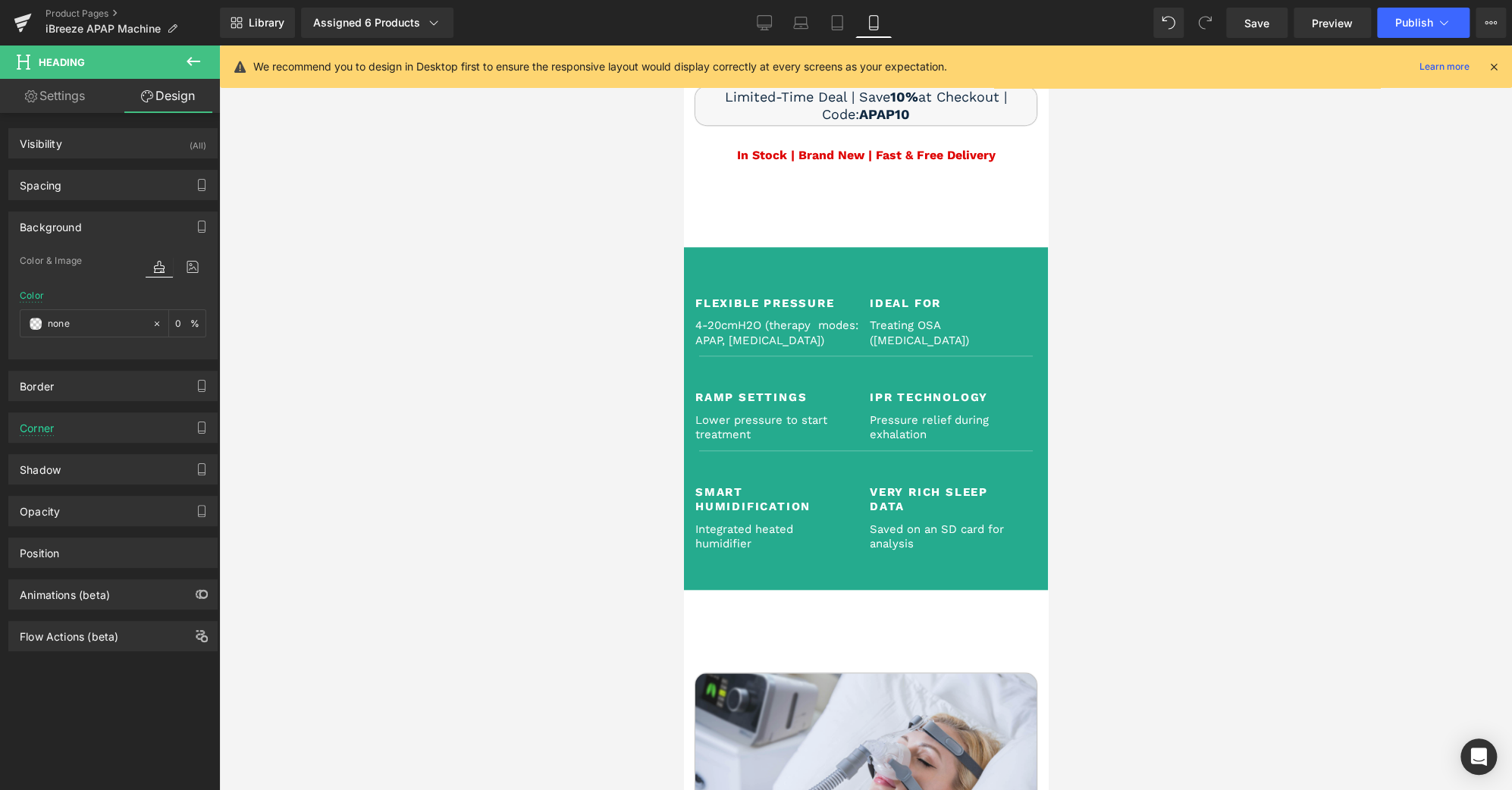
type input "0"
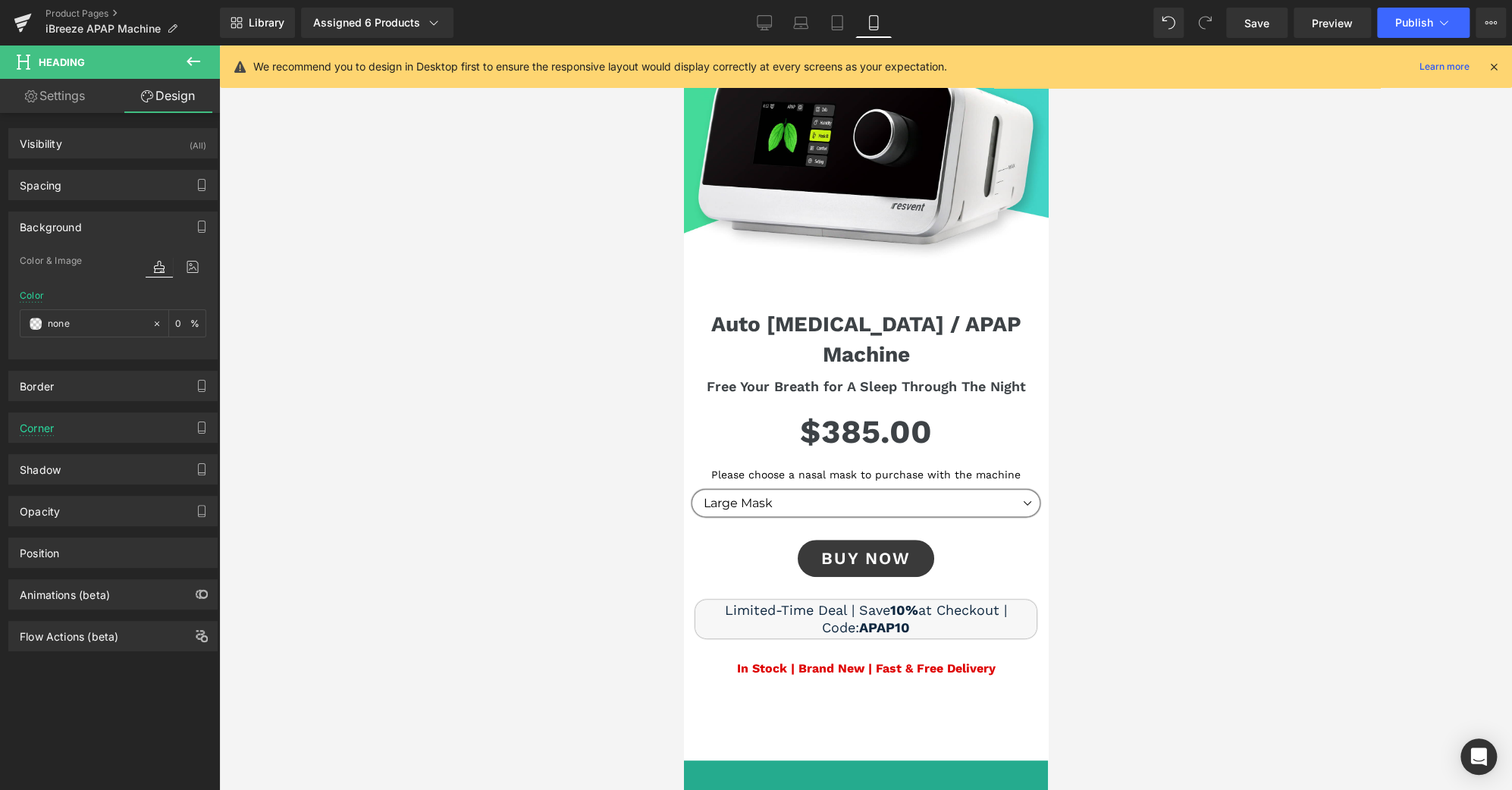
scroll to position [161, 0]
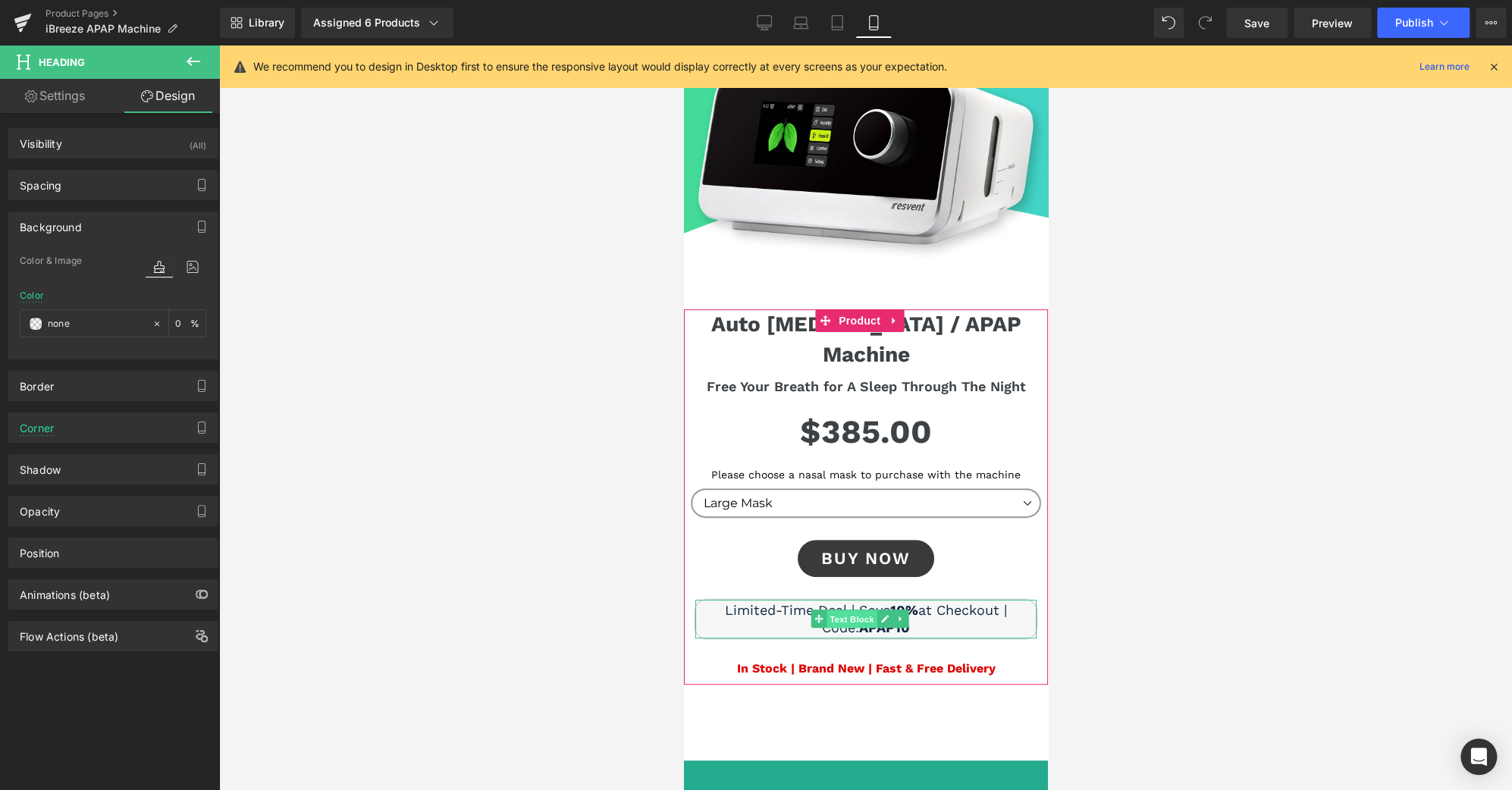
click at [861, 610] on span "Text Block" at bounding box center [850, 619] width 50 height 19
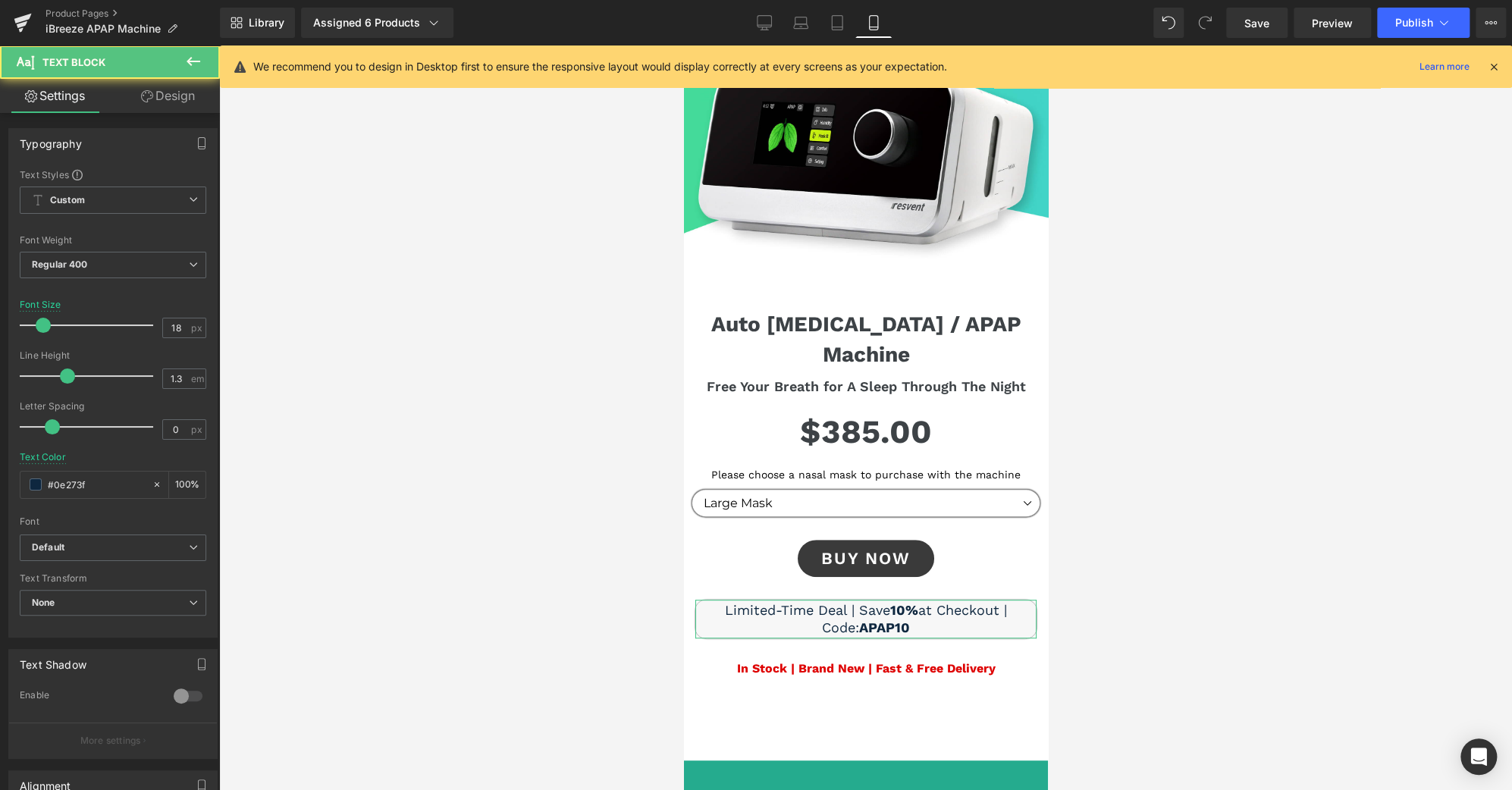
click at [171, 105] on link "Design" at bounding box center [168, 96] width 110 height 34
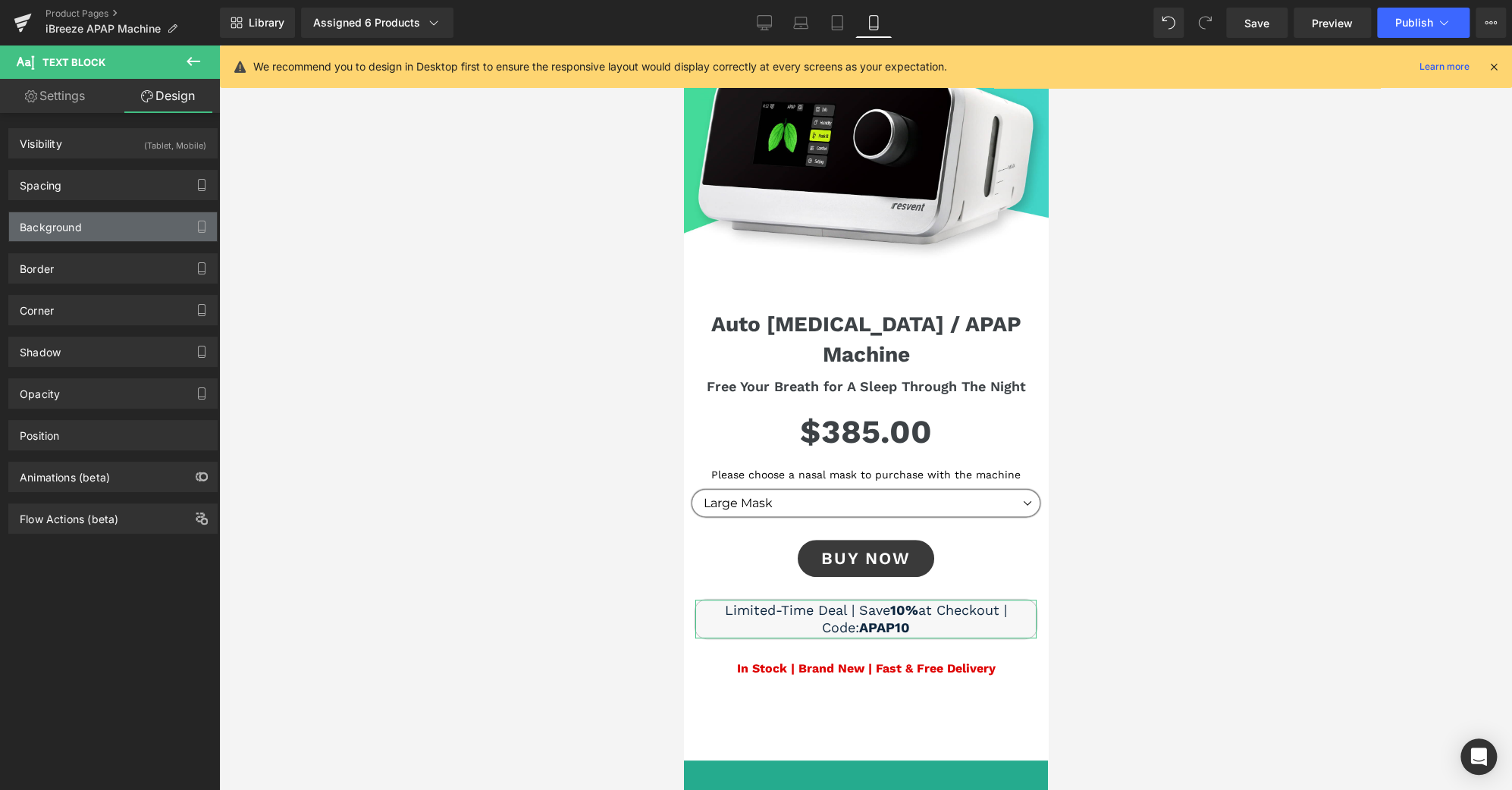
type input "30"
type input "5"
type input "15"
type input "5"
type input "2"
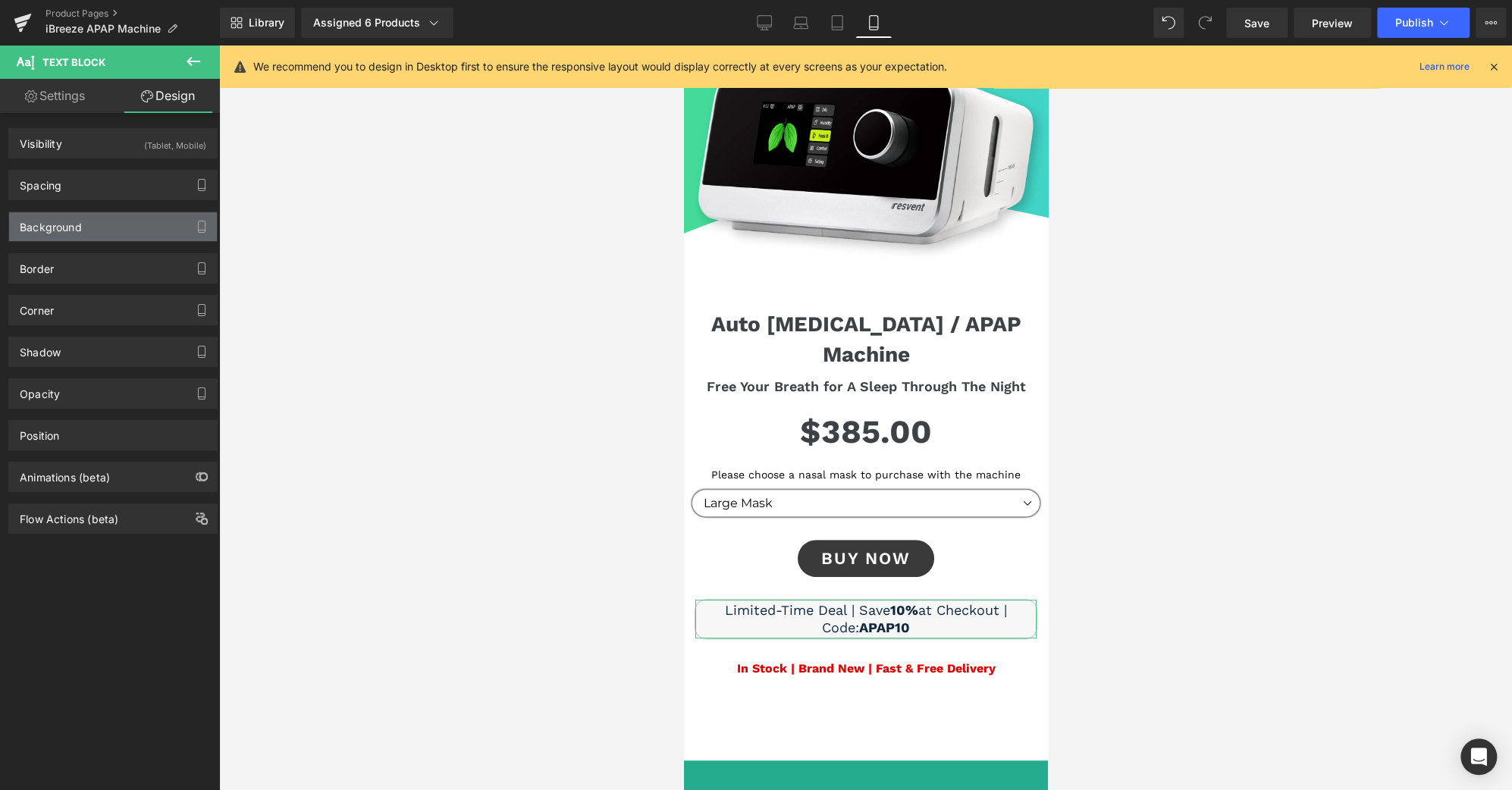
type input "0"
type input "2"
type input "0"
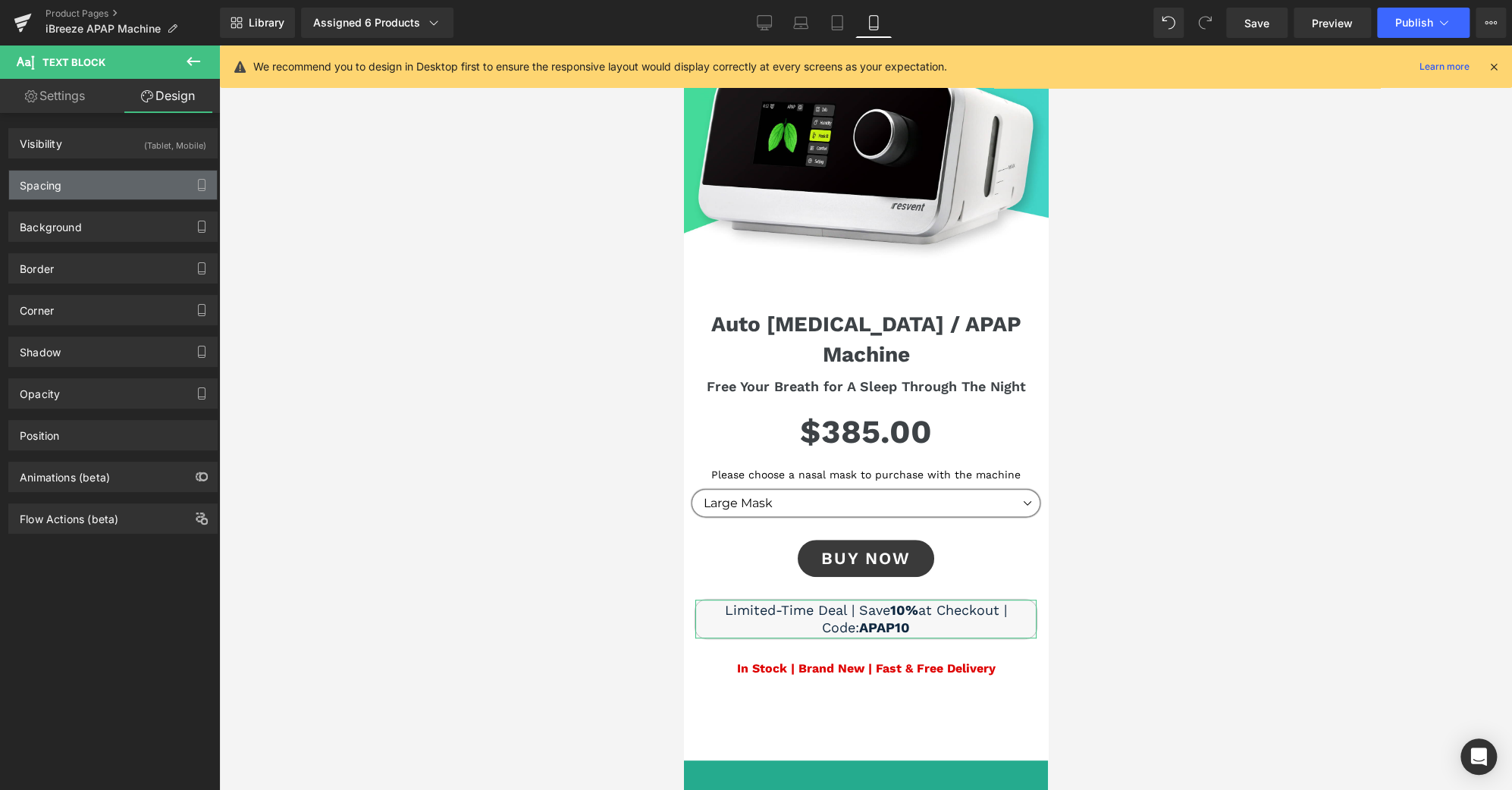
click at [104, 188] on div "Spacing" at bounding box center [112, 186] width 208 height 29
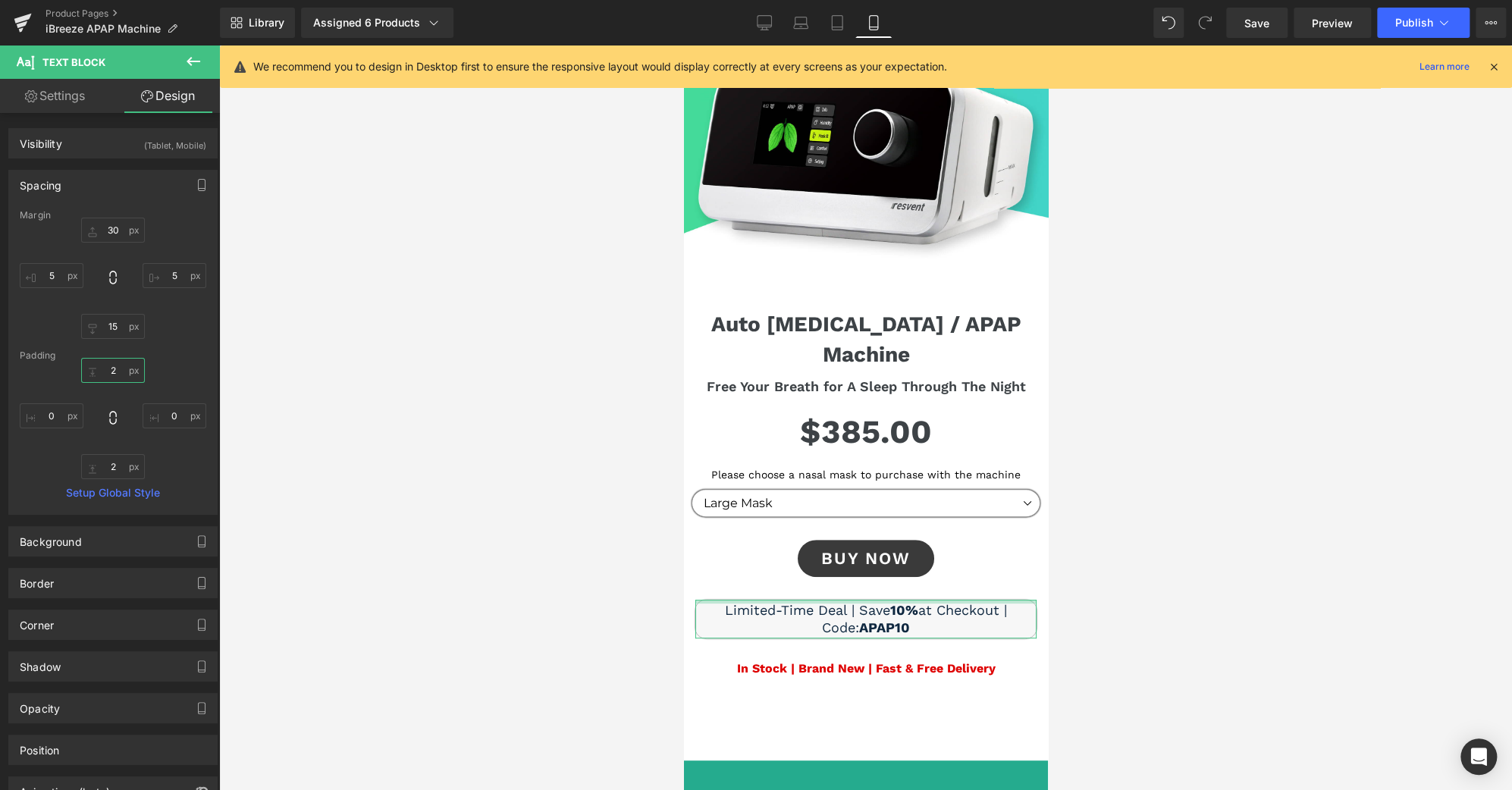
click at [116, 373] on input "2" at bounding box center [112, 370] width 63 height 25
type input "3"
click at [110, 459] on input "2" at bounding box center [112, 467] width 63 height 25
type input "3"
click at [72, 93] on link "Settings" at bounding box center [55, 96] width 110 height 34
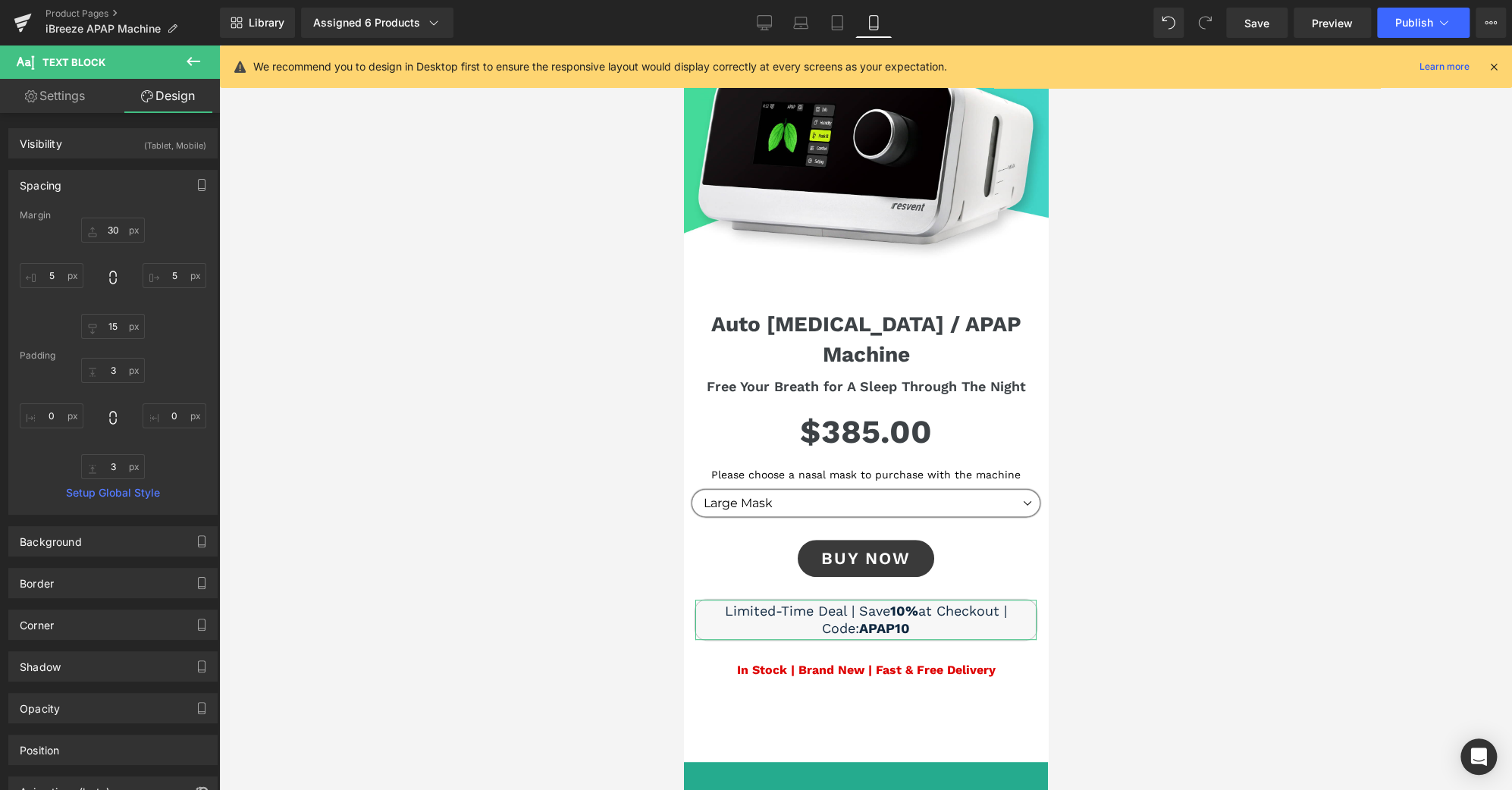
type input "100"
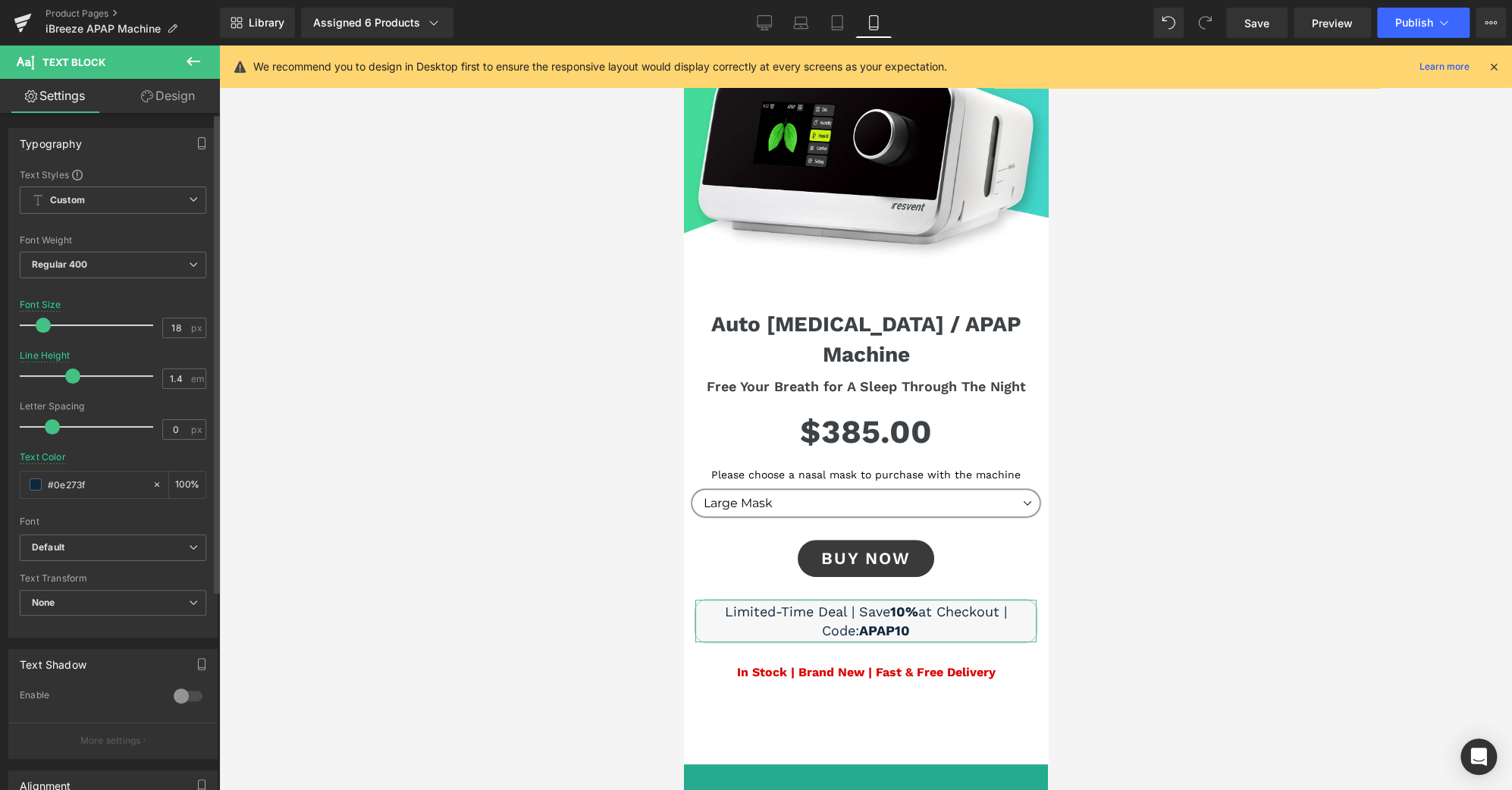
click at [73, 374] on span at bounding box center [73, 376] width 16 height 16
click at [73, 371] on span at bounding box center [77, 376] width 16 height 16
drag, startPoint x: 764, startPoint y: 33, endPoint x: 774, endPoint y: 121, distance: 88.6
click at [764, 33] on link "Desktop" at bounding box center [764, 22] width 36 height 30
type input "1.3"
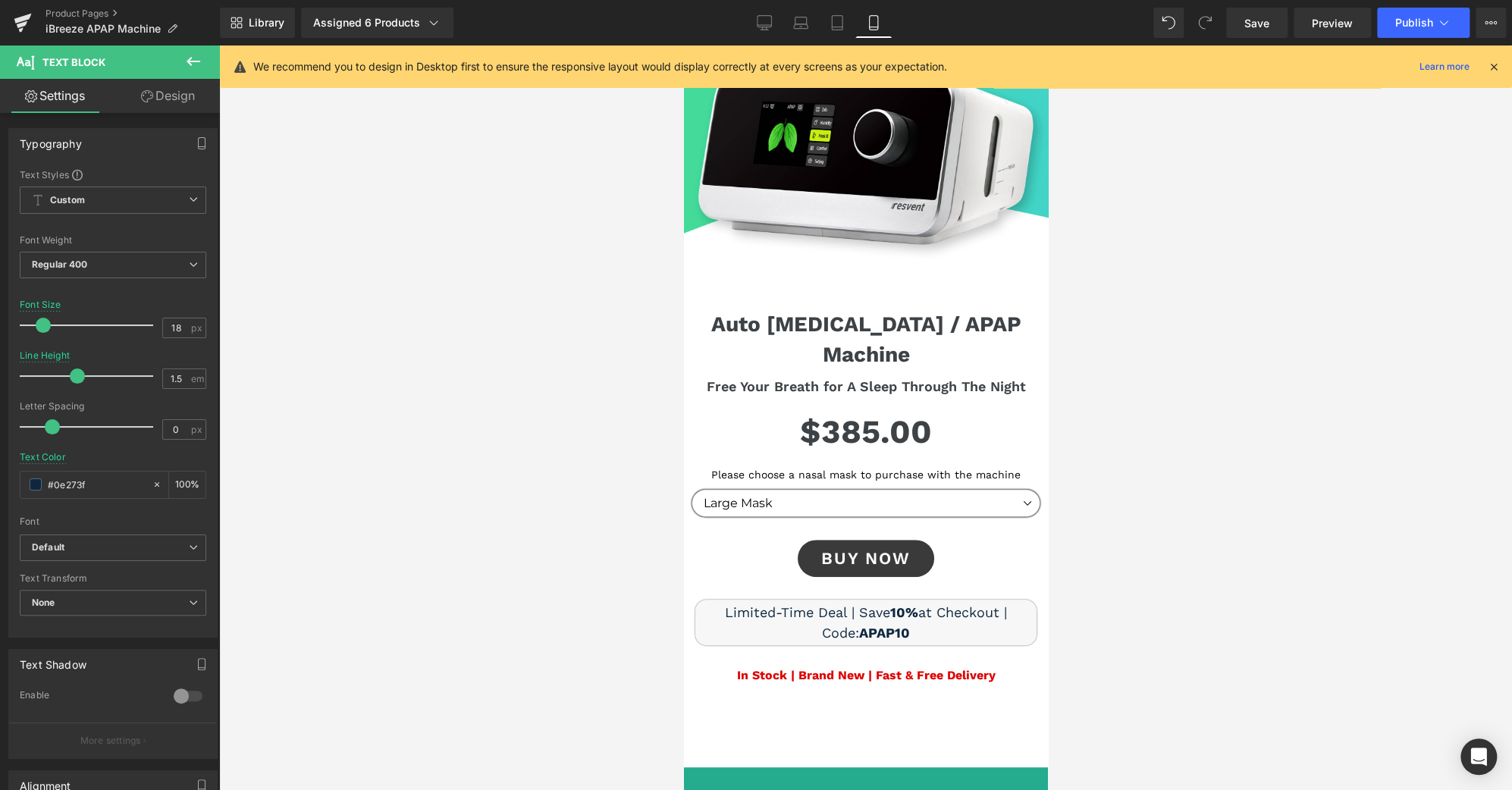
type input "100"
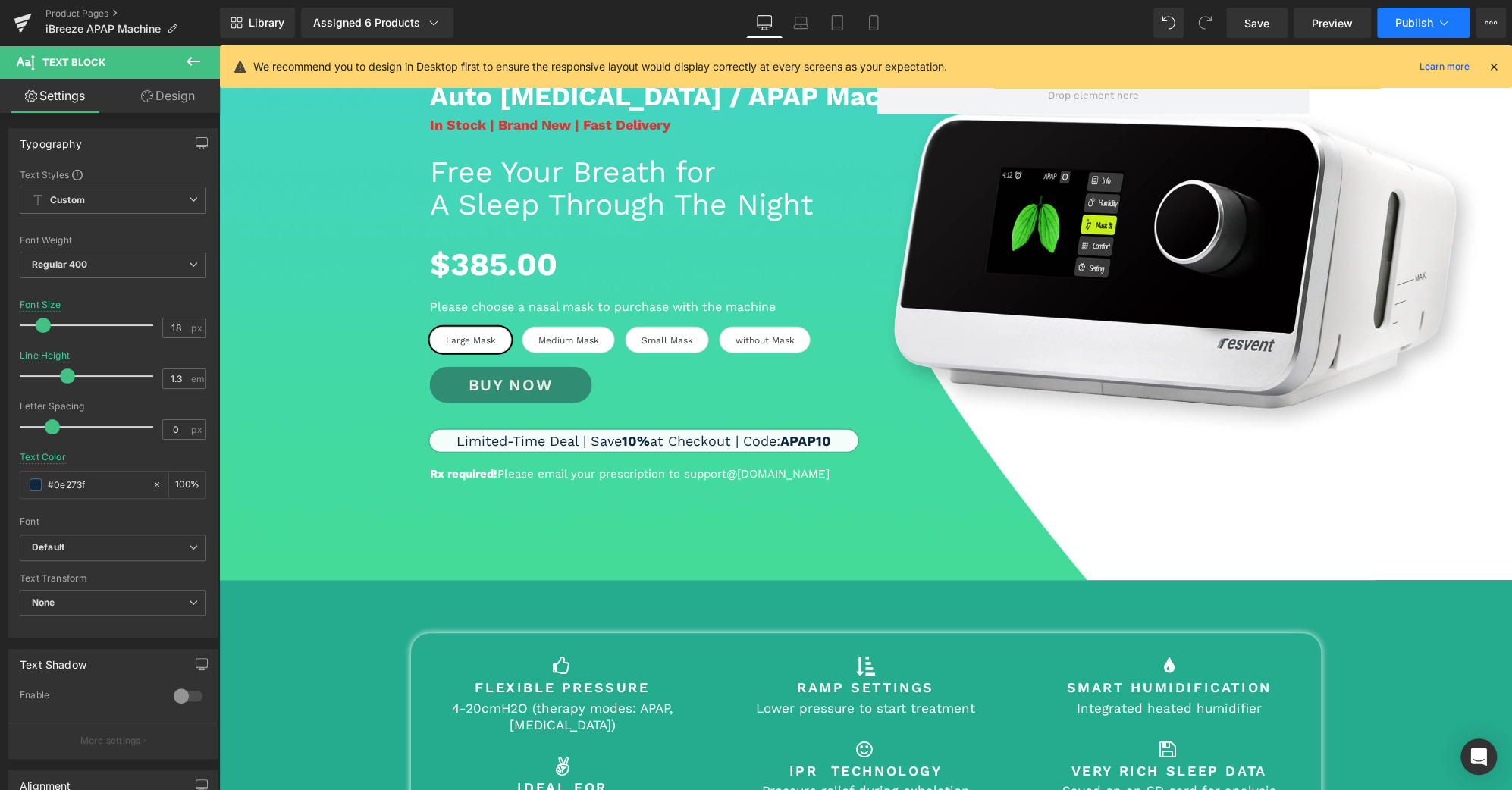
scroll to position [223, 0]
click at [1253, 30] on span "Save" at bounding box center [1257, 23] width 25 height 16
click at [1266, 32] on link "Save" at bounding box center [1256, 22] width 62 height 30
click at [1445, 21] on icon at bounding box center [1444, 23] width 16 height 16
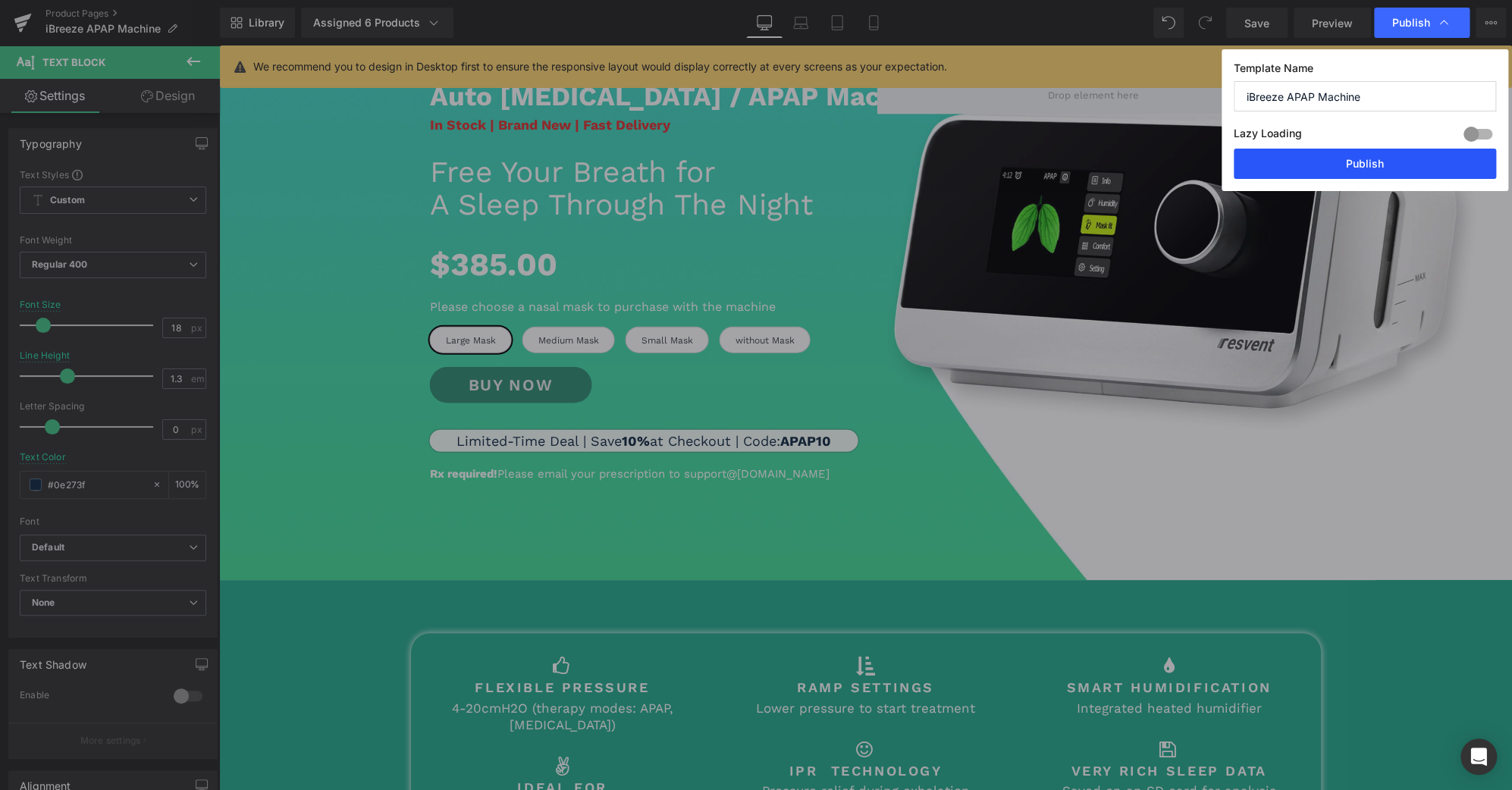
click at [1392, 164] on button "Publish" at bounding box center [1365, 163] width 263 height 30
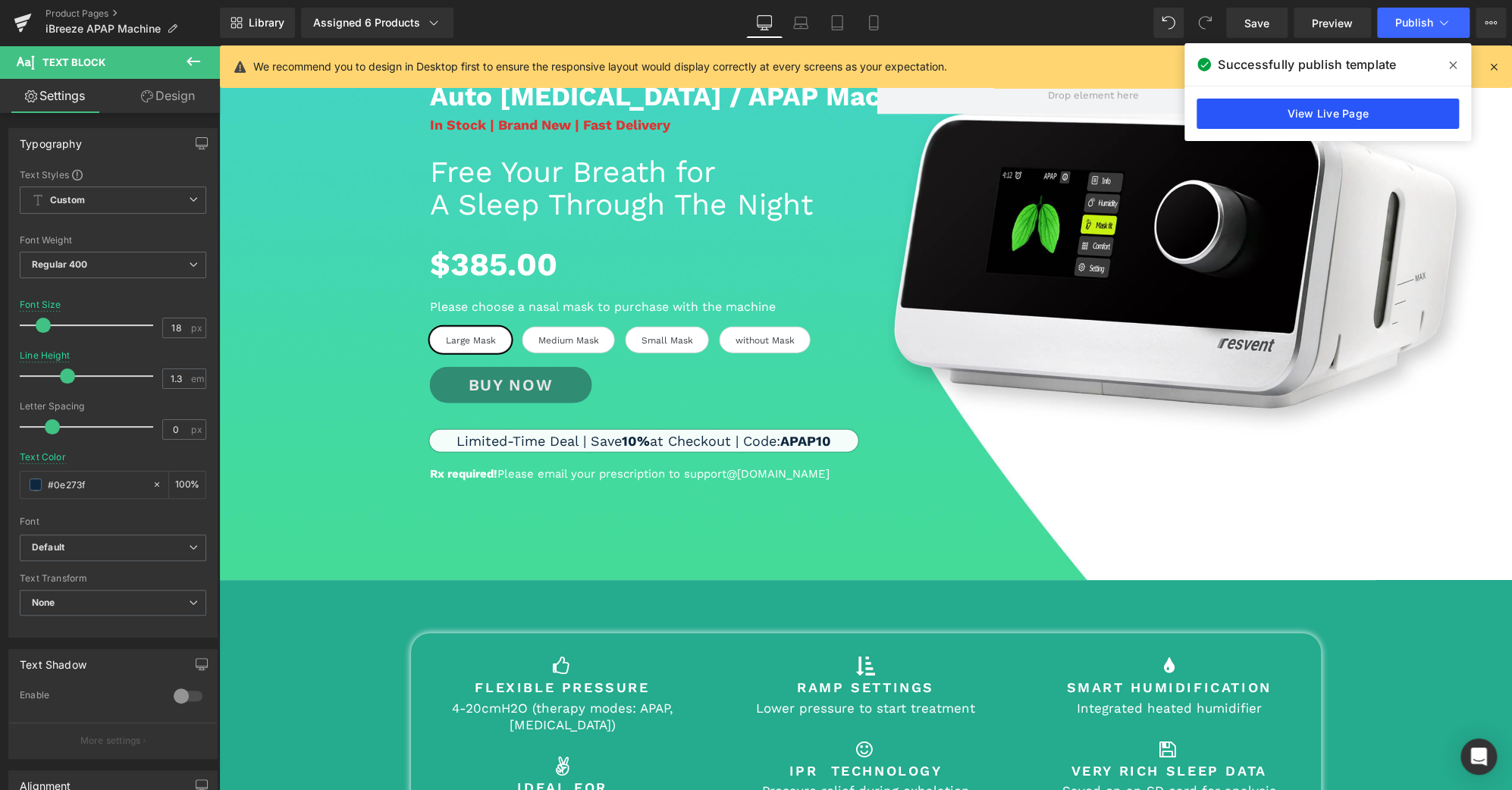
click at [0, 0] on link "View Live Page" at bounding box center [0, 0] width 0 height 0
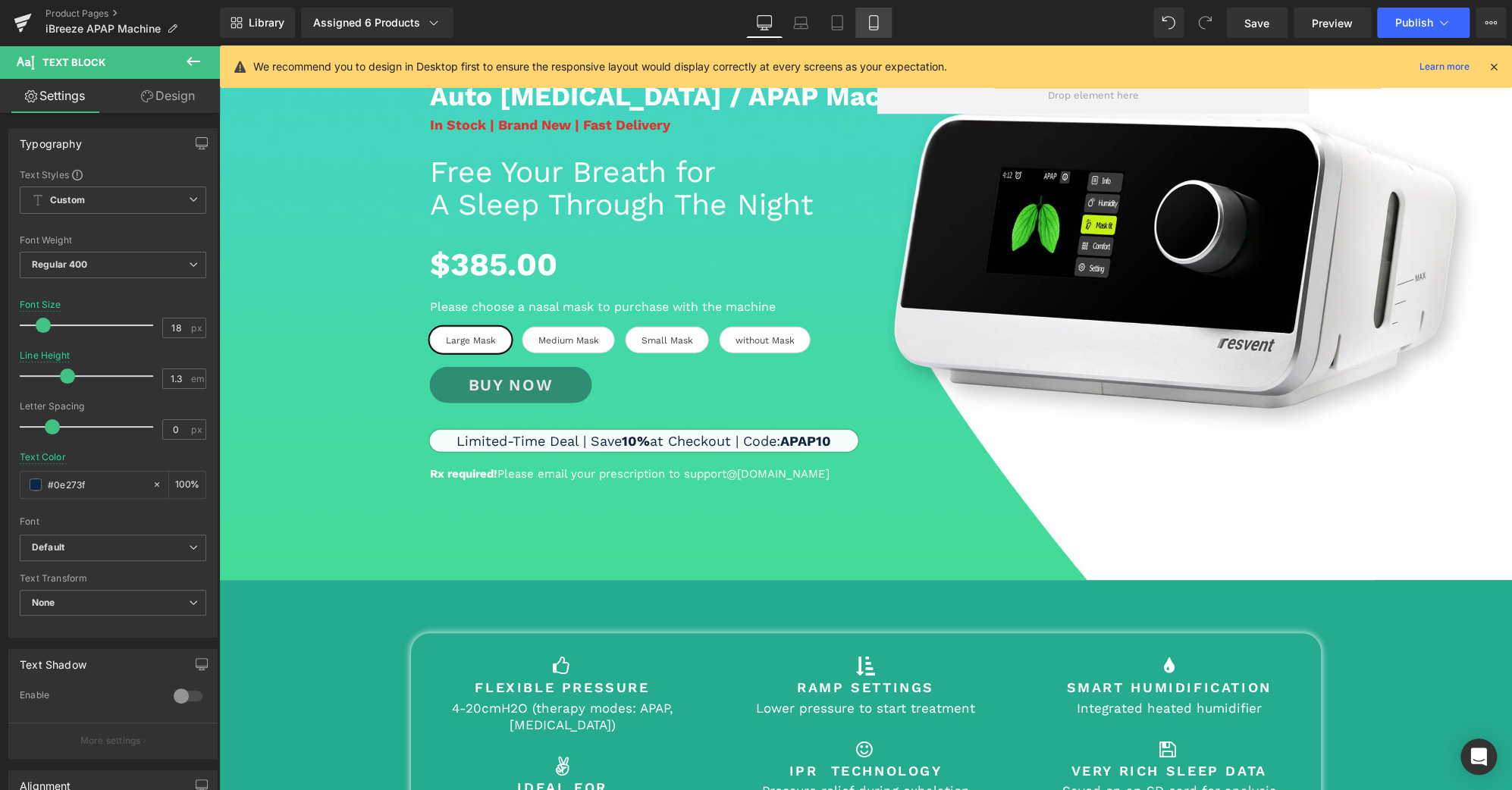
click at [881, 24] on link "Mobile" at bounding box center [873, 22] width 36 height 30
type input "1.5"
type input "100"
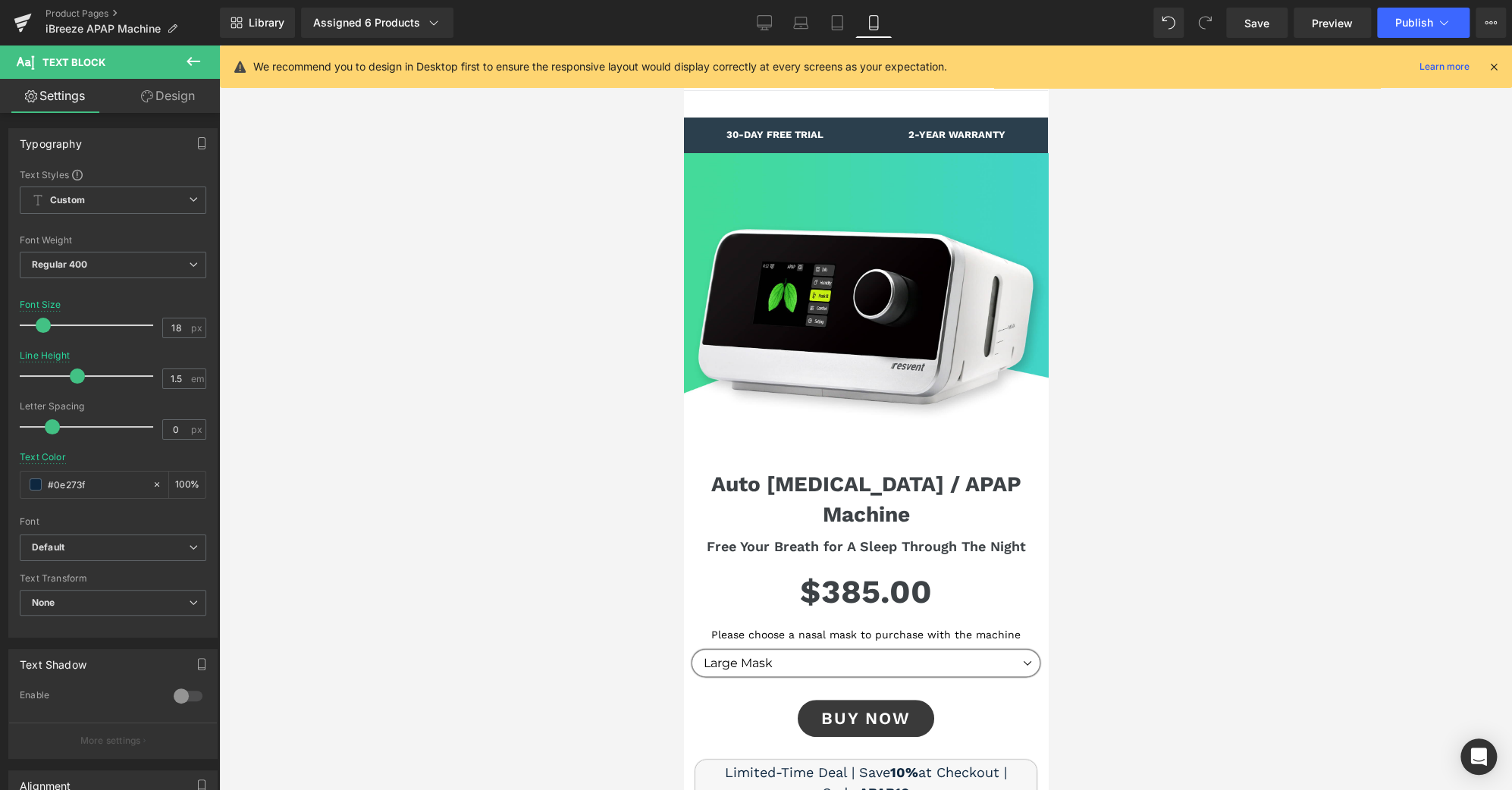
scroll to position [0, 0]
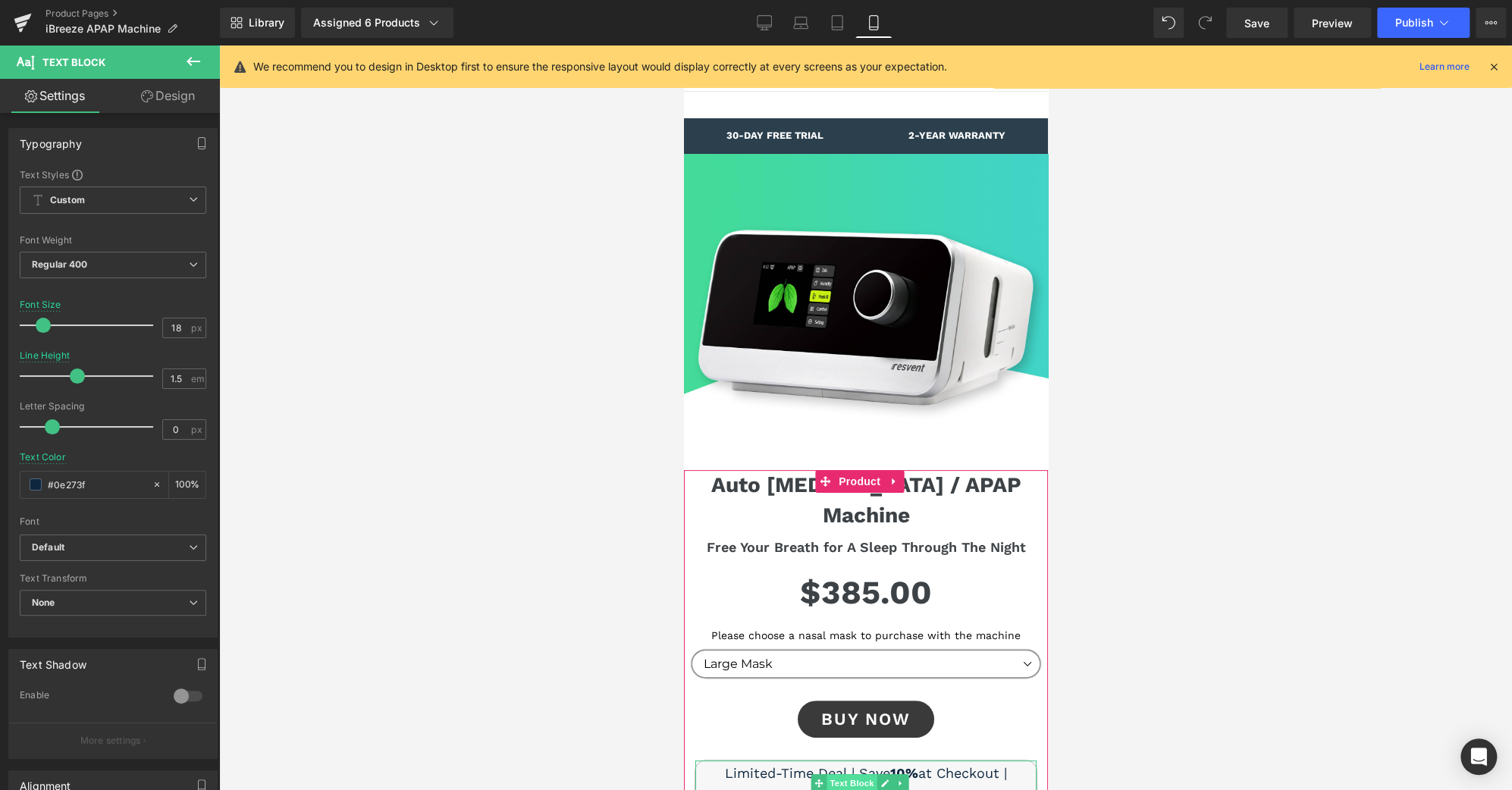
click at [846, 774] on span "Text Block" at bounding box center [850, 783] width 50 height 19
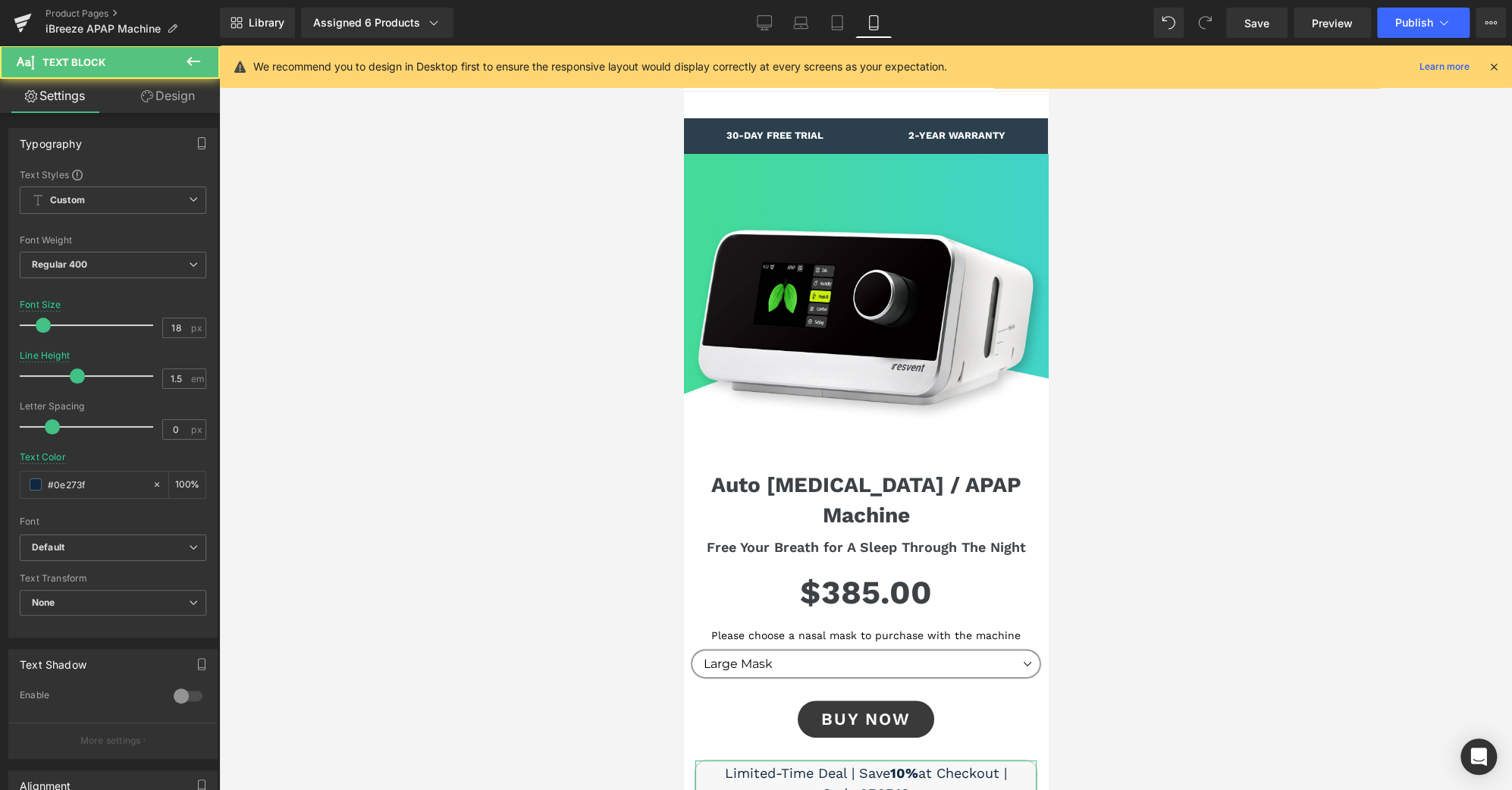
click at [178, 100] on link "Design" at bounding box center [168, 96] width 110 height 34
type input "30"
type input "5"
type input "15"
type input "5"
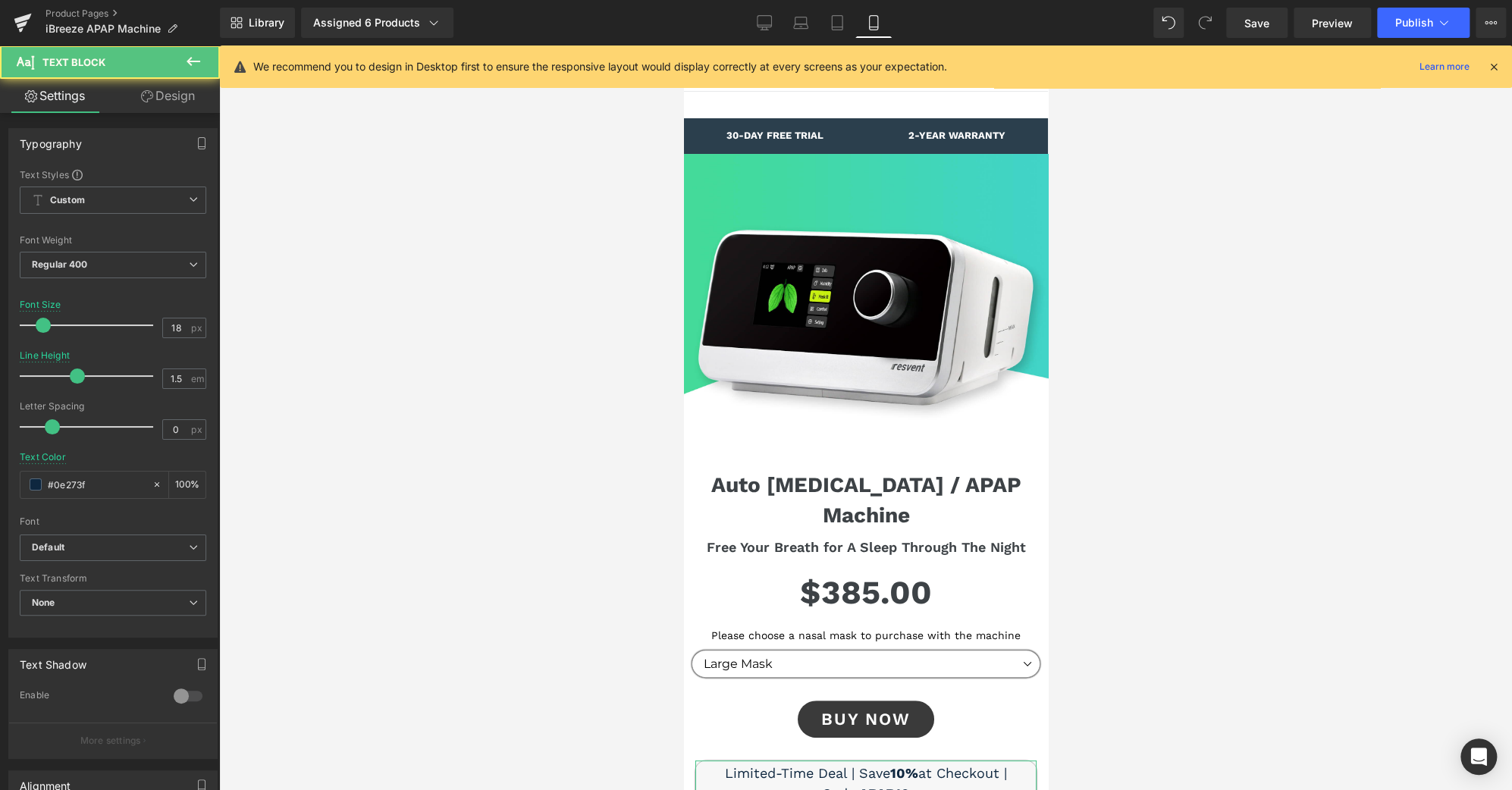
type input "3"
type input "0"
type input "3"
type input "0"
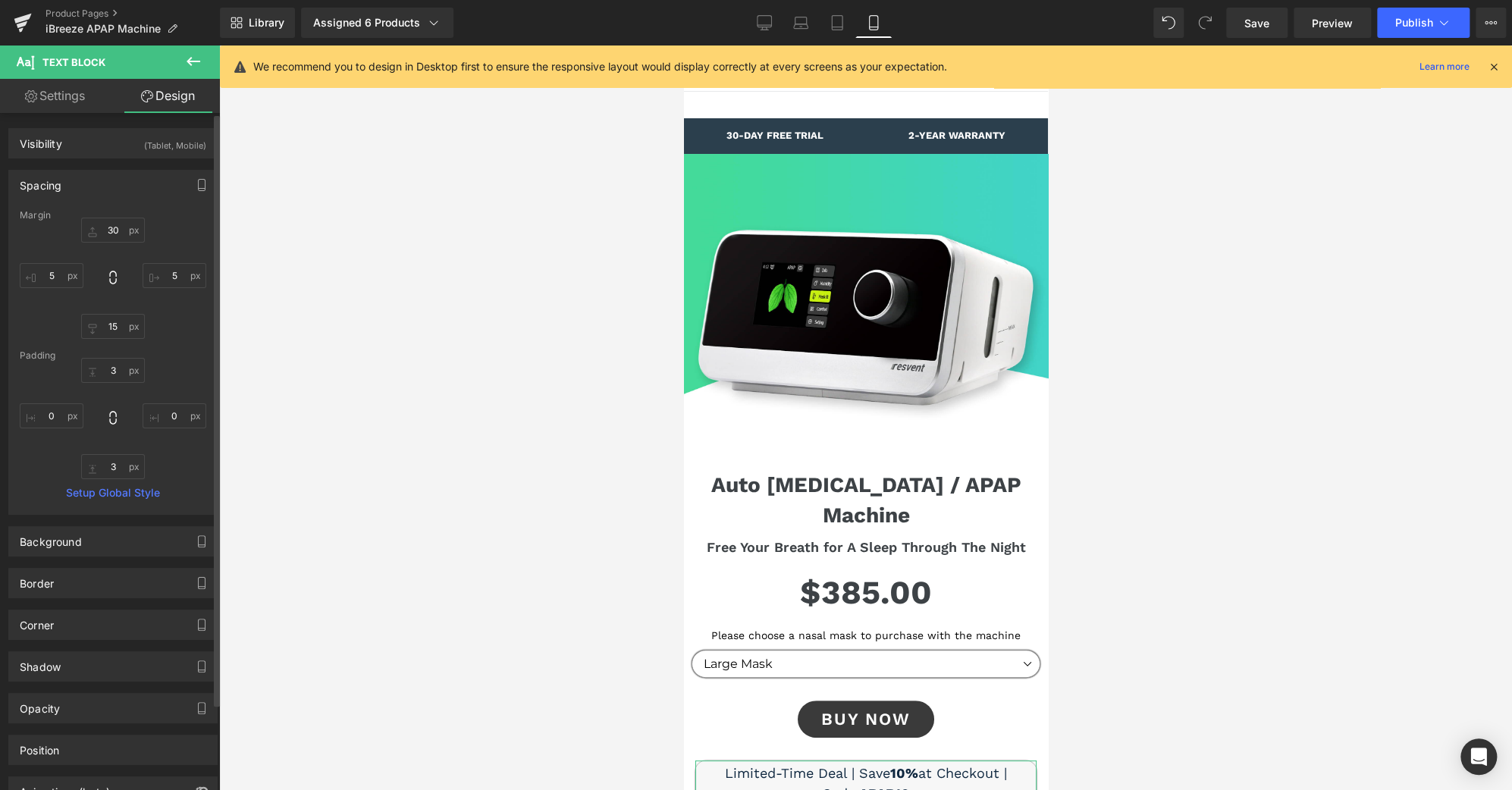
click at [100, 188] on div "Spacing" at bounding box center [112, 186] width 208 height 29
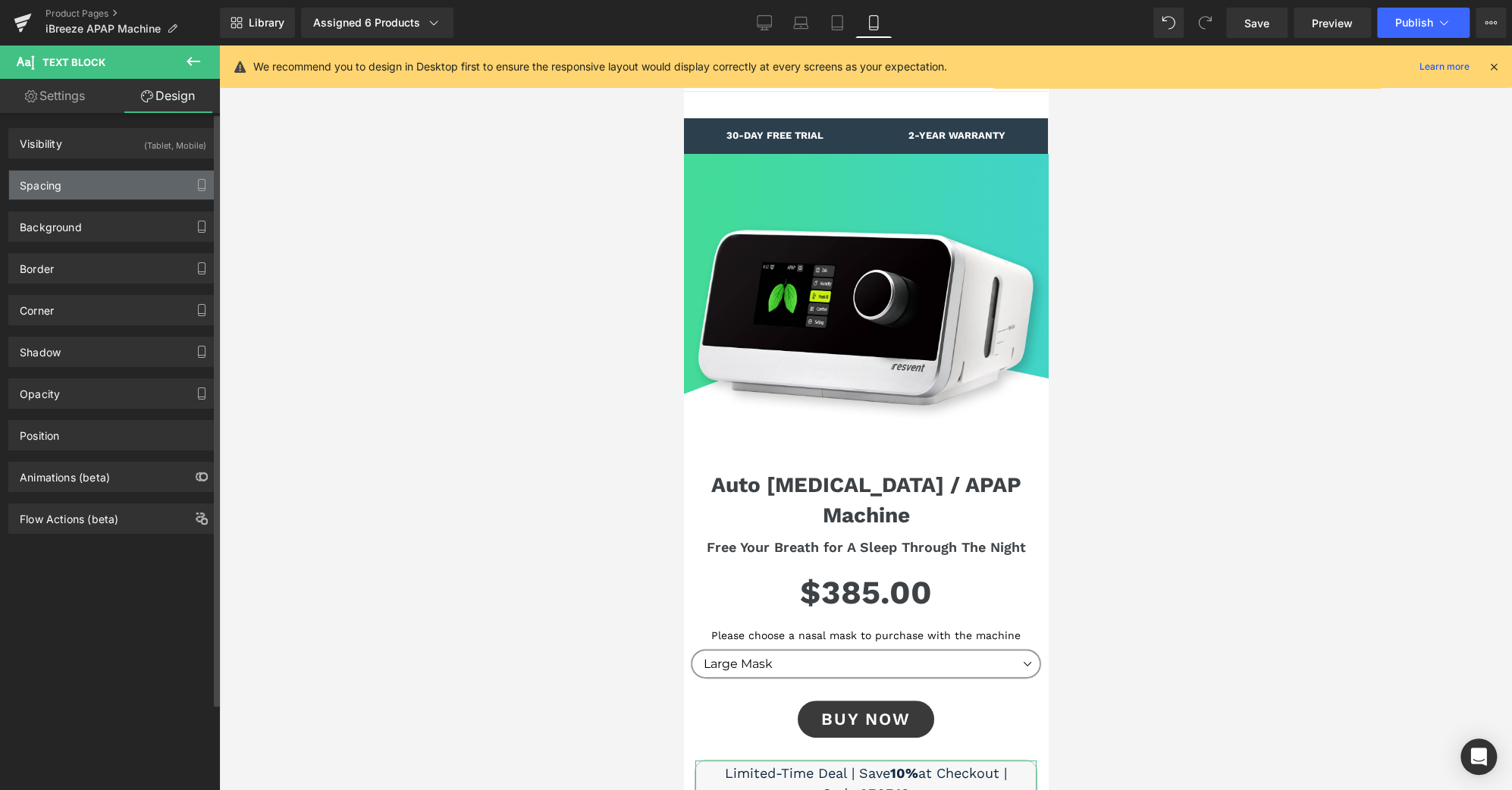
click at [100, 188] on div "Spacing" at bounding box center [112, 186] width 208 height 29
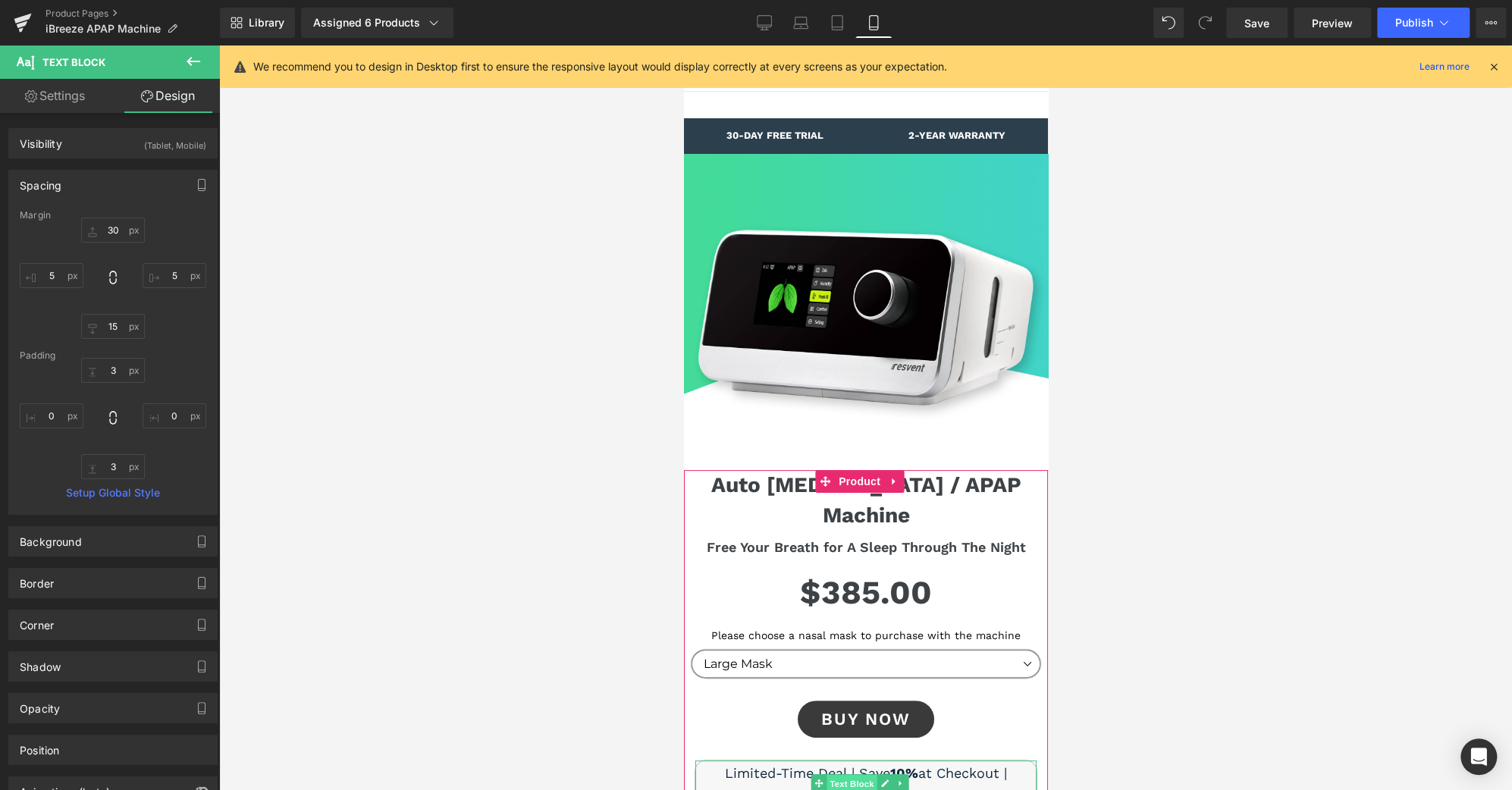
click at [859, 774] on span "Text Block" at bounding box center [850, 783] width 50 height 19
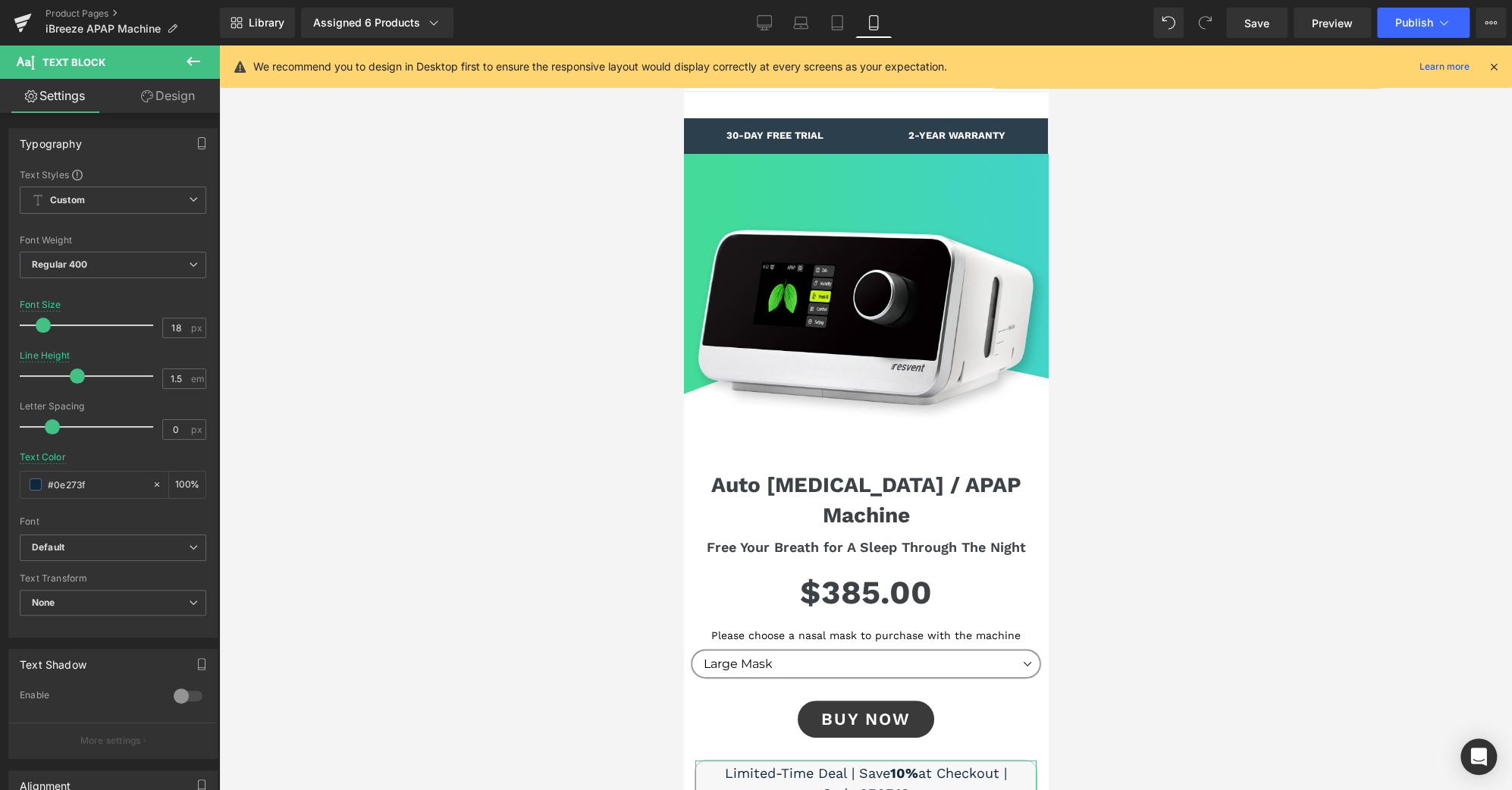
click at [179, 97] on link "Design" at bounding box center [168, 96] width 110 height 34
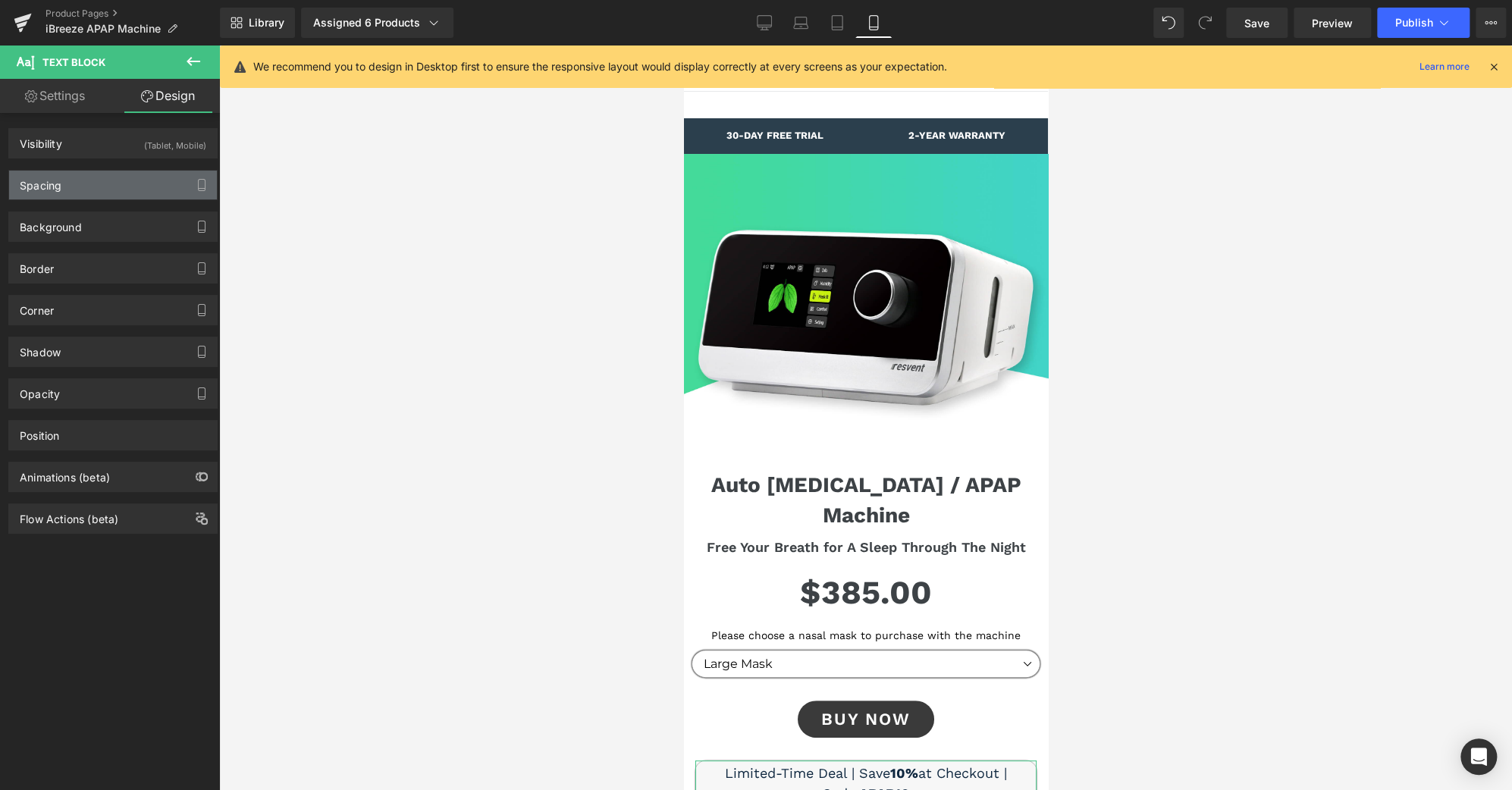
click at [94, 182] on div "Spacing" at bounding box center [112, 186] width 208 height 29
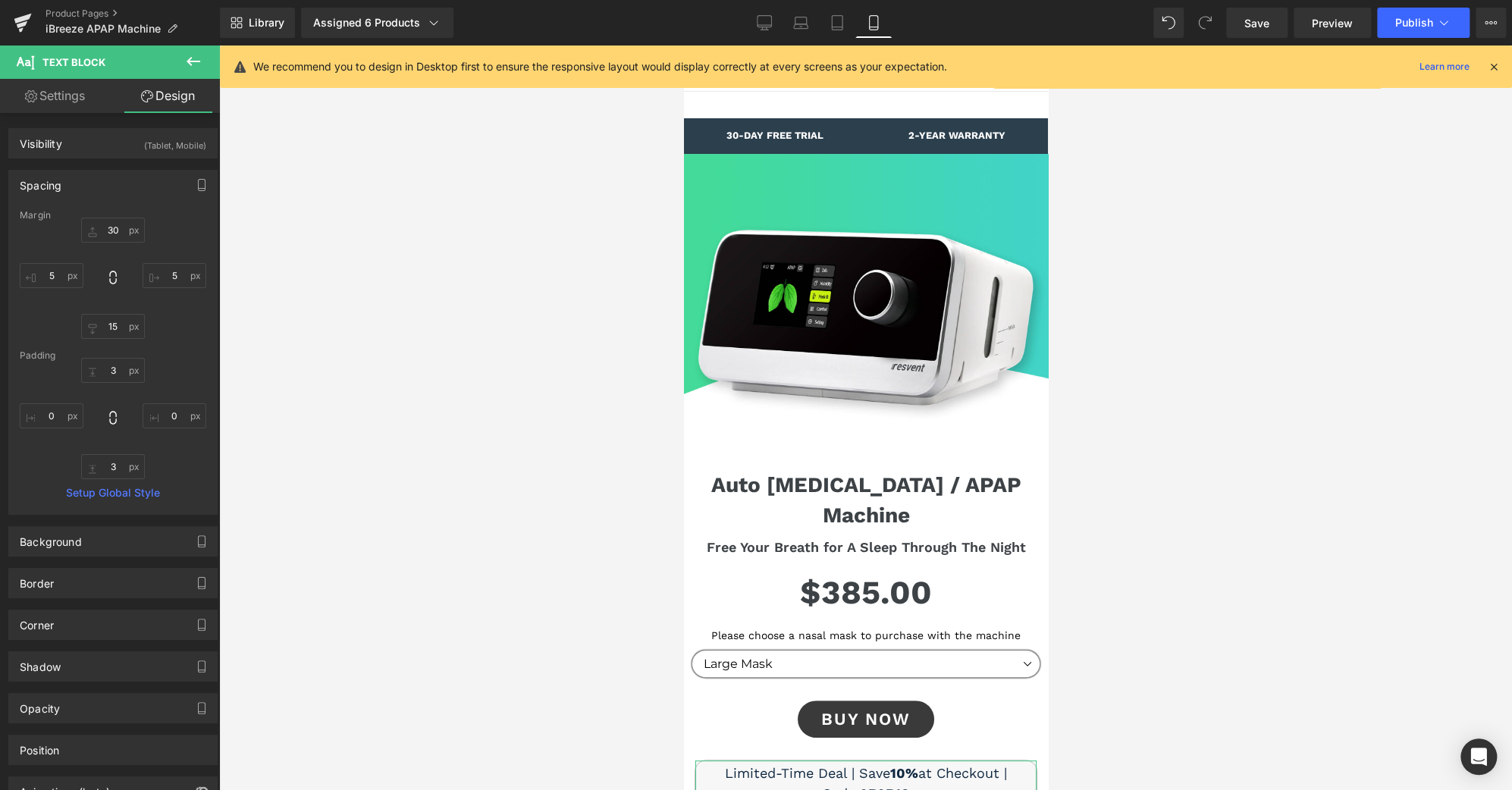
type input "30"
type input "5"
type input "15"
type input "5"
type input "3"
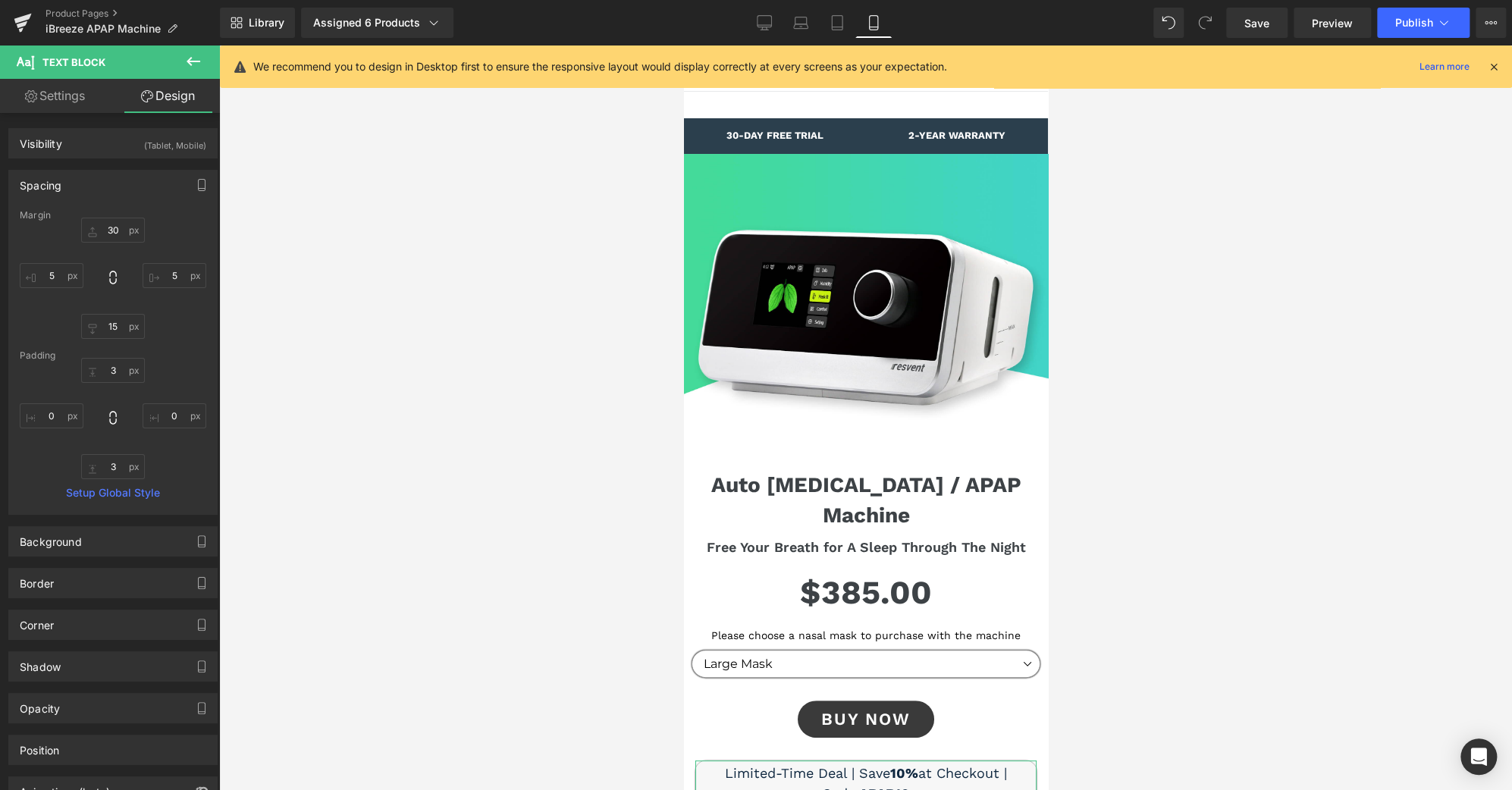
type input "0"
type input "3"
type input "0"
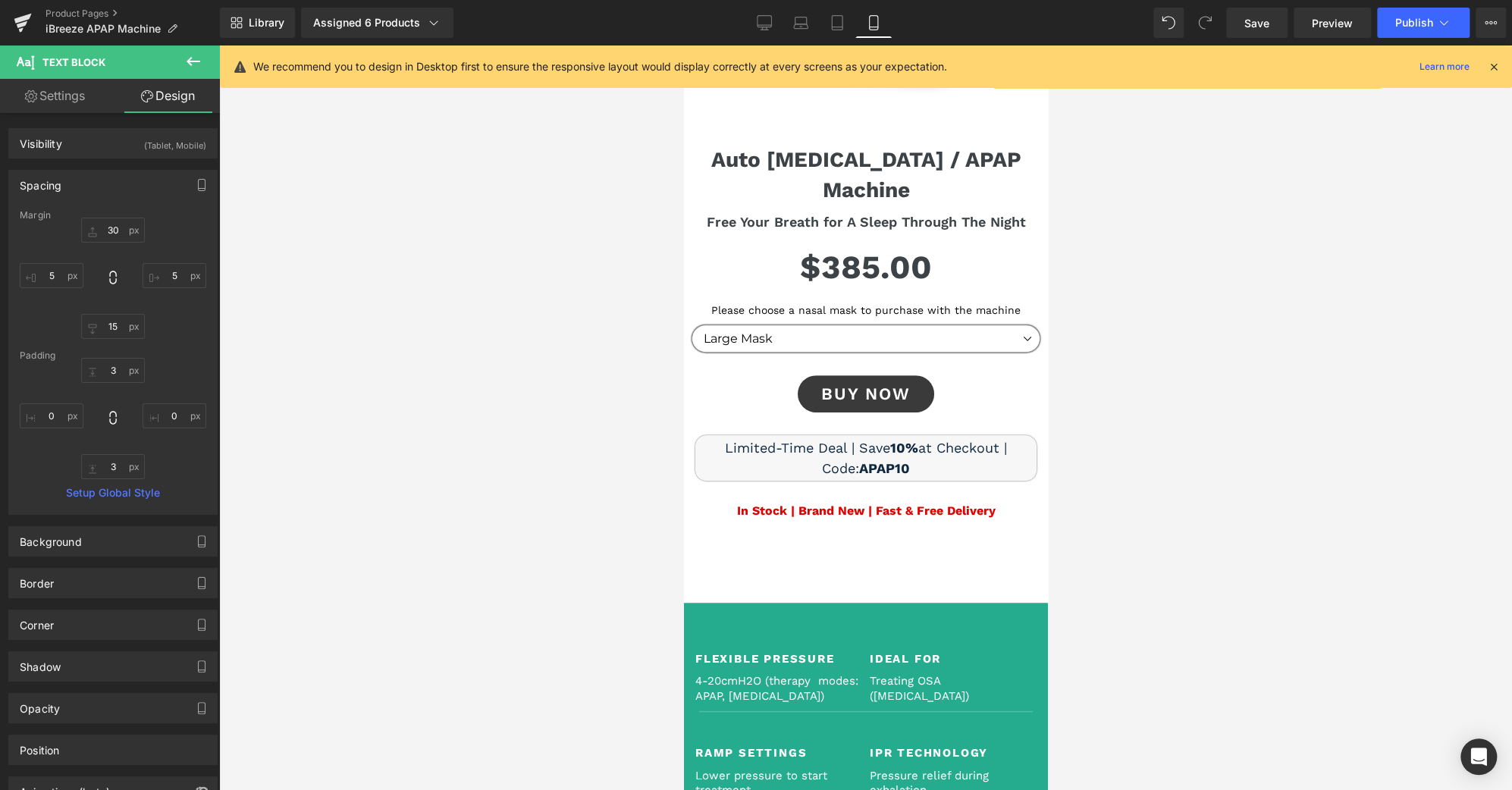
scroll to position [334, 0]
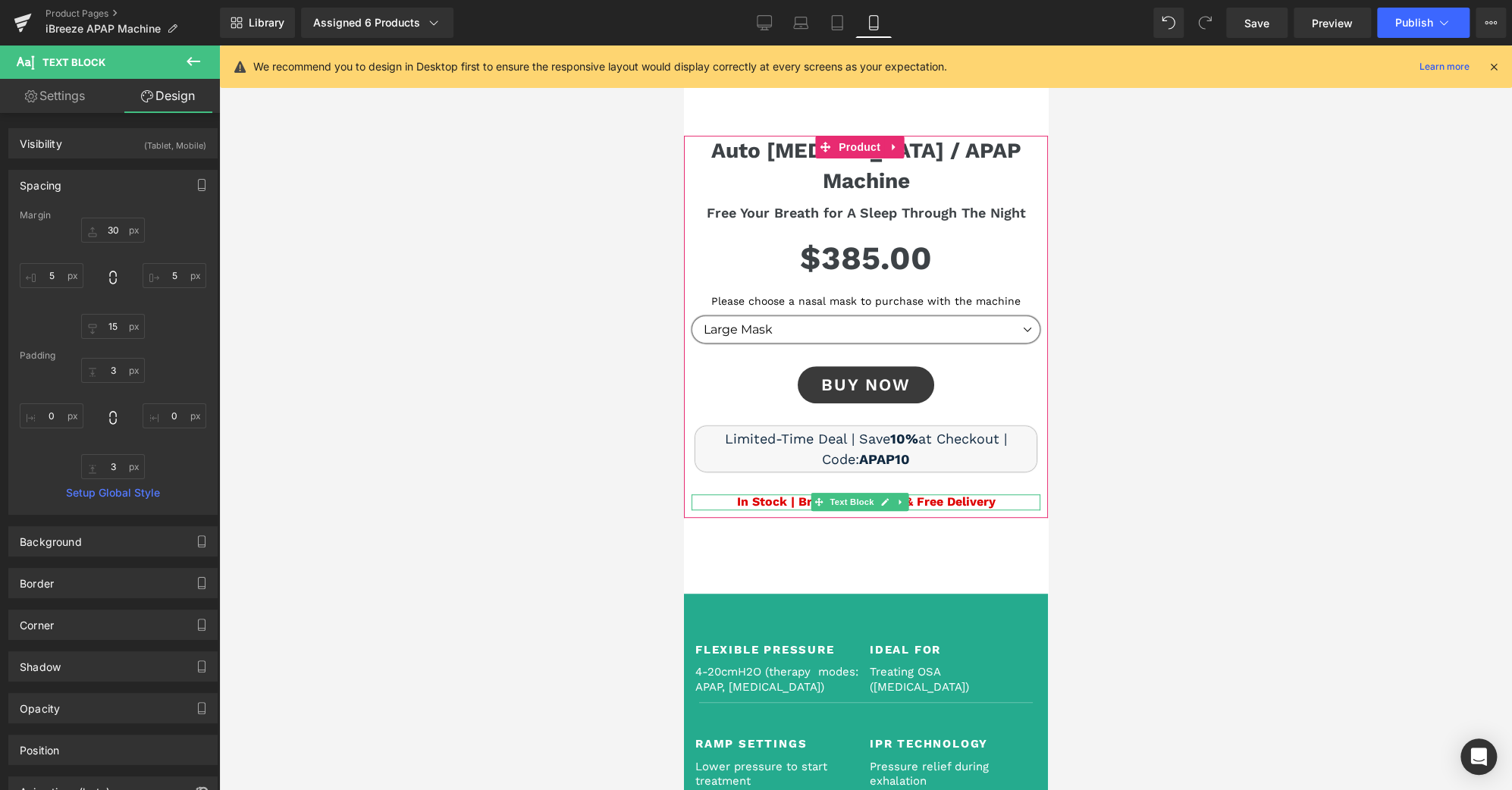
click at [862, 493] on span "Text Block" at bounding box center [850, 502] width 50 height 19
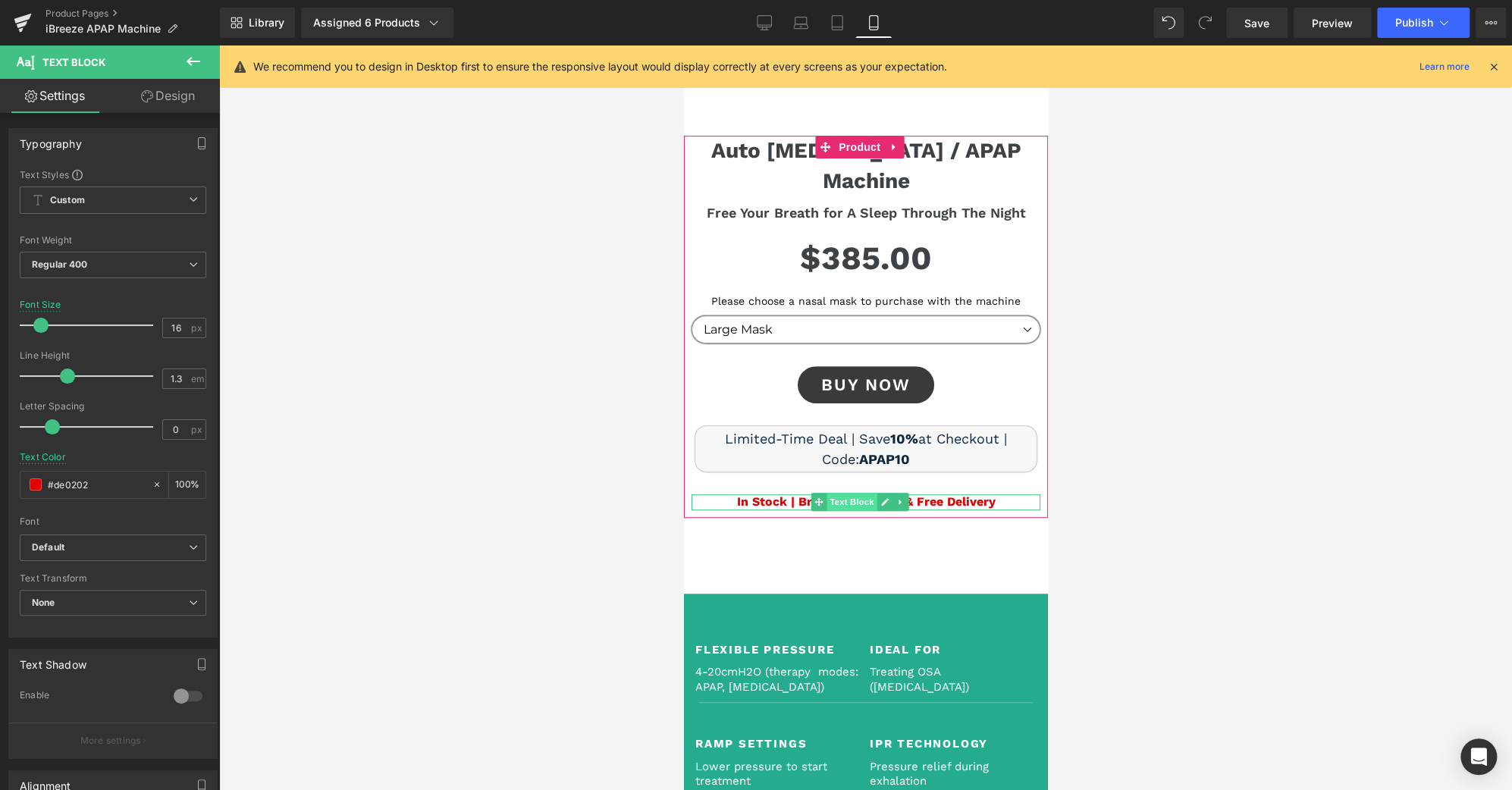
click at [860, 493] on span "Text Block" at bounding box center [850, 502] width 50 height 19
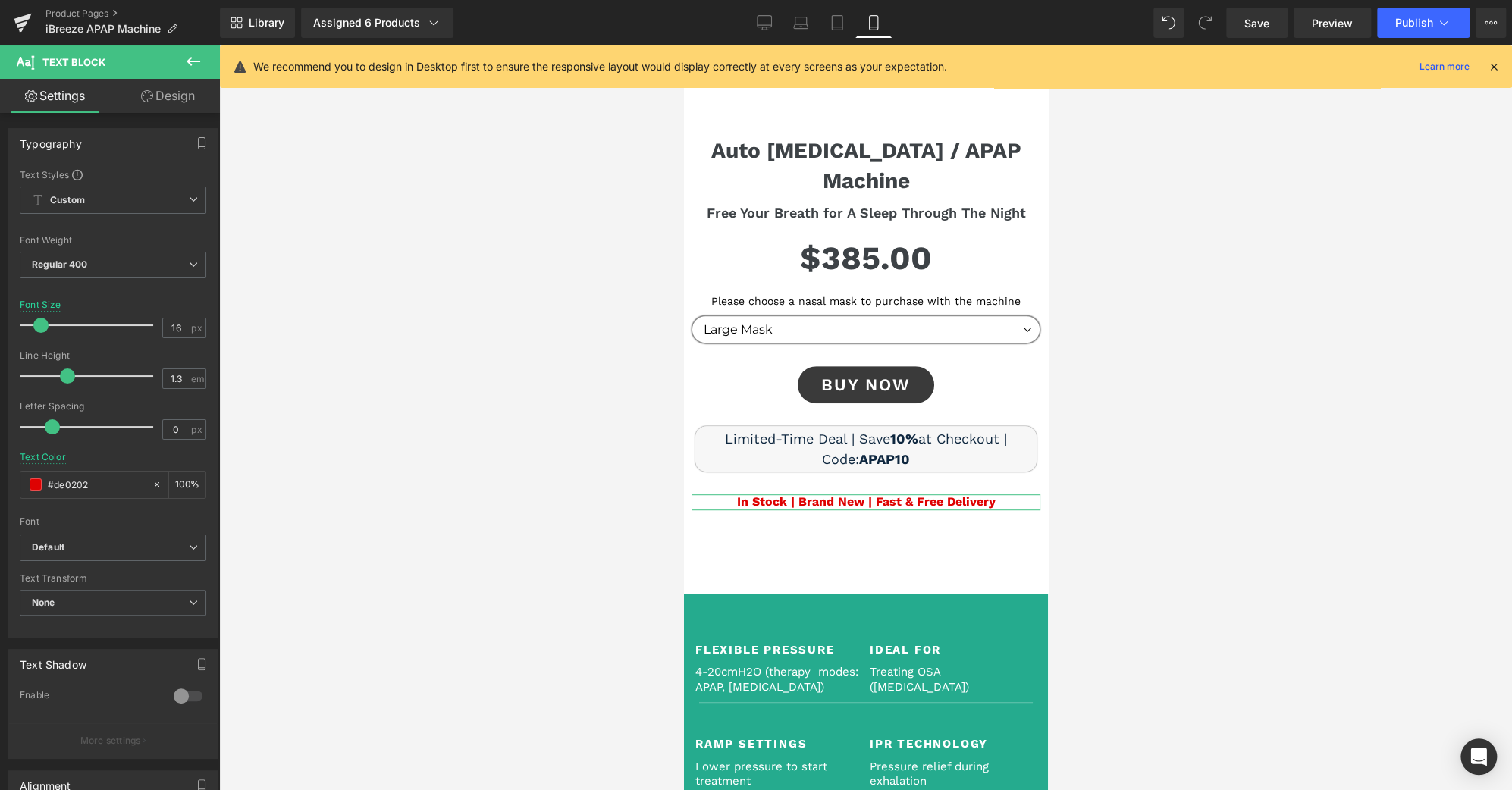
click at [192, 104] on link "Design" at bounding box center [168, 96] width 110 height 34
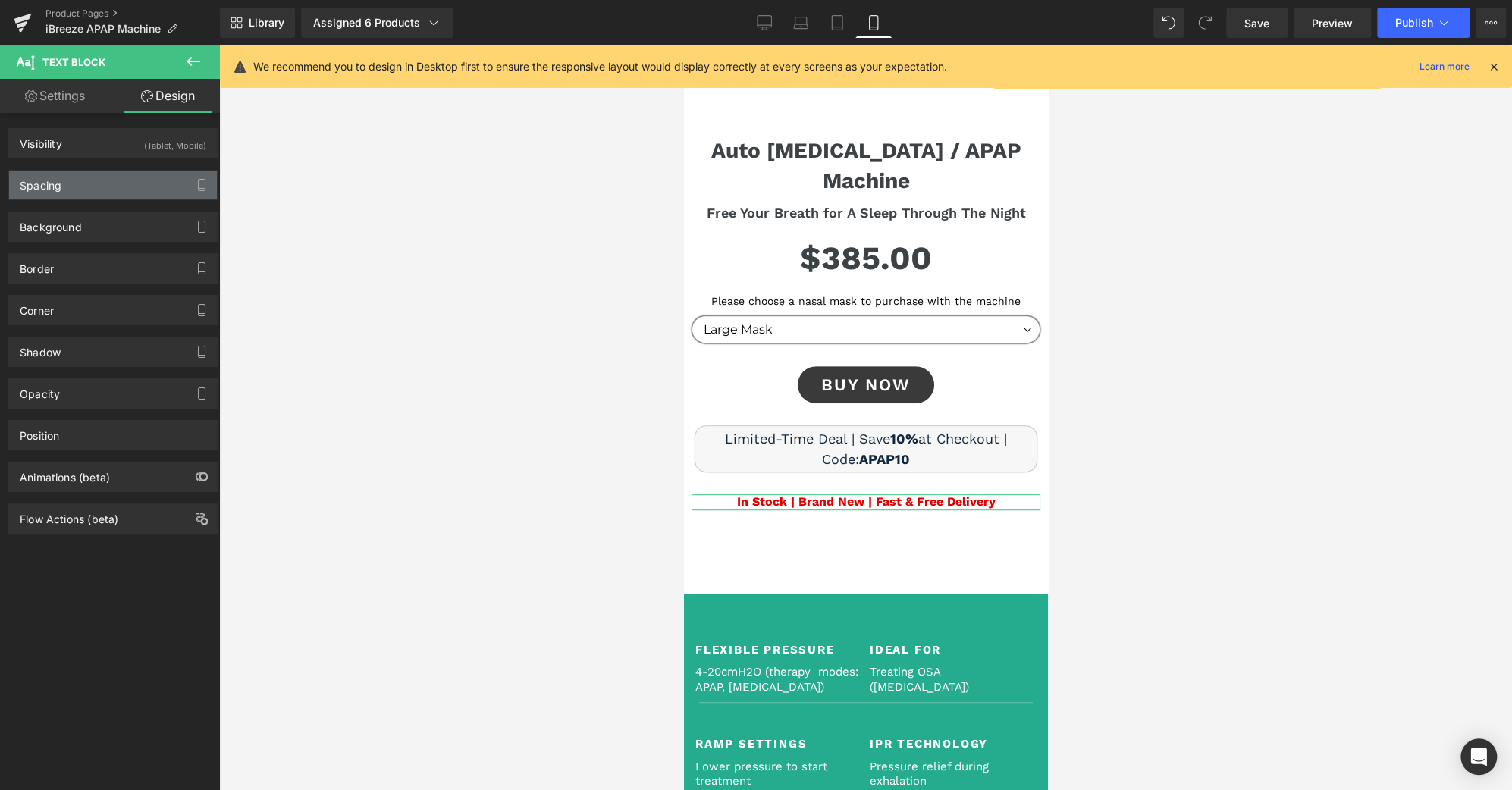
click at [121, 179] on div "Spacing" at bounding box center [112, 186] width 208 height 29
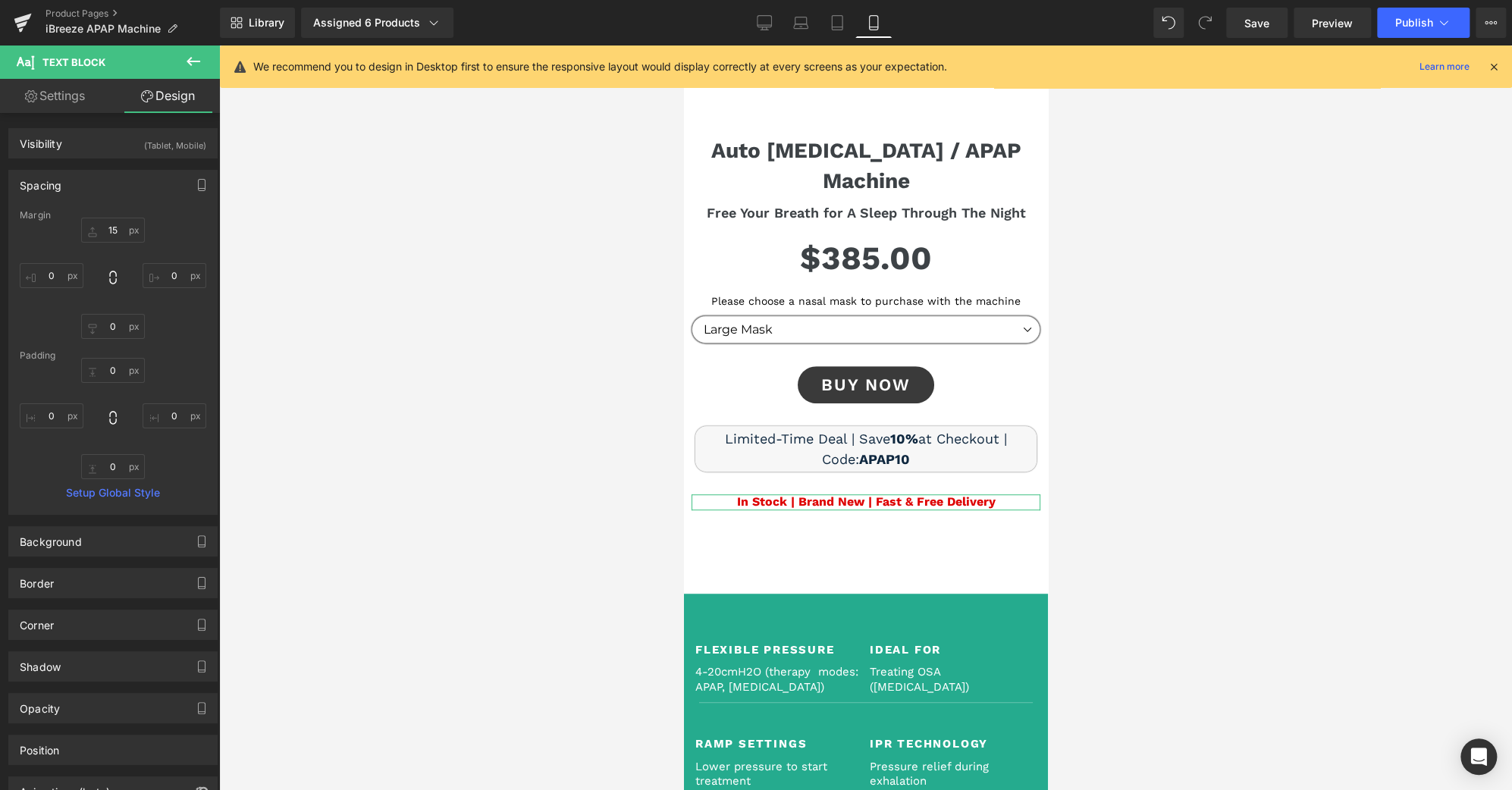
type input "15"
type input "0"
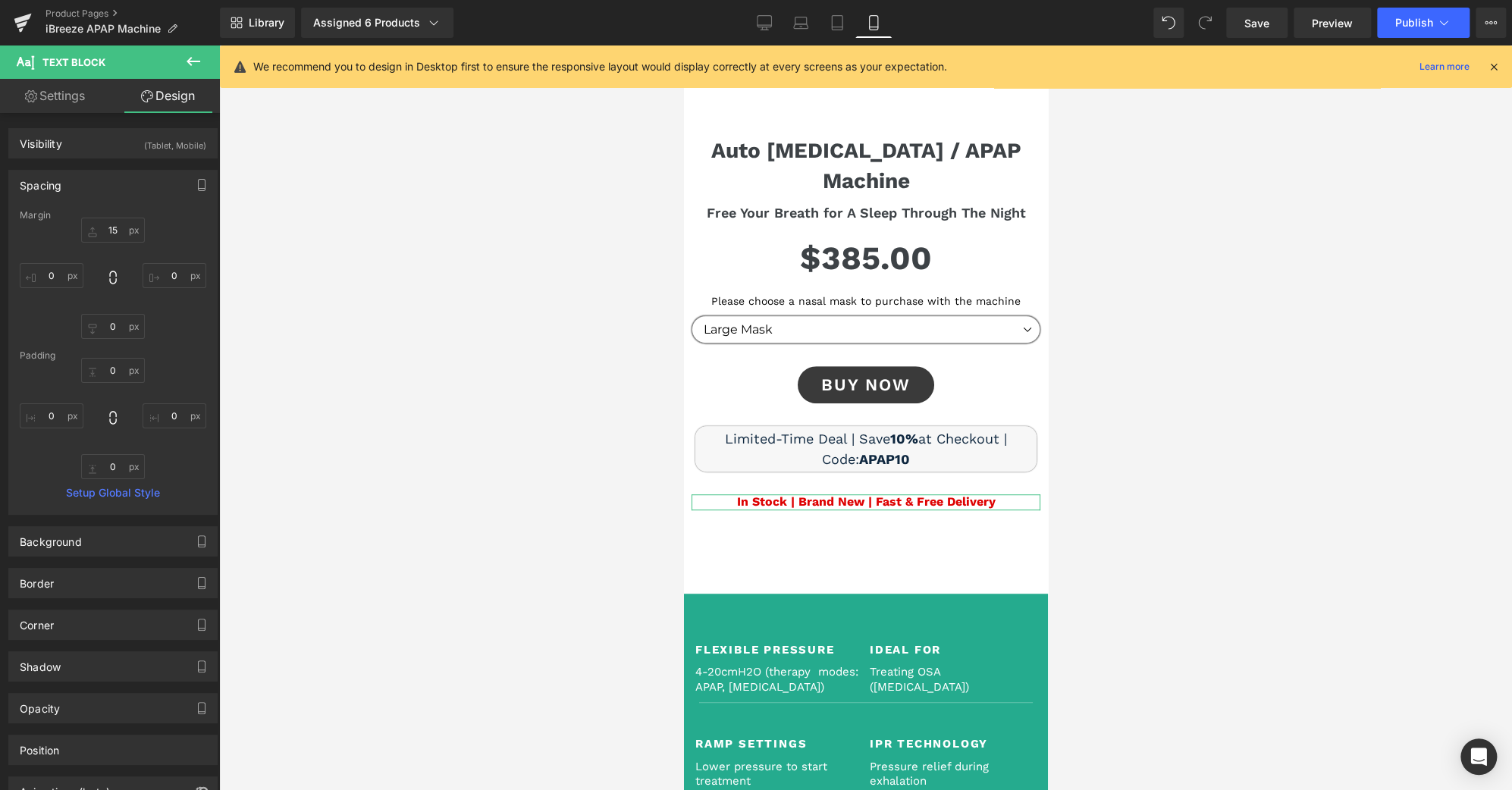
type input "0"
click at [112, 236] on input "15" at bounding box center [112, 230] width 63 height 25
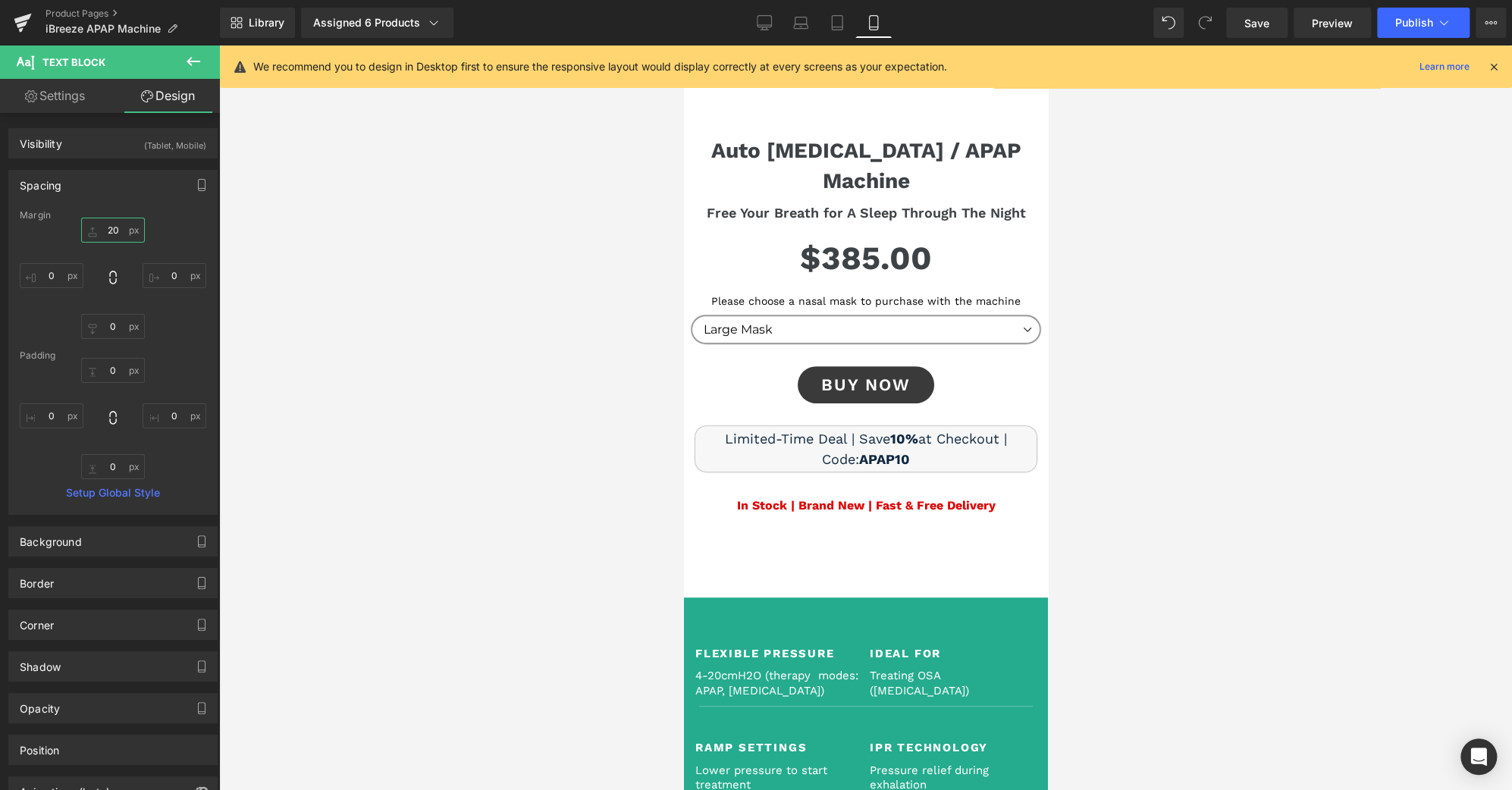
type input "20"
click at [1256, 21] on span "Save" at bounding box center [1257, 23] width 25 height 16
click at [1403, 18] on span "Publish" at bounding box center [1413, 22] width 38 height 12
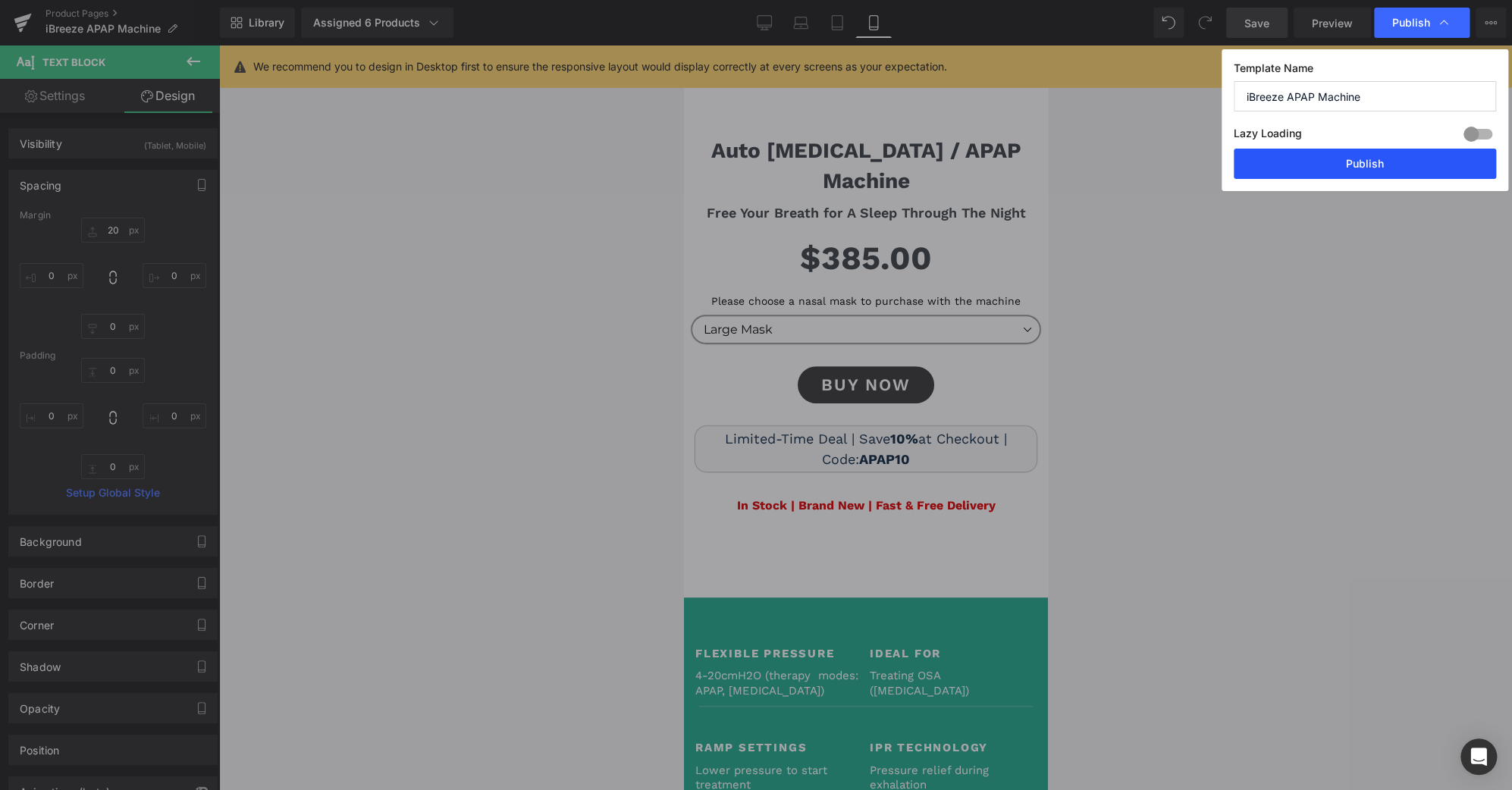
click at [1355, 176] on button "Publish" at bounding box center [1365, 163] width 263 height 30
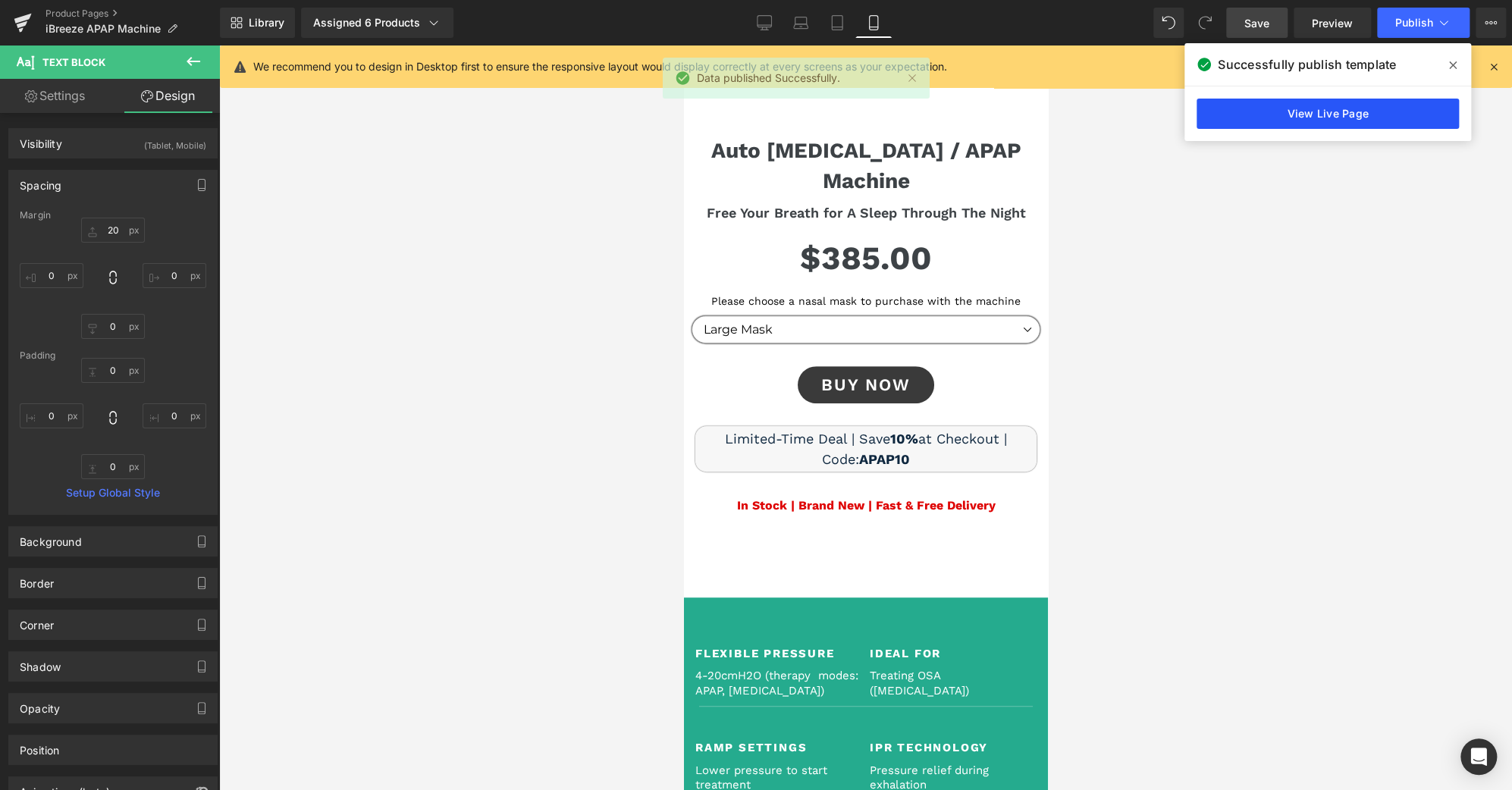
click at [0, 0] on link "View Live Page" at bounding box center [0, 0] width 0 height 0
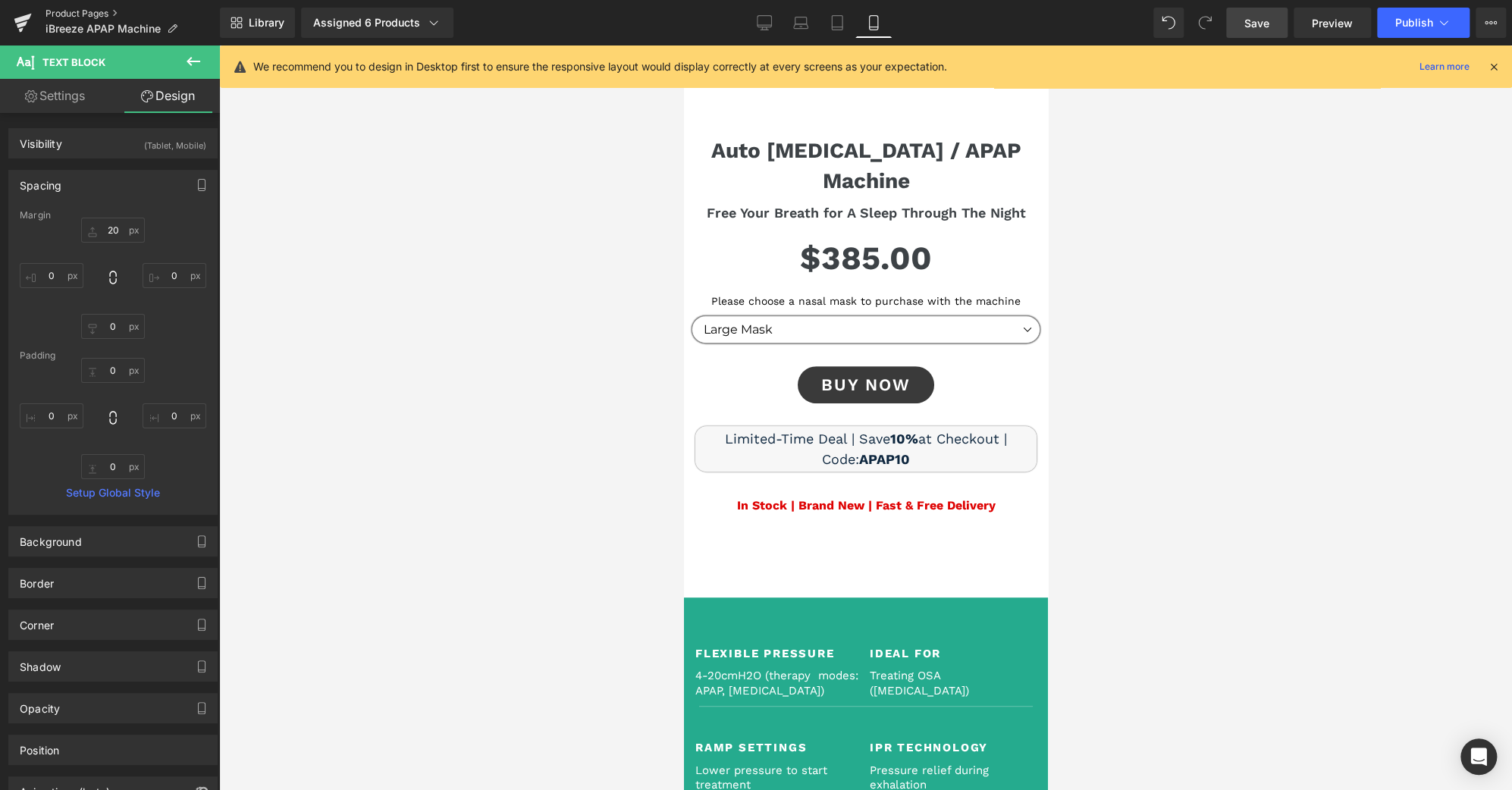
click at [102, 10] on link "Product Pages" at bounding box center [133, 14] width 175 height 12
